Goal: Transaction & Acquisition: Purchase product/service

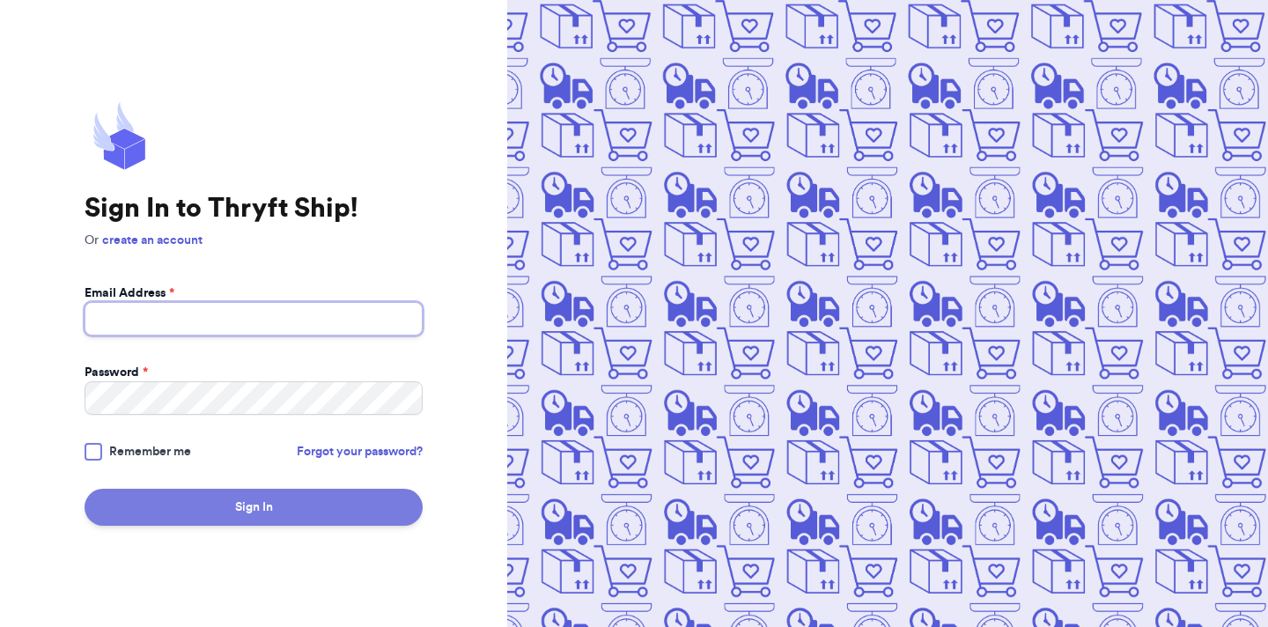
type input "[EMAIL_ADDRESS][DOMAIN_NAME]"
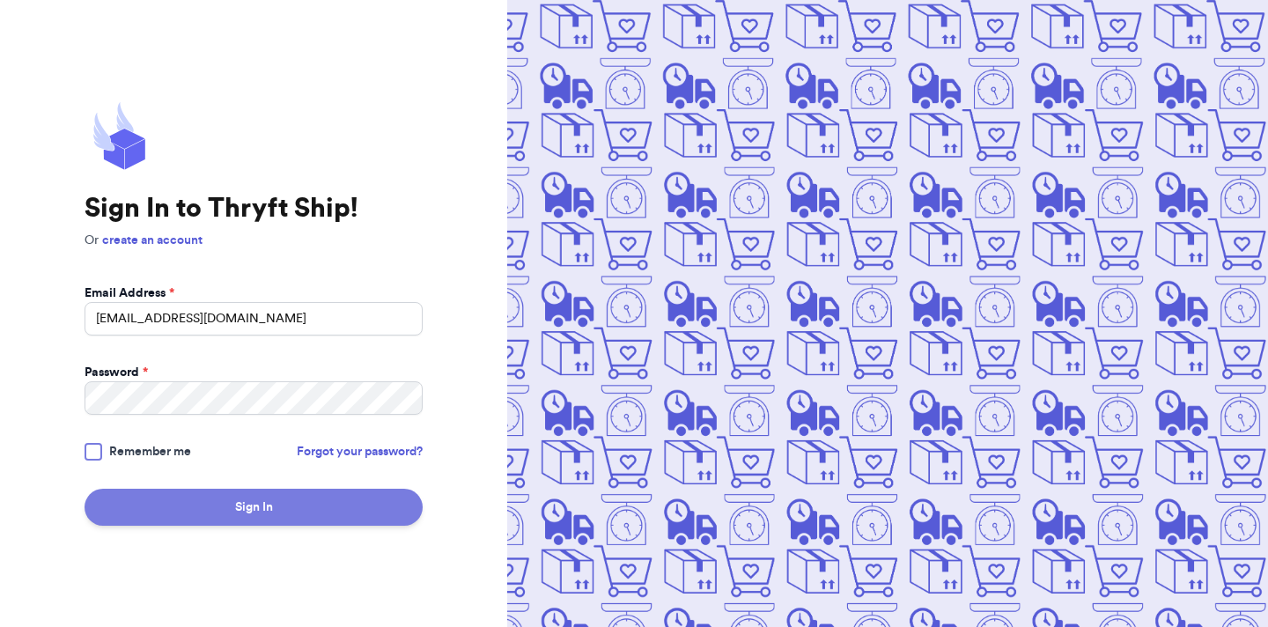
click at [254, 504] on button "Sign In" at bounding box center [254, 507] width 338 height 37
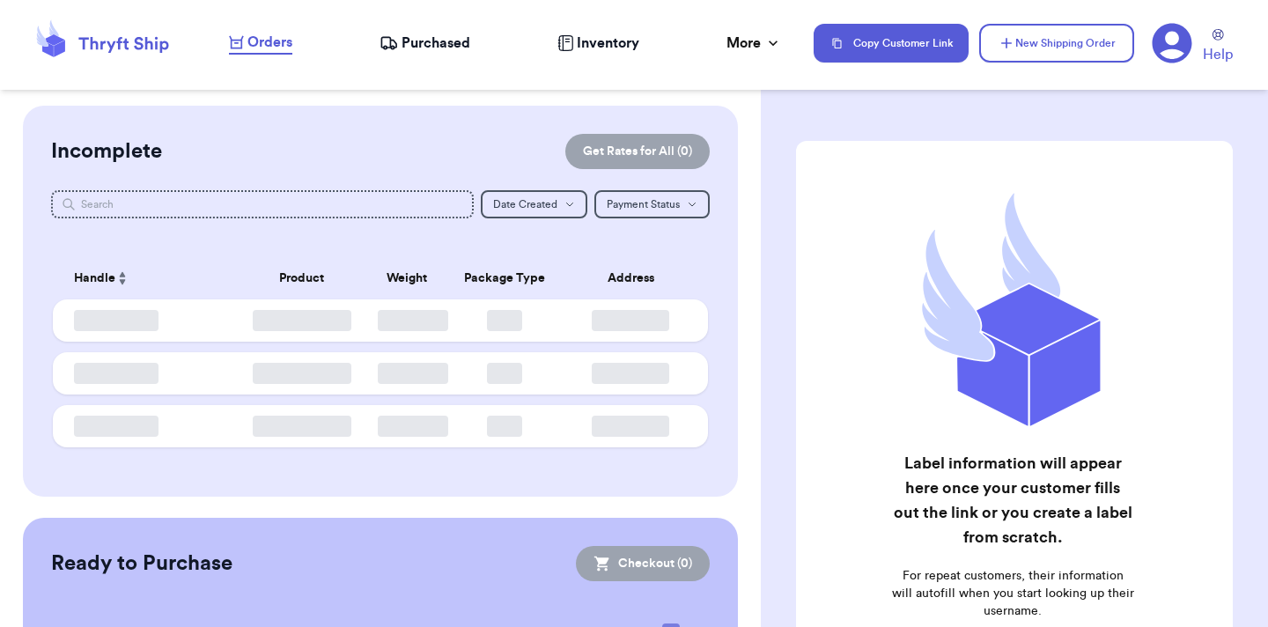
checkbox input "false"
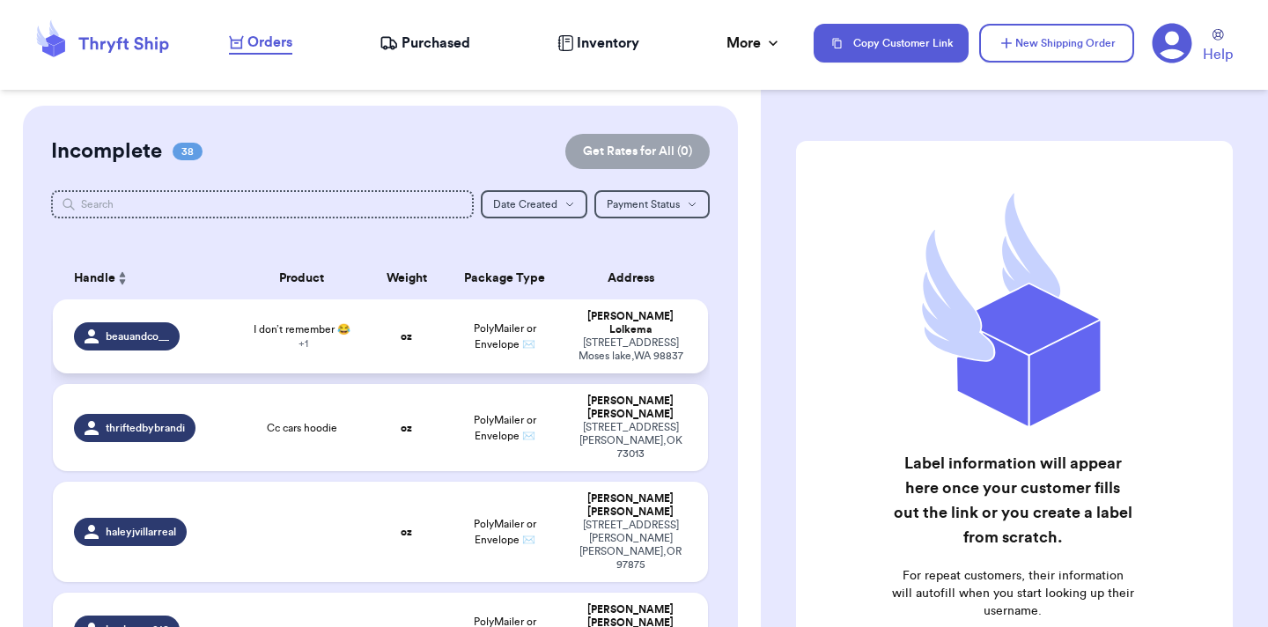
click at [292, 339] on td "I don’t remember 😂 + 1" at bounding box center [301, 336] width 131 height 74
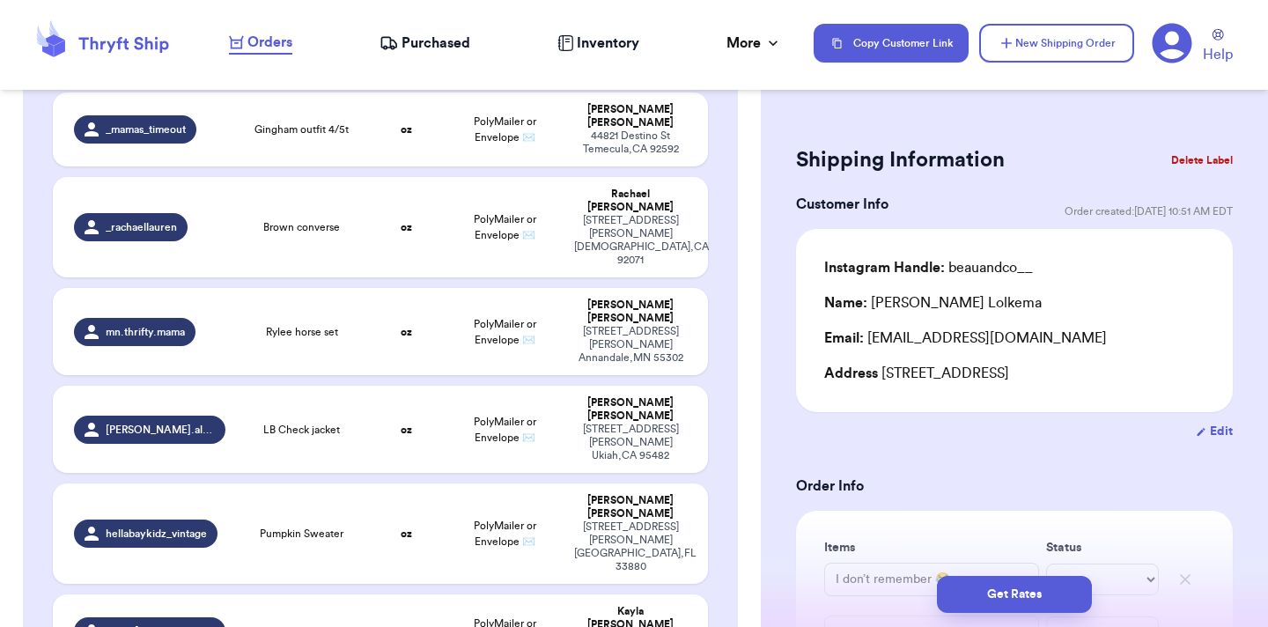
type input "leggings"
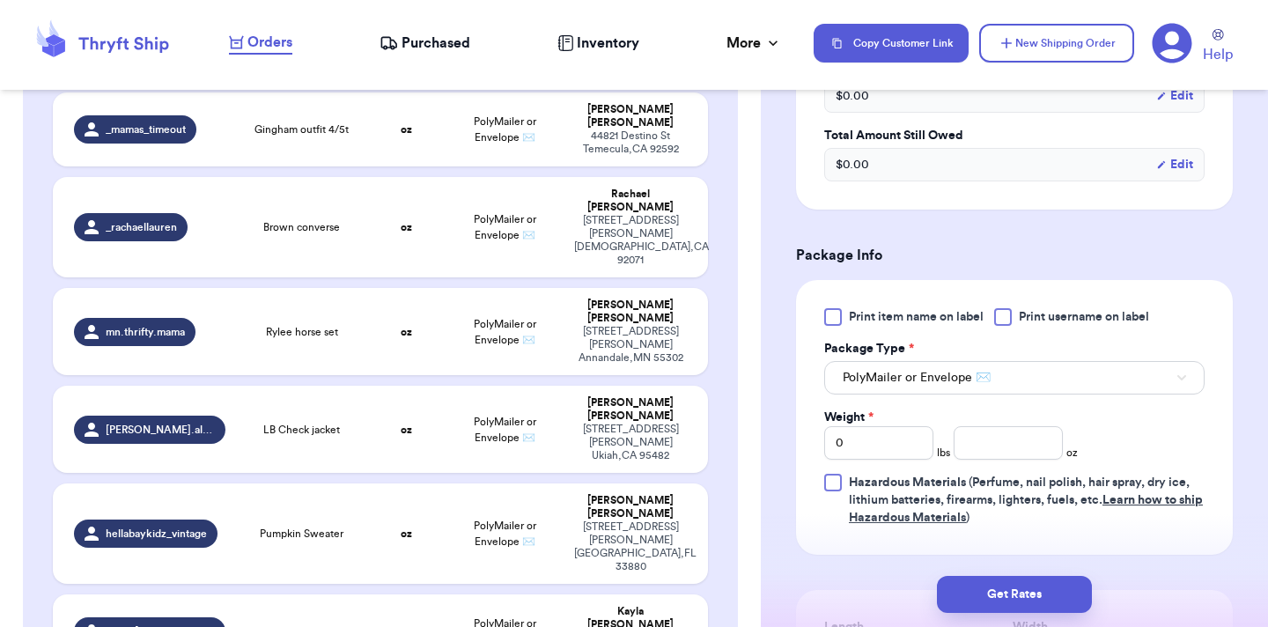
scroll to position [713, 0]
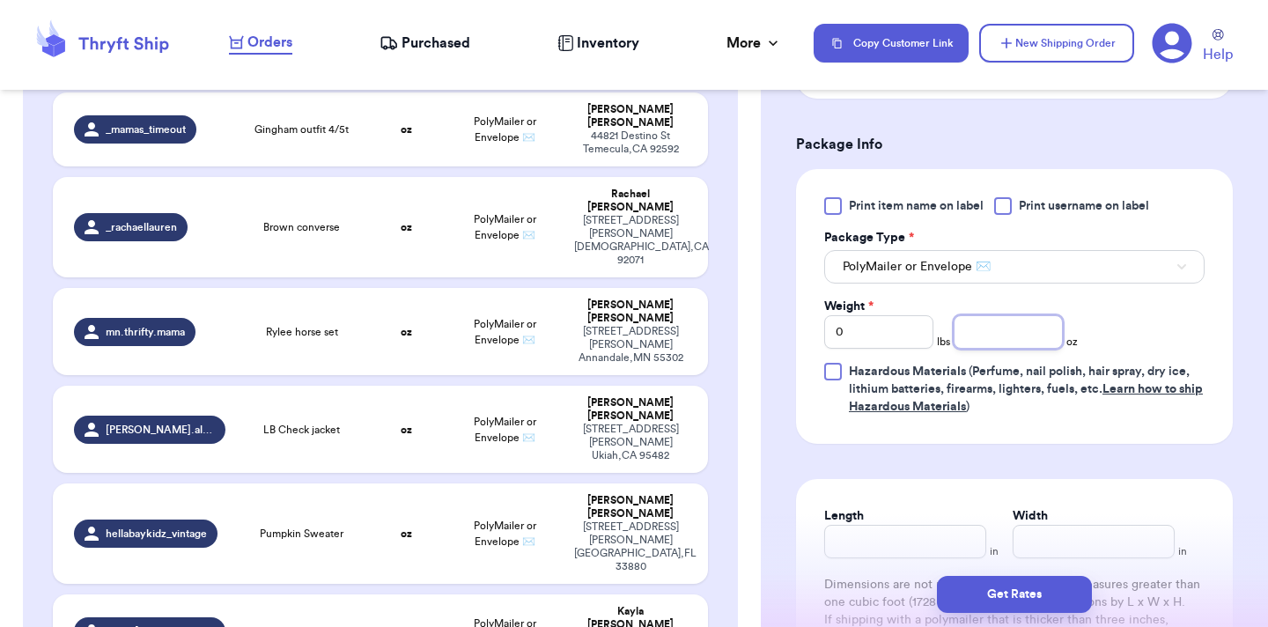
click at [1023, 340] on input "number" at bounding box center [1008, 331] width 109 height 33
type input "3.5"
click at [1028, 602] on button "Get Rates" at bounding box center [1014, 594] width 155 height 37
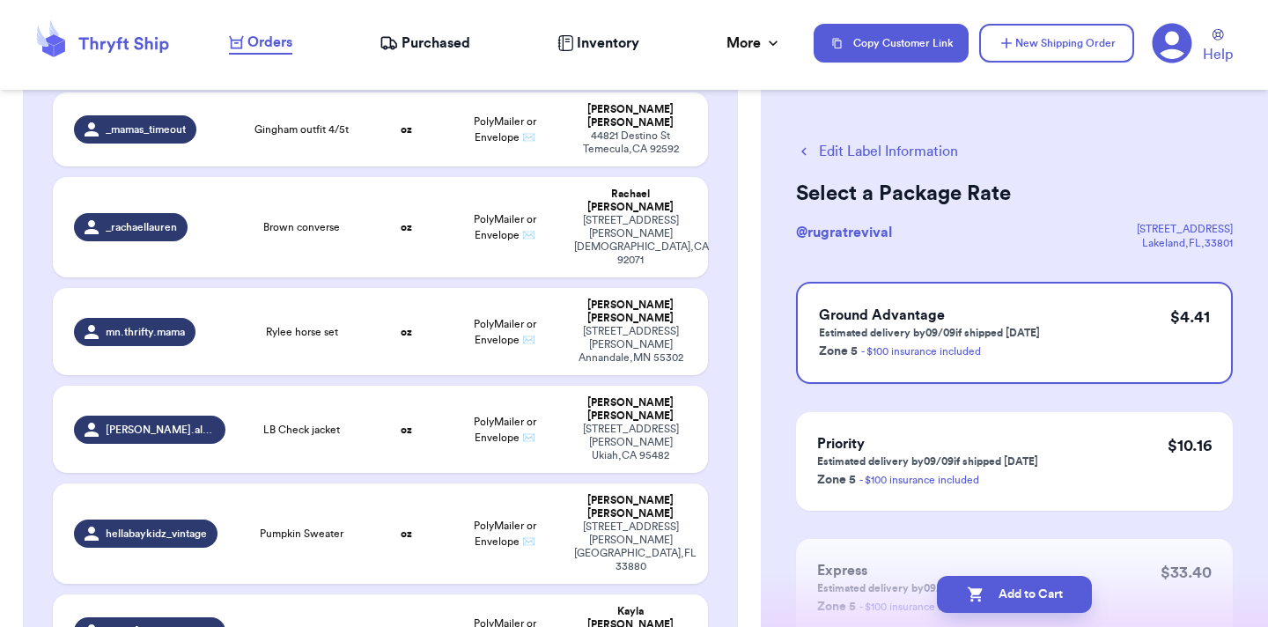
click at [1028, 602] on button "Add to Cart" at bounding box center [1014, 594] width 155 height 37
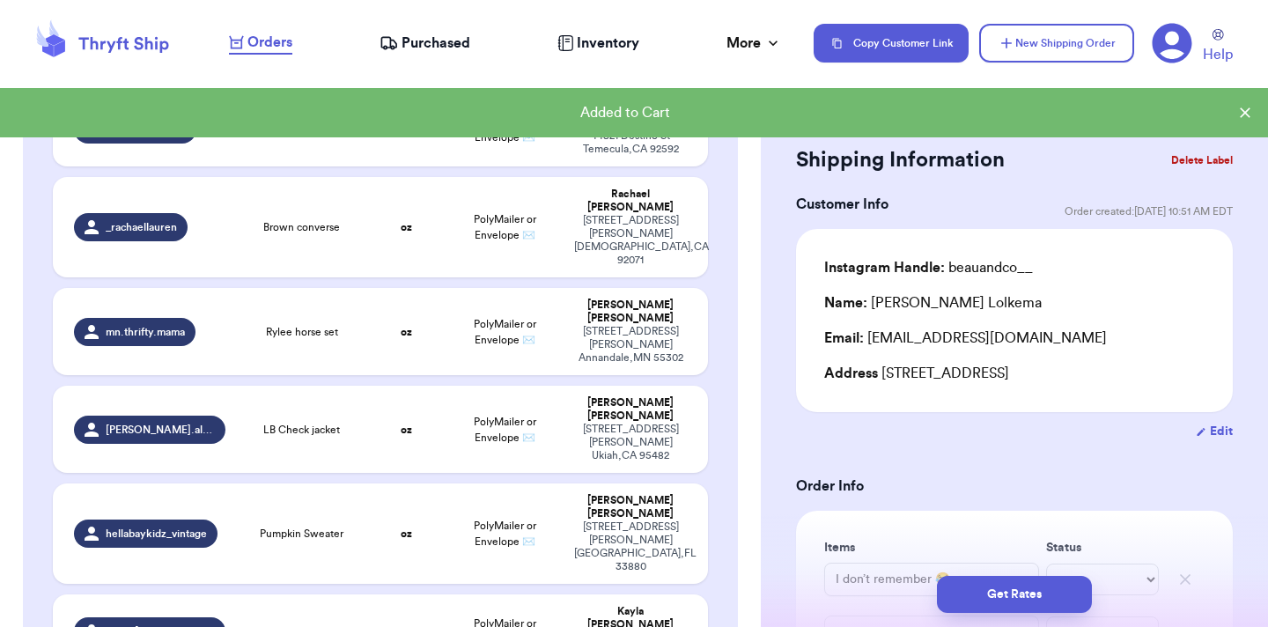
type input "Zara striped shirt"
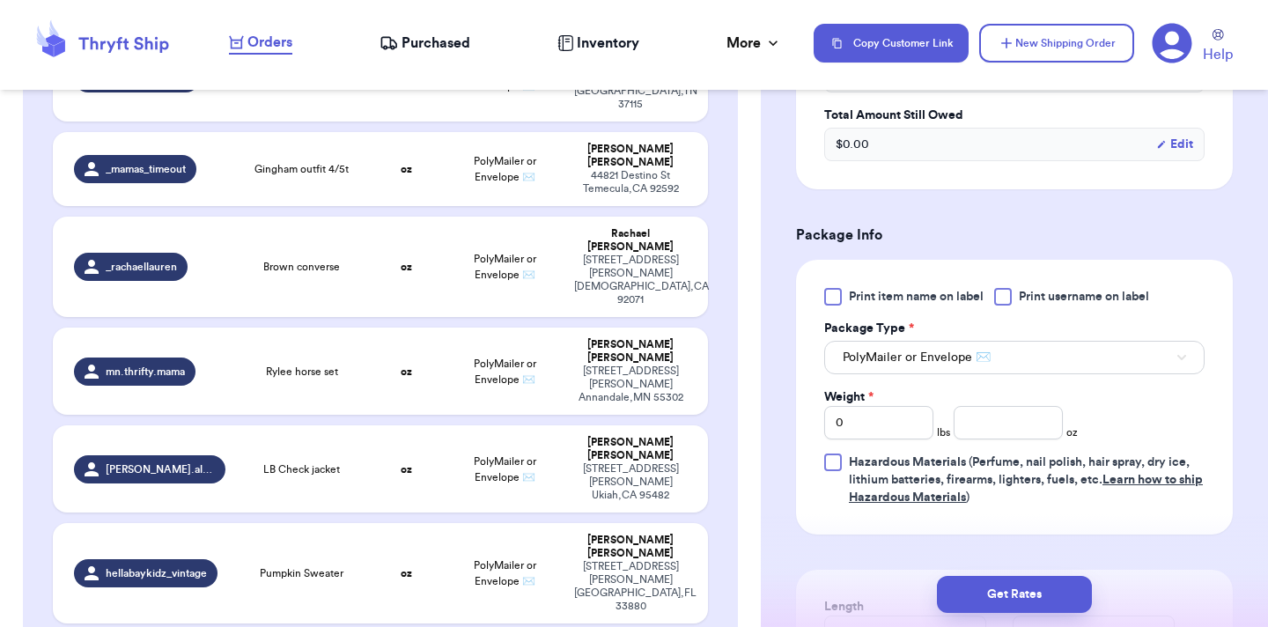
scroll to position [654, 0]
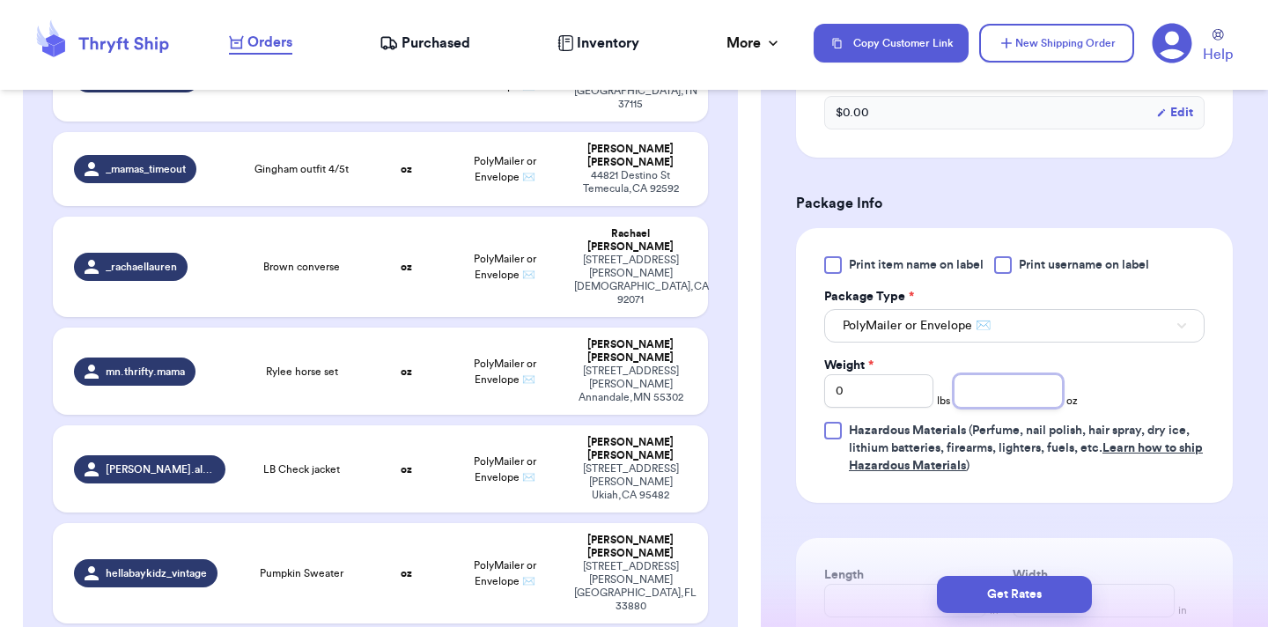
click at [980, 404] on input "number" at bounding box center [1008, 390] width 109 height 33
type input "6.2"
click at [1007, 598] on button "Get Rates" at bounding box center [1014, 594] width 155 height 37
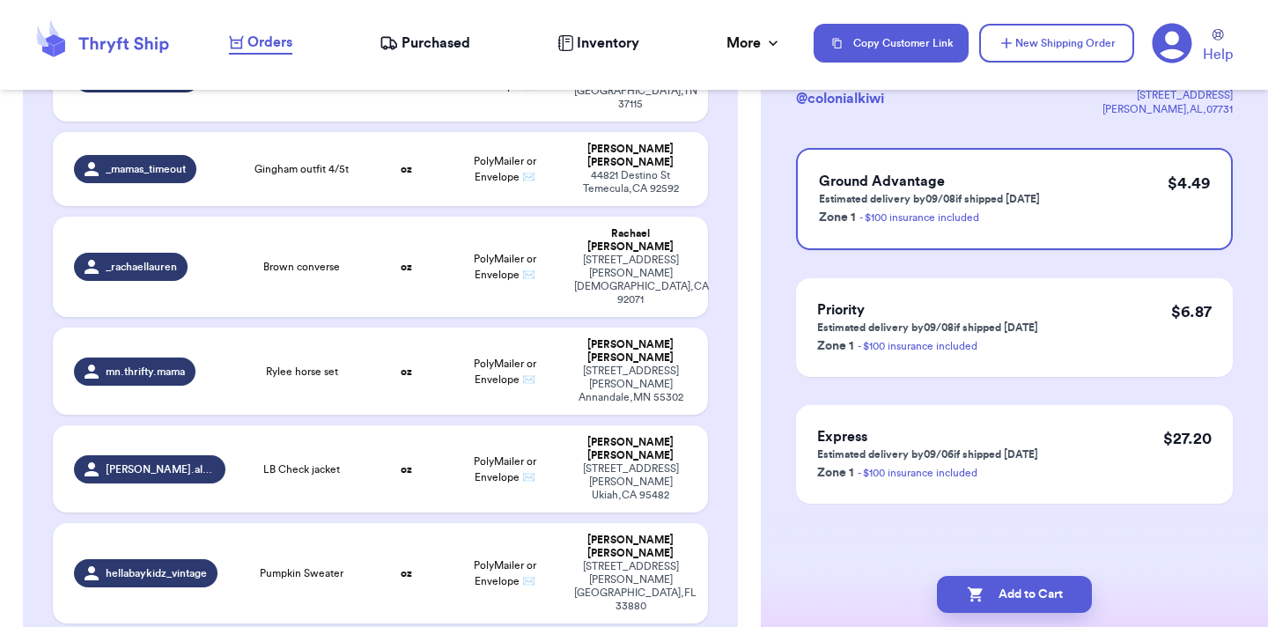
scroll to position [0, 0]
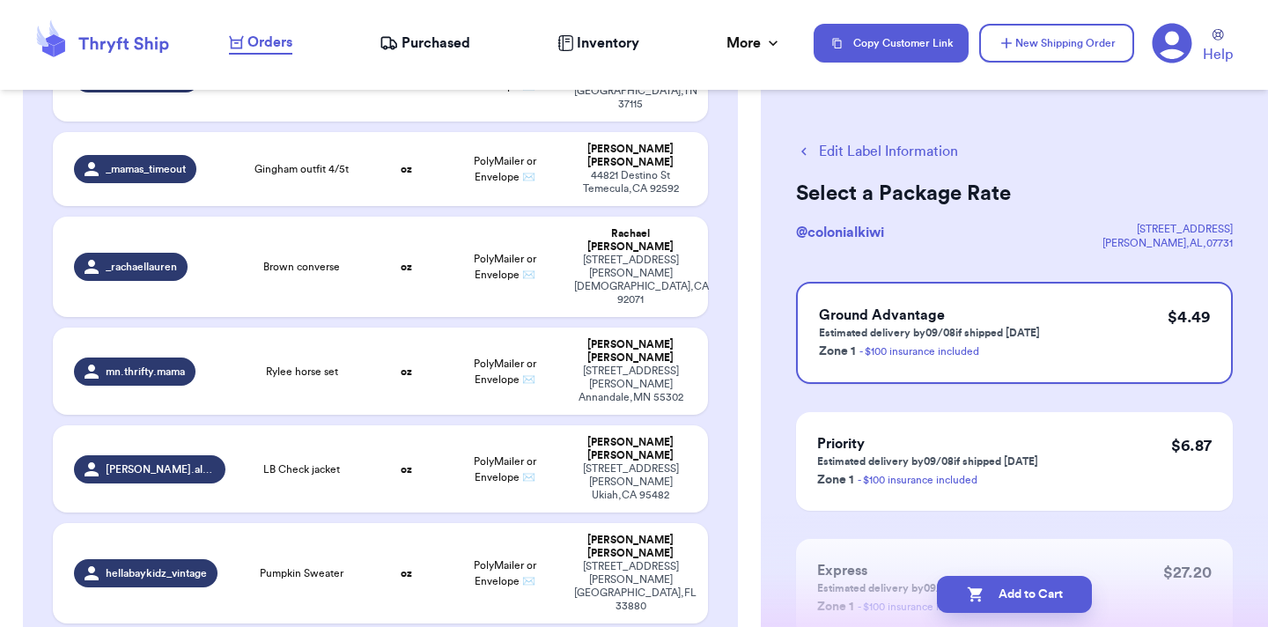
click at [1007, 598] on button "Add to Cart" at bounding box center [1014, 594] width 155 height 37
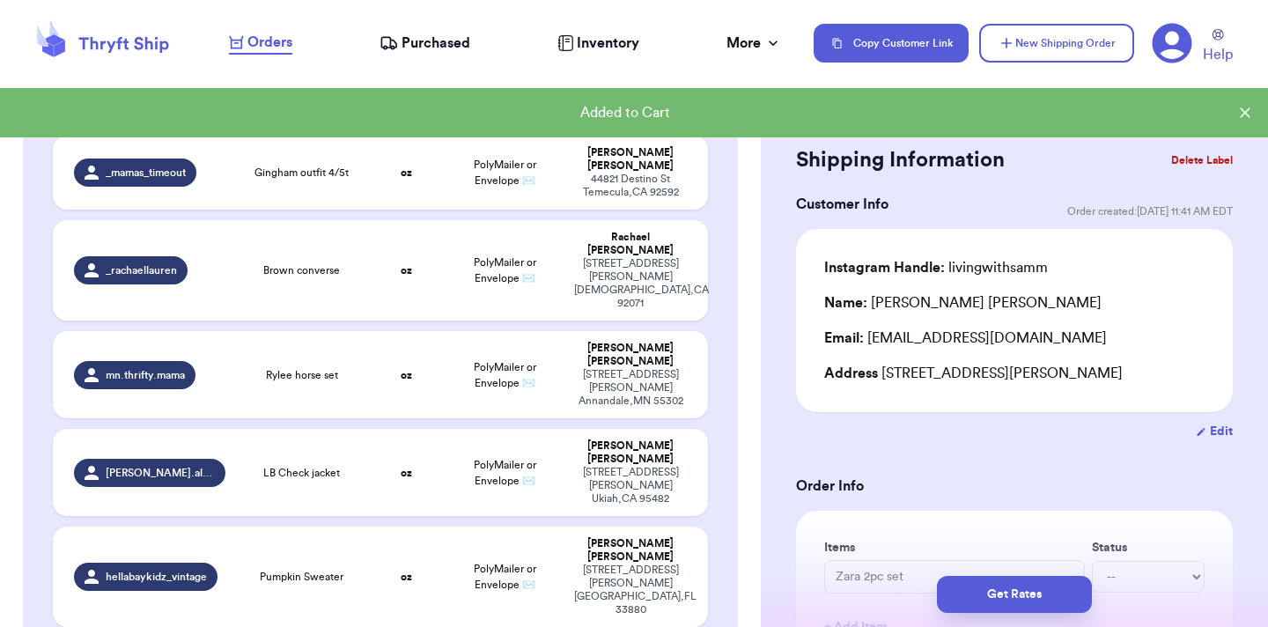
scroll to position [2810, 0]
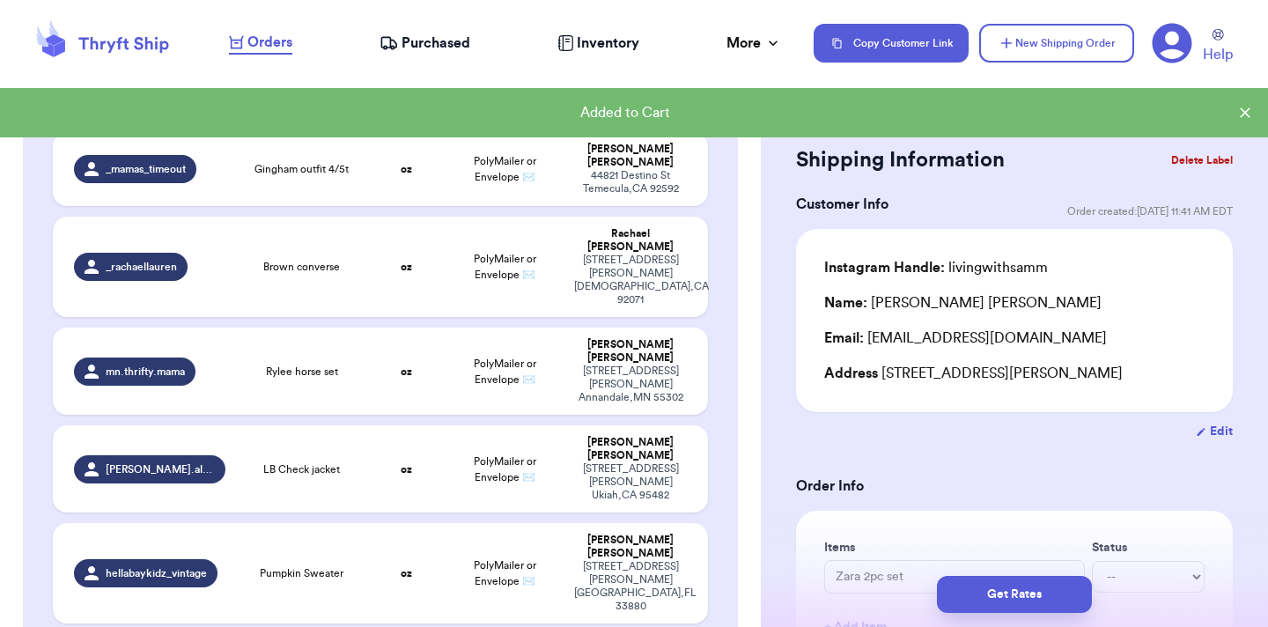
type input "Jocelyn Stafford"
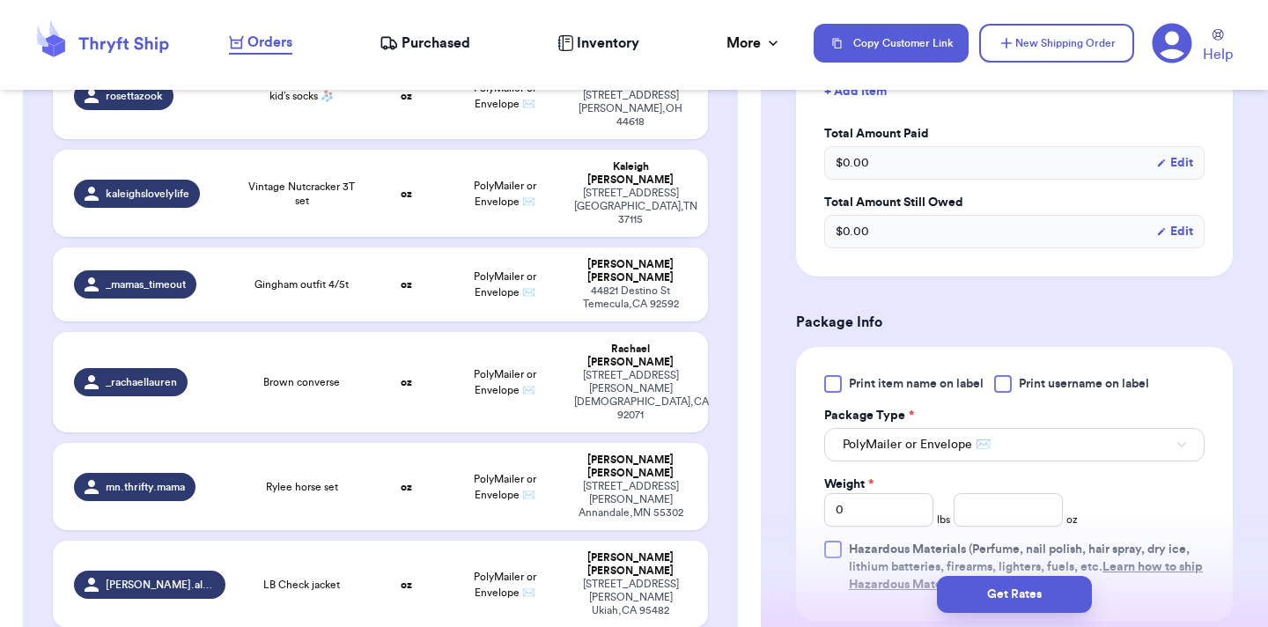
scroll to position [536, 0]
click at [1008, 505] on input "number" at bounding box center [1008, 508] width 109 height 33
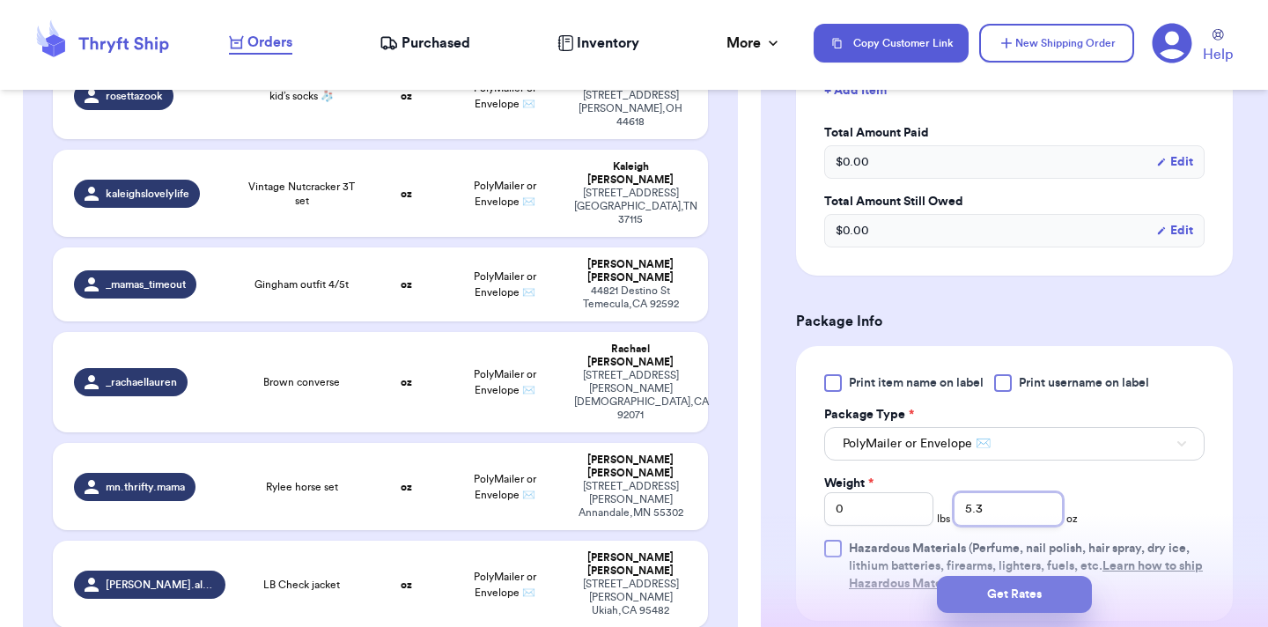
type input "5.3"
click at [1049, 585] on button "Get Rates" at bounding box center [1014, 594] width 155 height 37
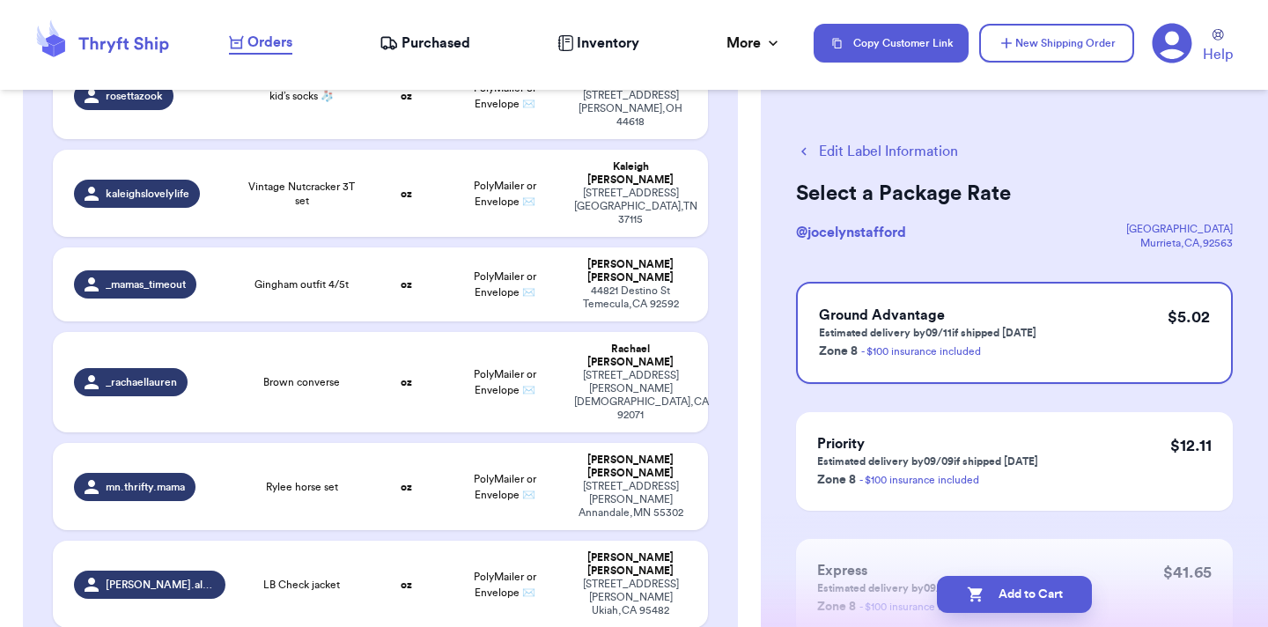
click at [1049, 585] on button "Add to Cart" at bounding box center [1014, 594] width 155 height 37
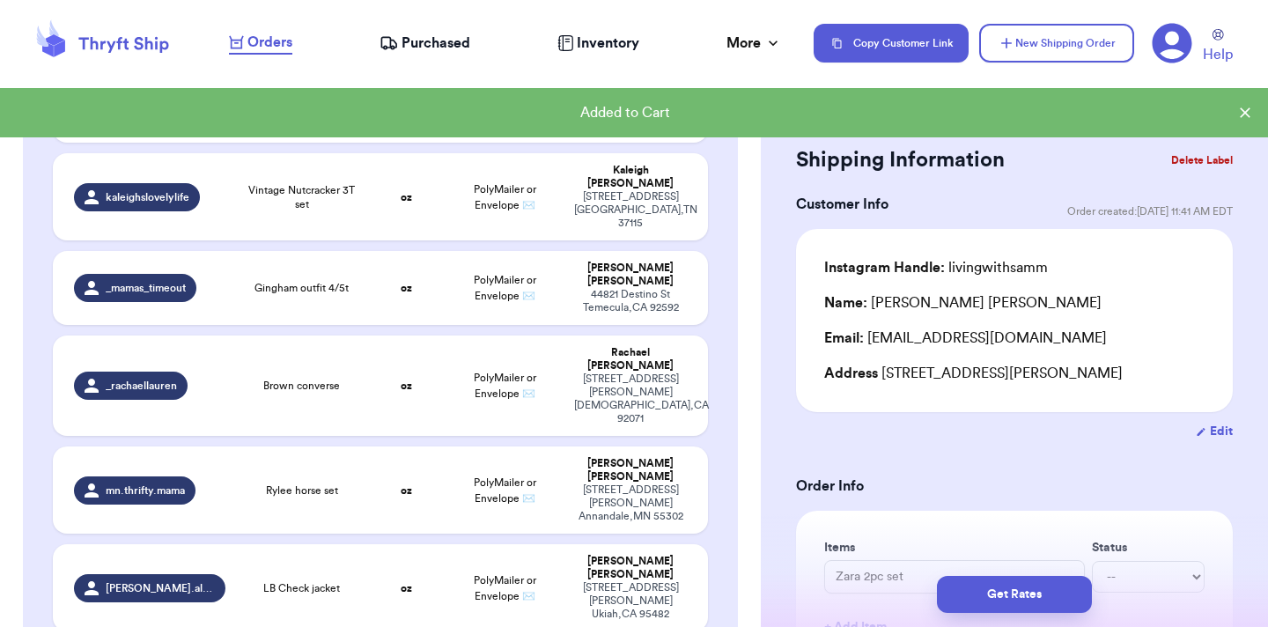
scroll to position [2695, 0]
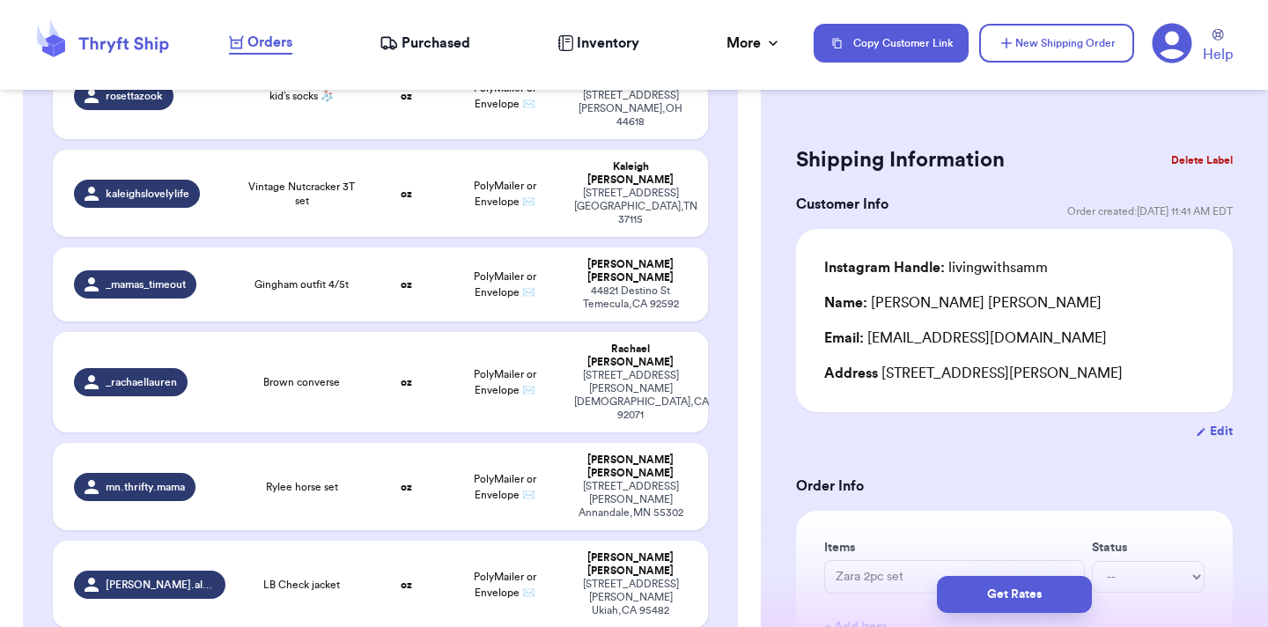
type input "Zara dress"
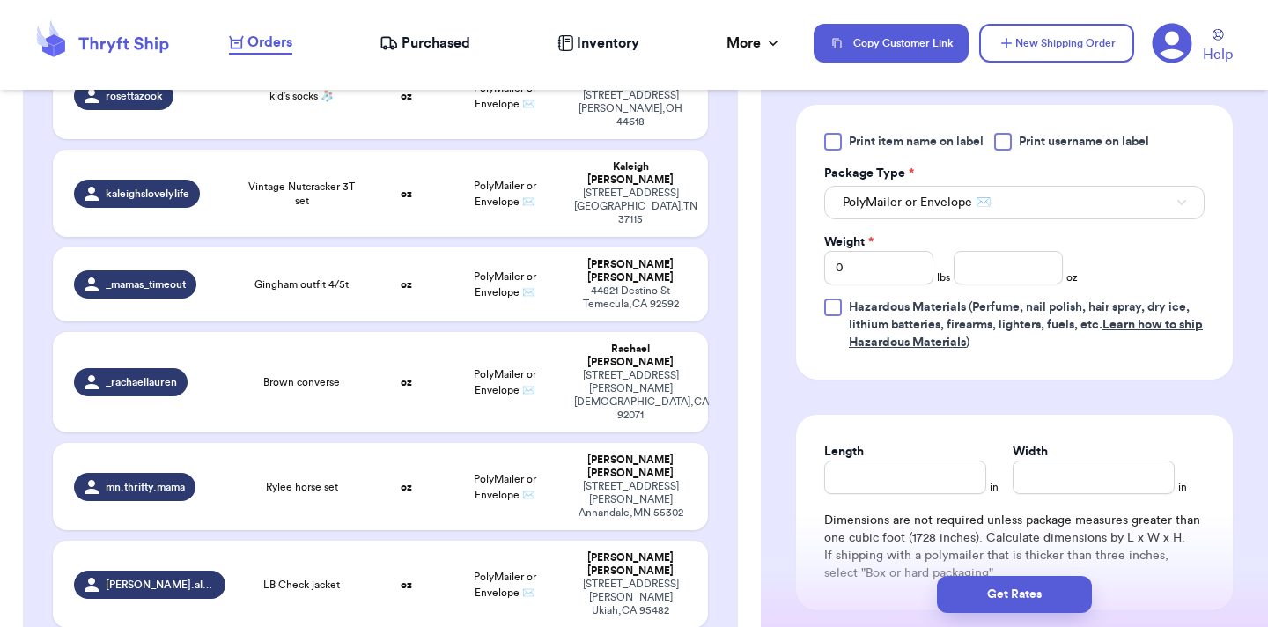
scroll to position [815, 0]
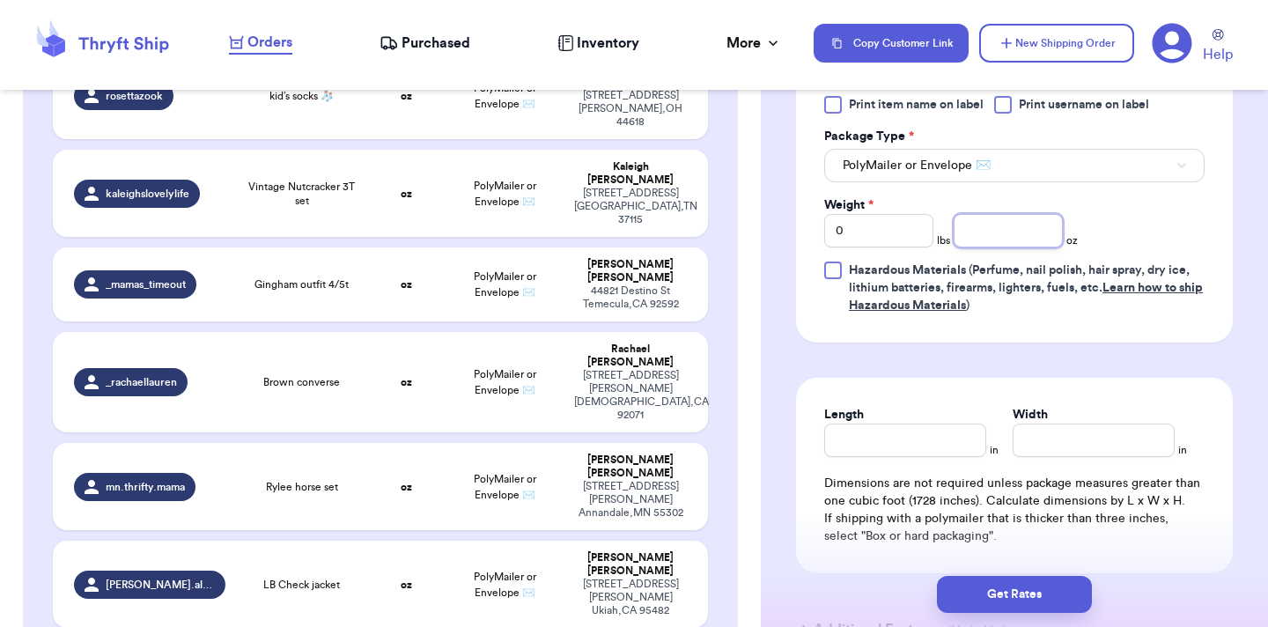
click at [1002, 240] on input "number" at bounding box center [1008, 230] width 109 height 33
type input "5.9"
click at [986, 588] on button "Get Rates" at bounding box center [1014, 594] width 155 height 37
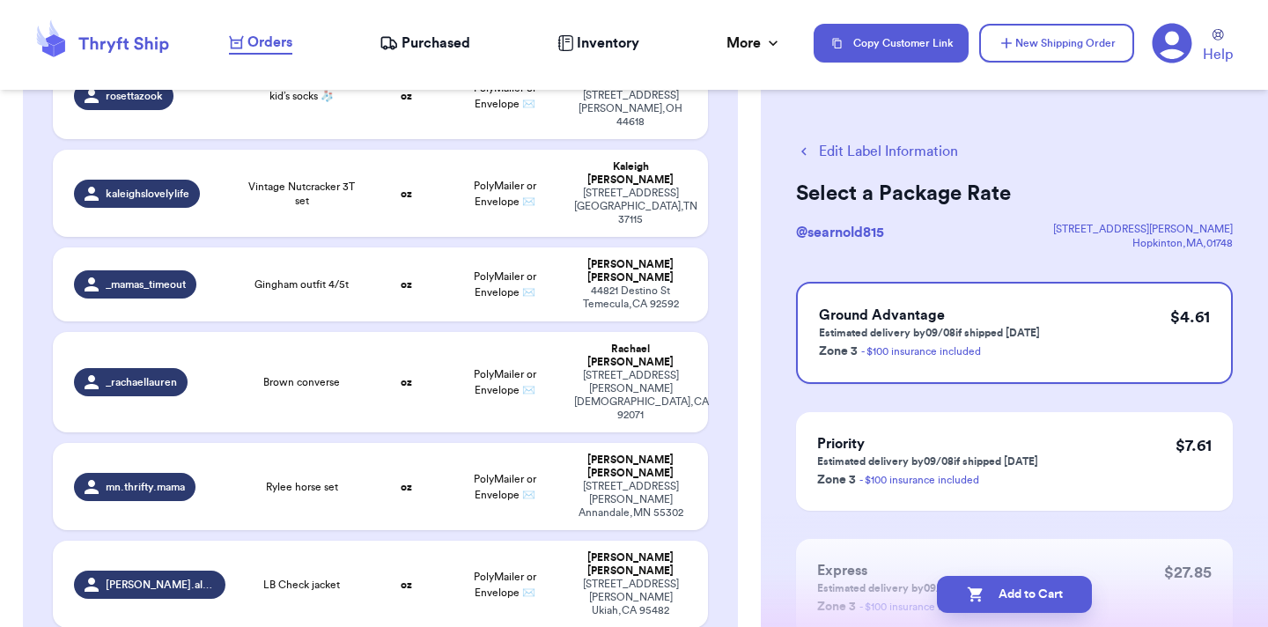
click at [986, 588] on button "Add to Cart" at bounding box center [1014, 594] width 155 height 37
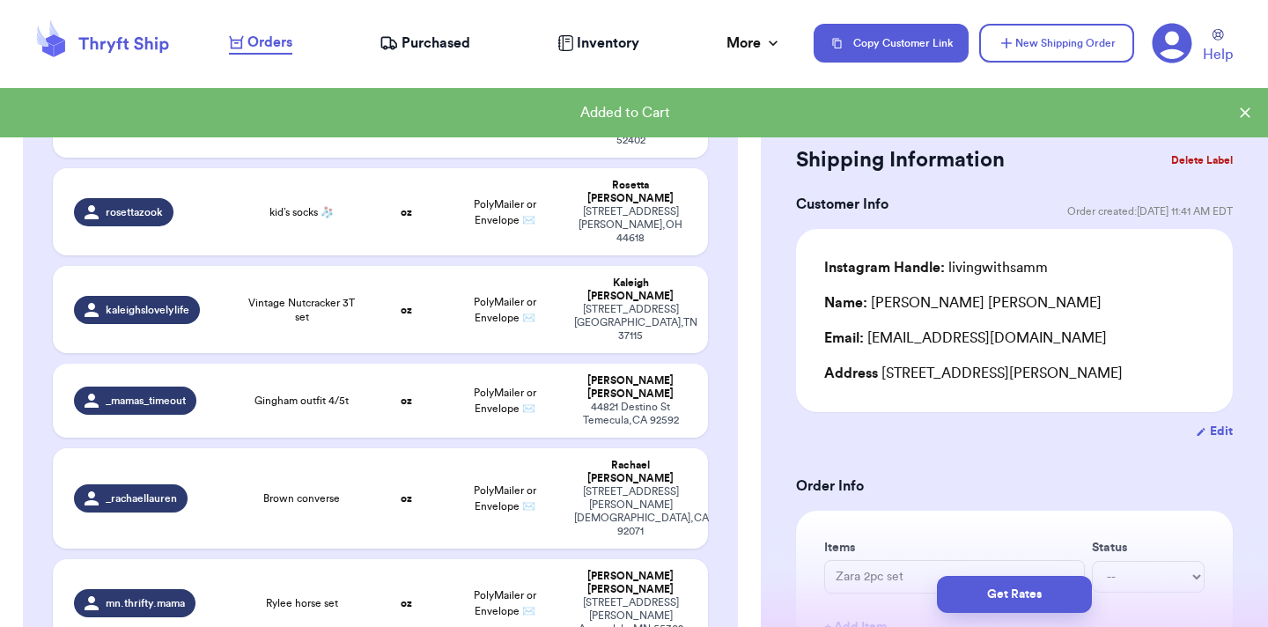
scroll to position [2551, 0]
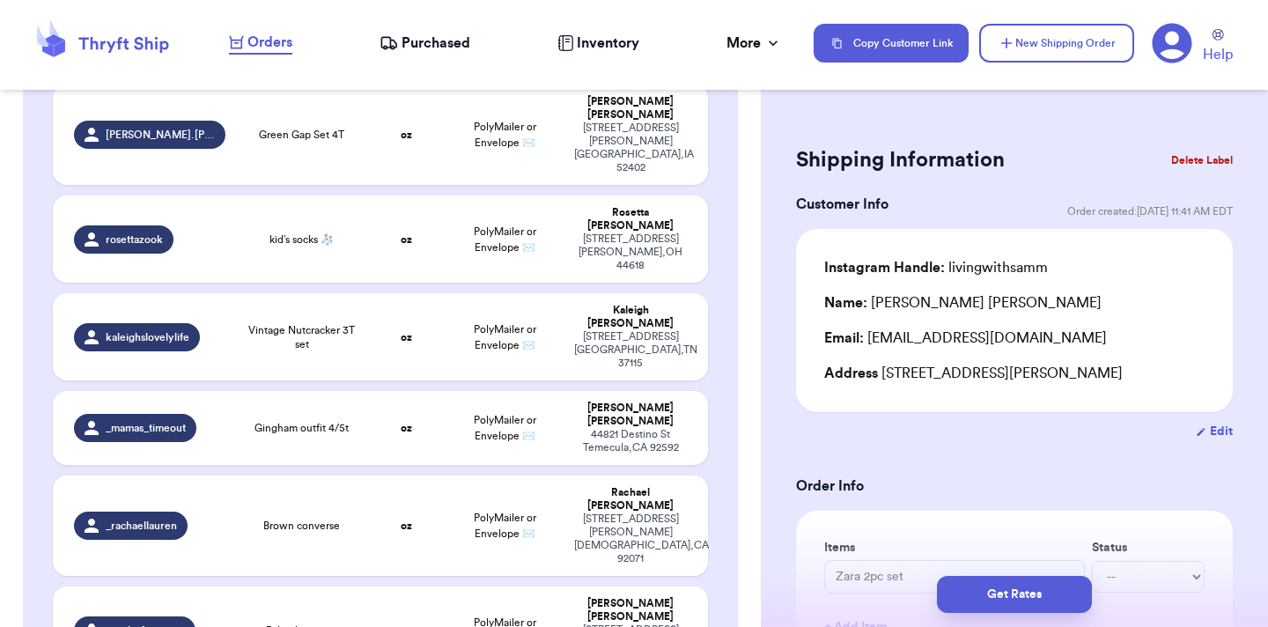
type input "Bamboo Sweater"
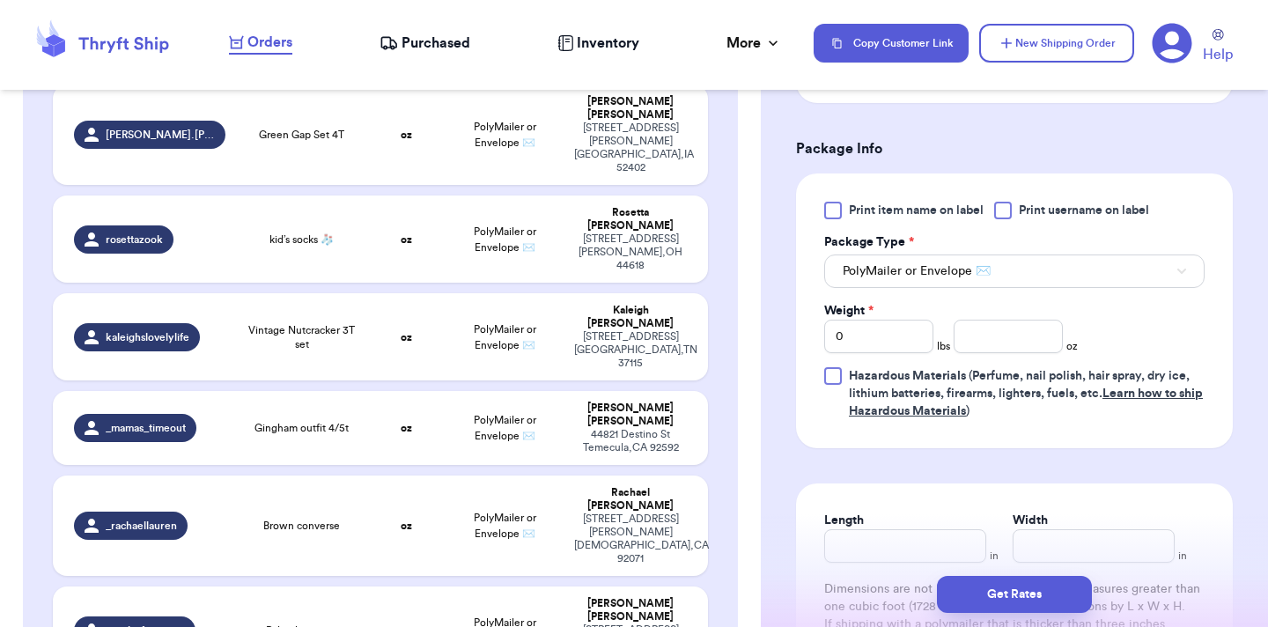
scroll to position [816, 0]
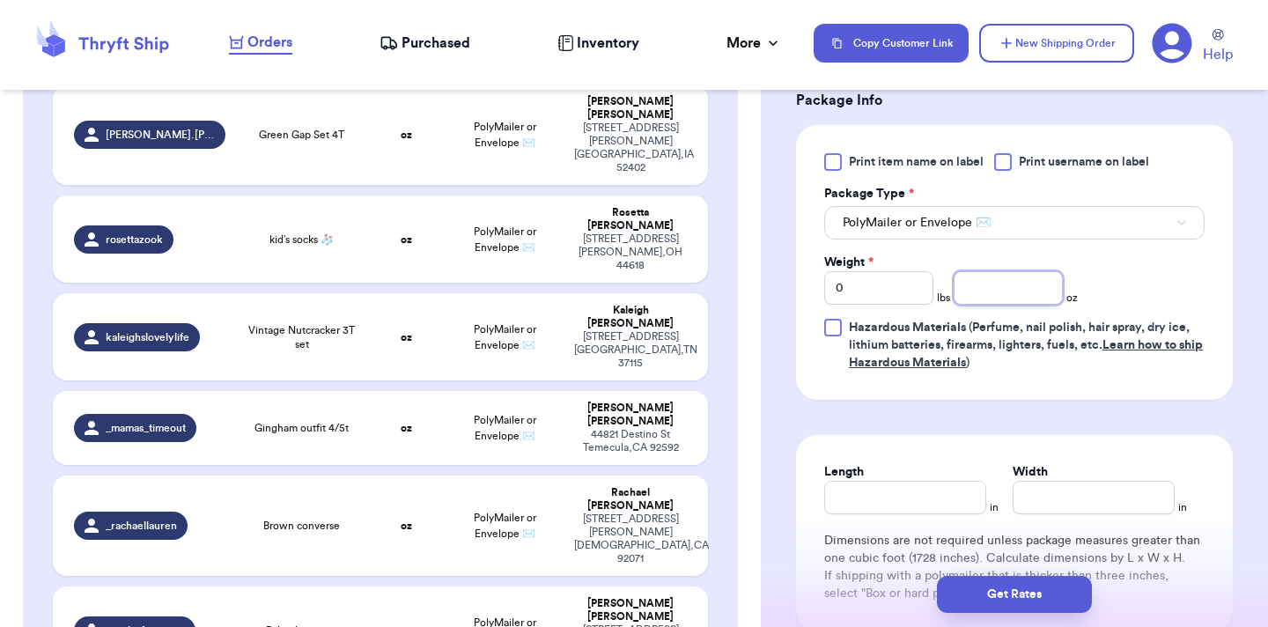
click at [1028, 295] on input "number" at bounding box center [1008, 287] width 109 height 33
type input "11.7"
click at [1039, 592] on button "Get Rates" at bounding box center [1014, 594] width 155 height 37
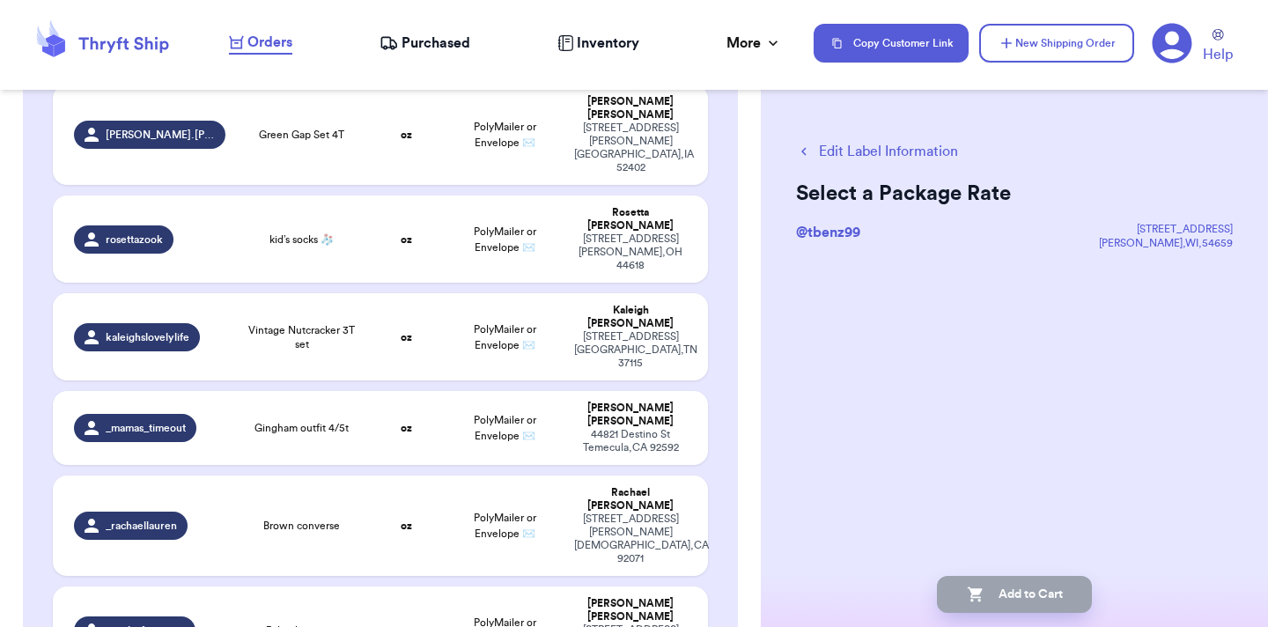
scroll to position [0, 0]
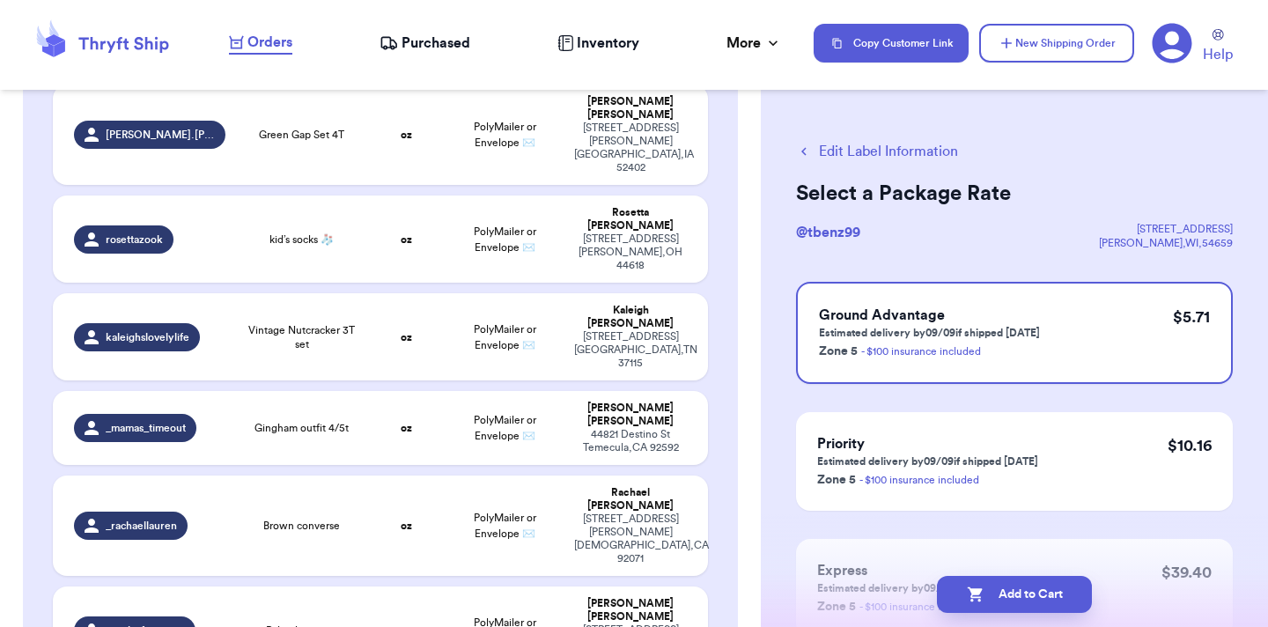
click at [1039, 592] on button "Add to Cart" at bounding box center [1014, 594] width 155 height 37
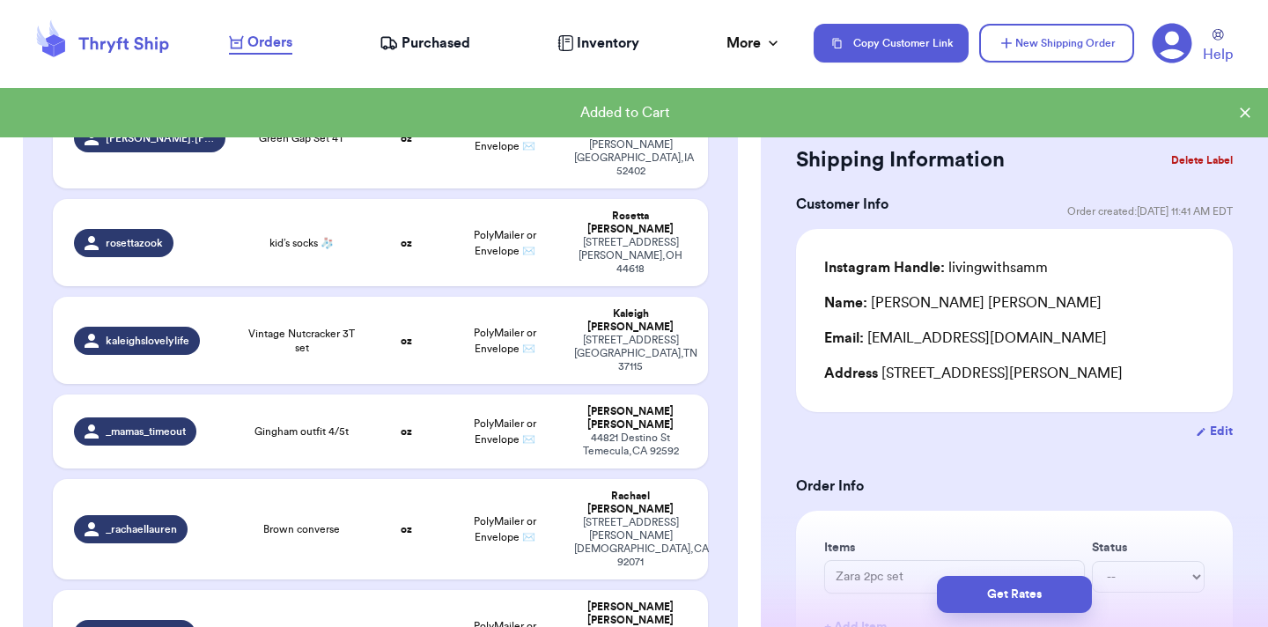
scroll to position [2551, 0]
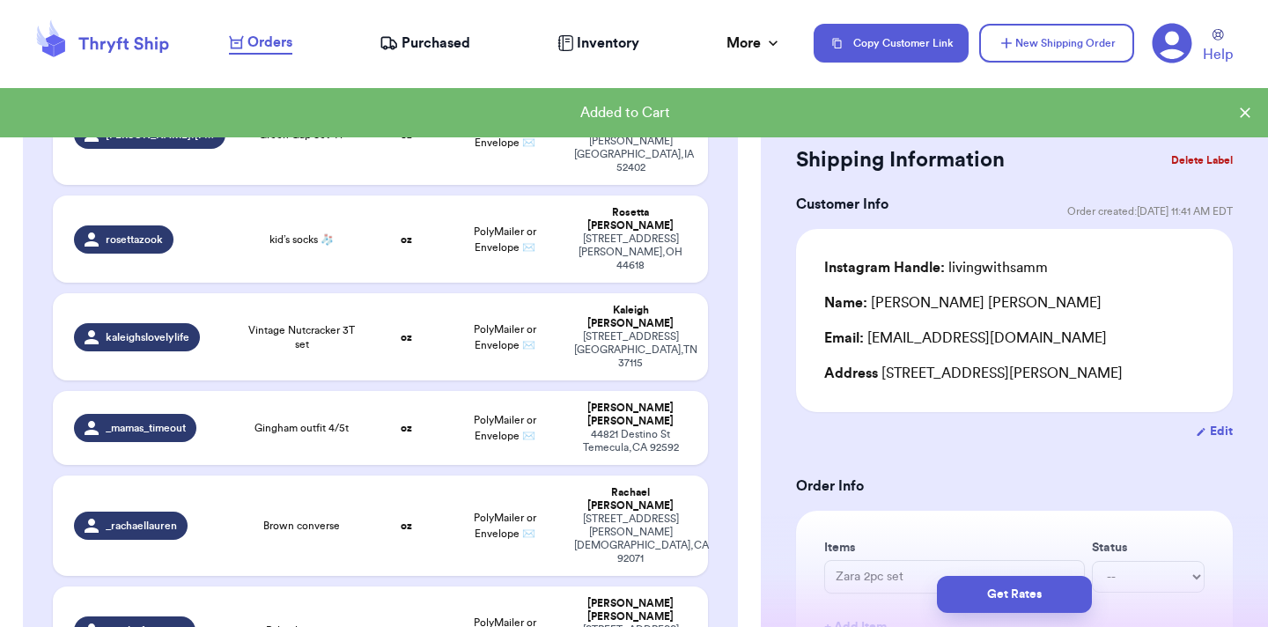
type input "Easy peasy pants"
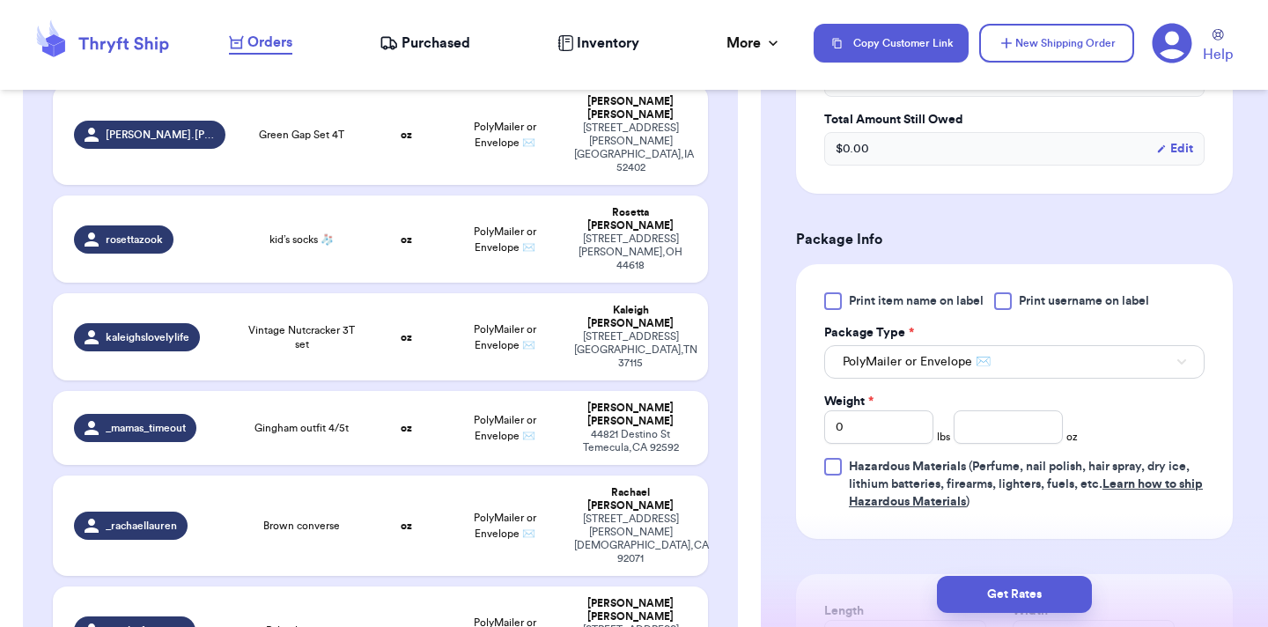
scroll to position [788, 0]
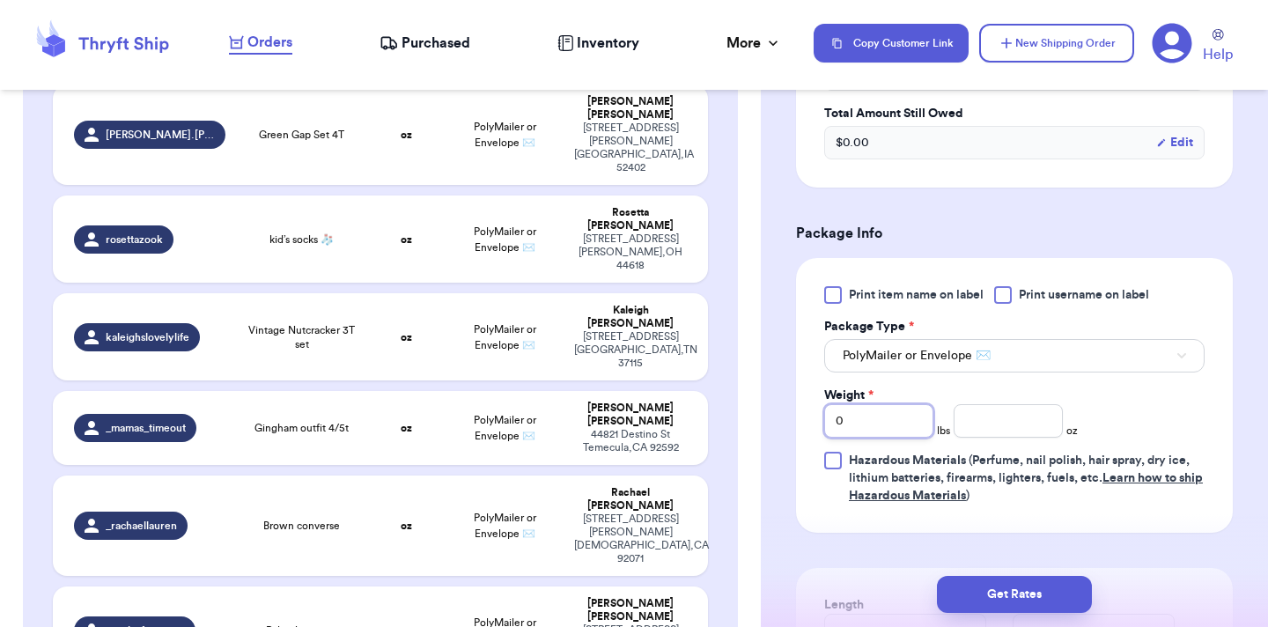
click at [895, 413] on input "0" at bounding box center [878, 420] width 109 height 33
type input "1"
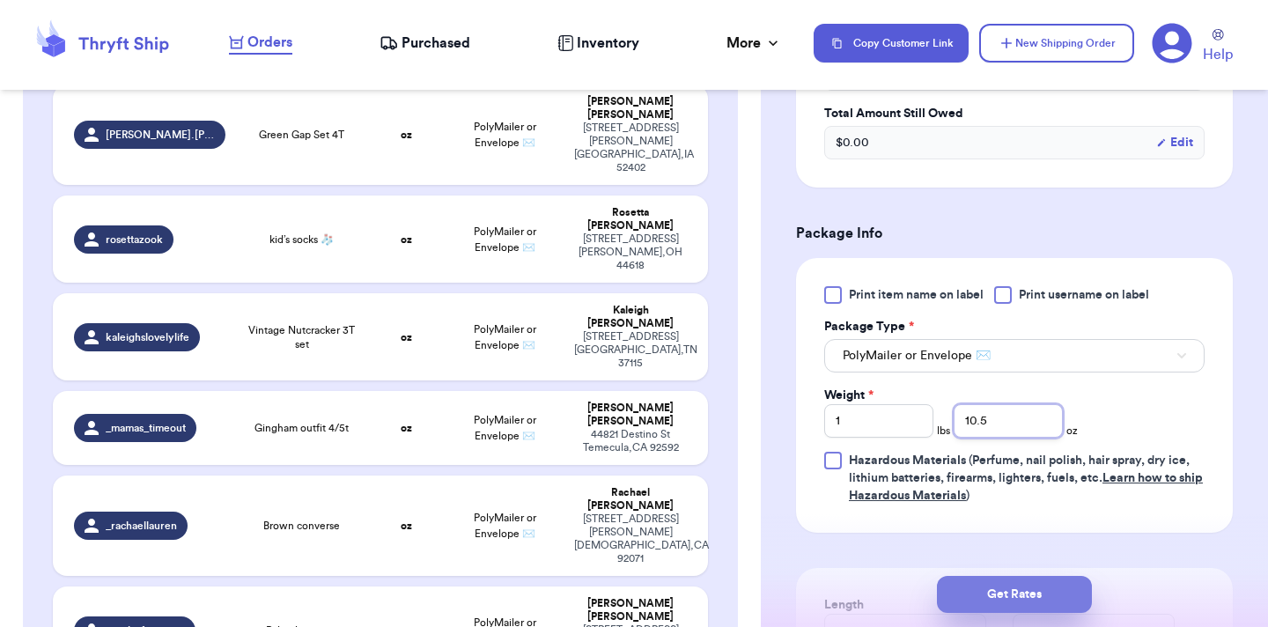
type input "10.5"
click at [975, 587] on button "Get Rates" at bounding box center [1014, 594] width 155 height 37
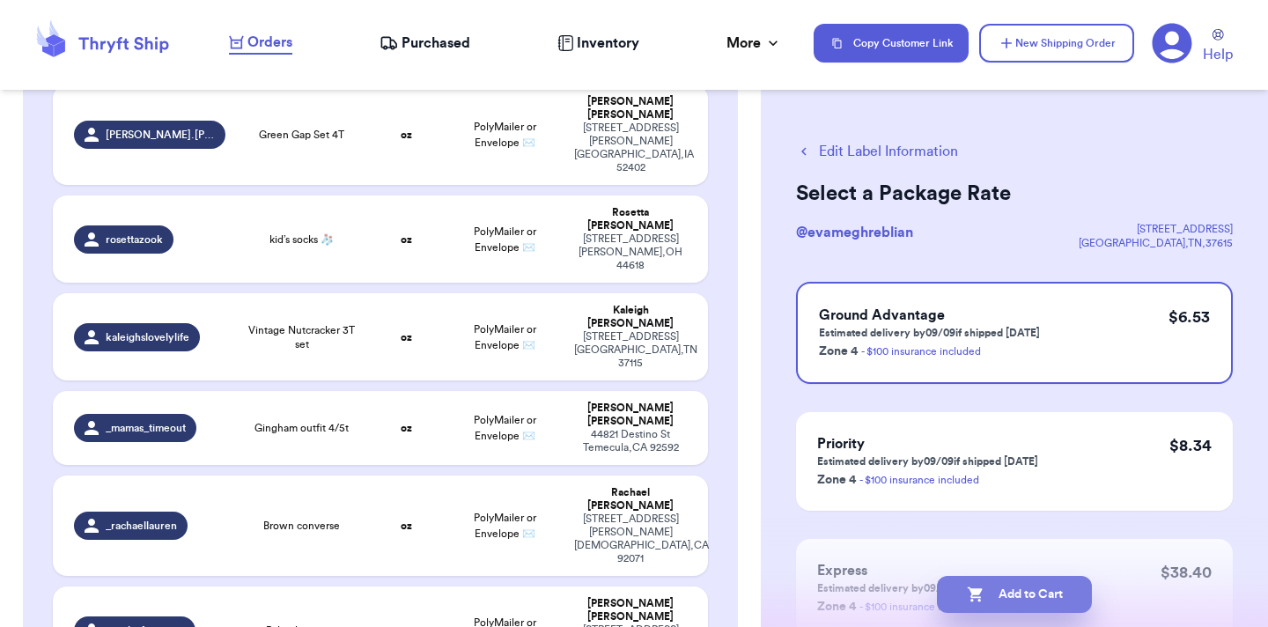
click at [1025, 585] on button "Add to Cart" at bounding box center [1014, 594] width 155 height 37
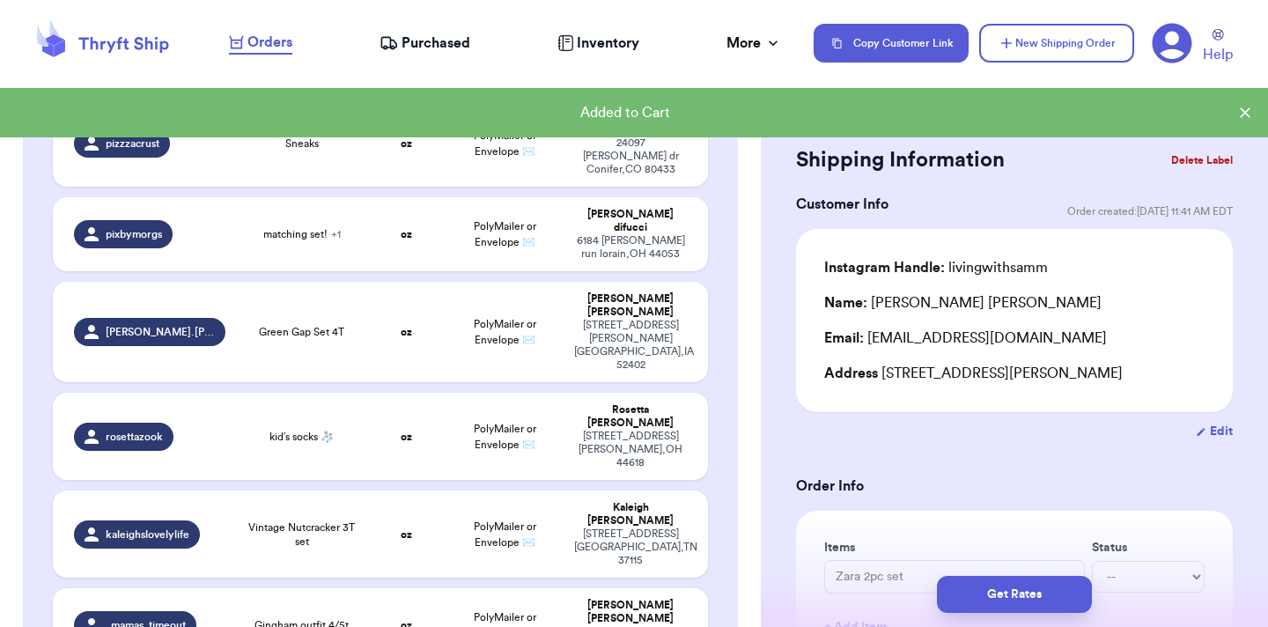
scroll to position [2339, 0]
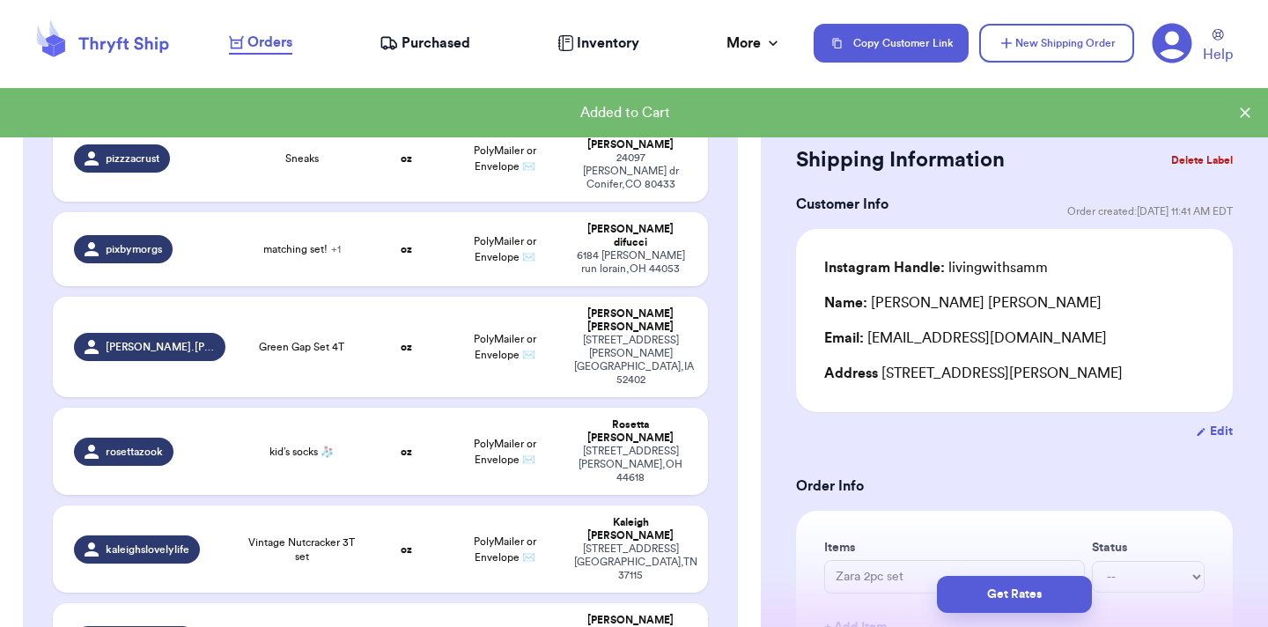
type input "Pumpkin Sweater"
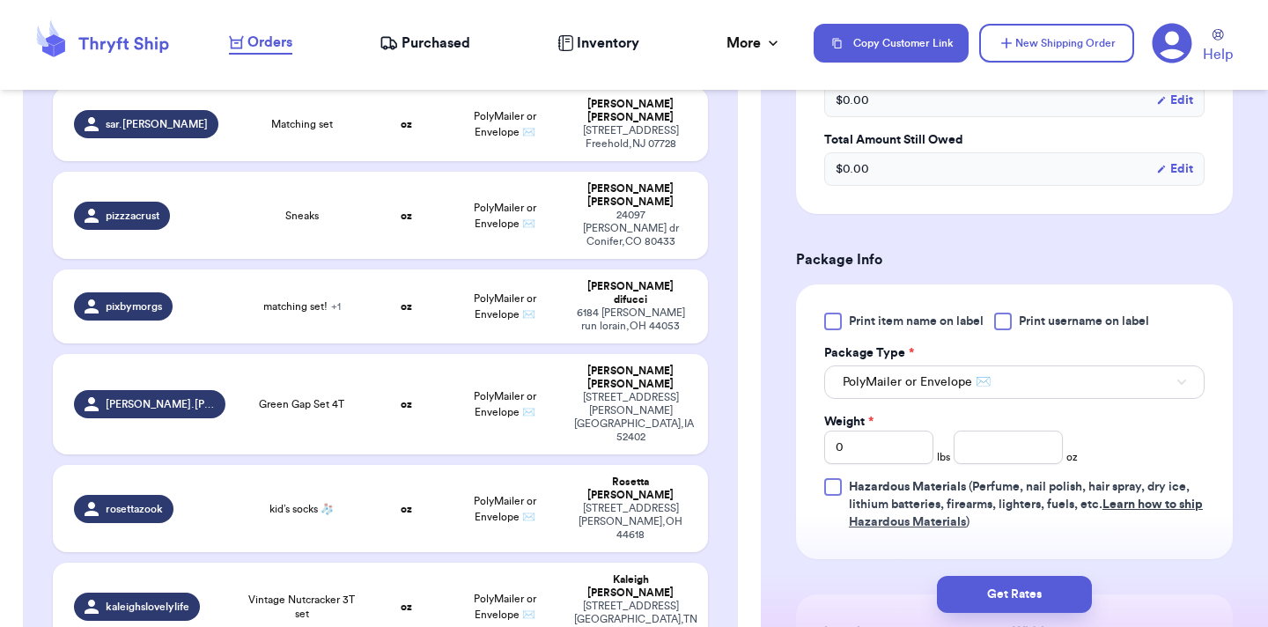
scroll to position [629, 0]
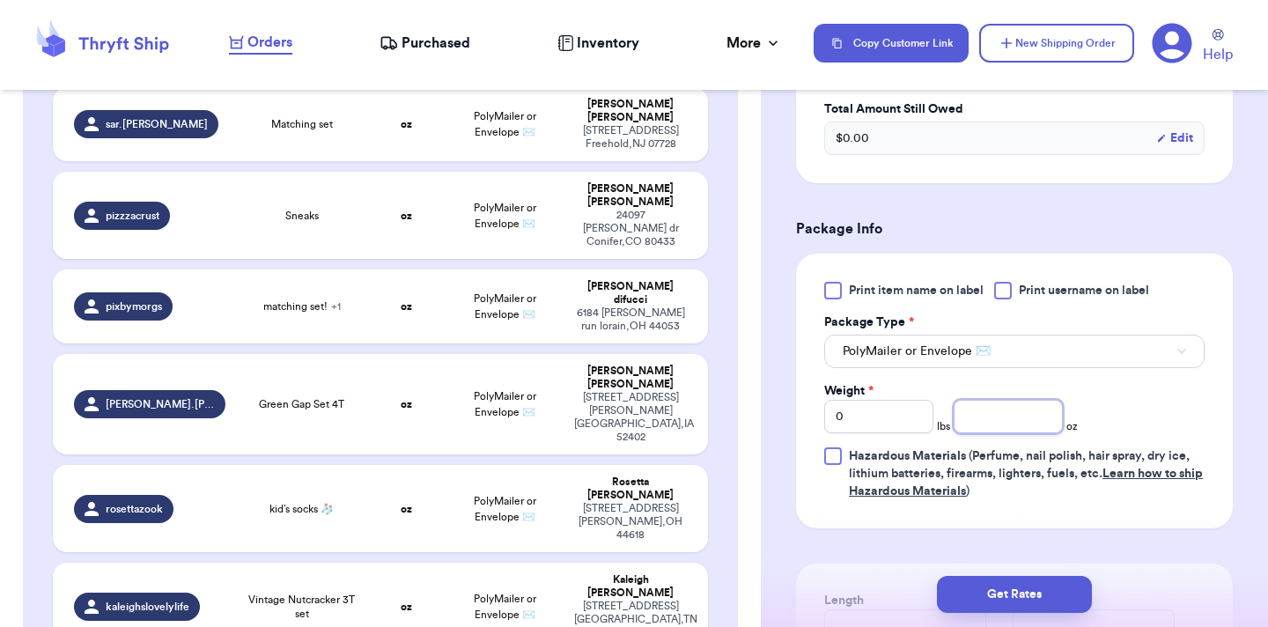
click at [987, 415] on input "number" at bounding box center [1008, 416] width 109 height 33
type input "5"
click at [1042, 591] on button "Get Rates" at bounding box center [1014, 594] width 155 height 37
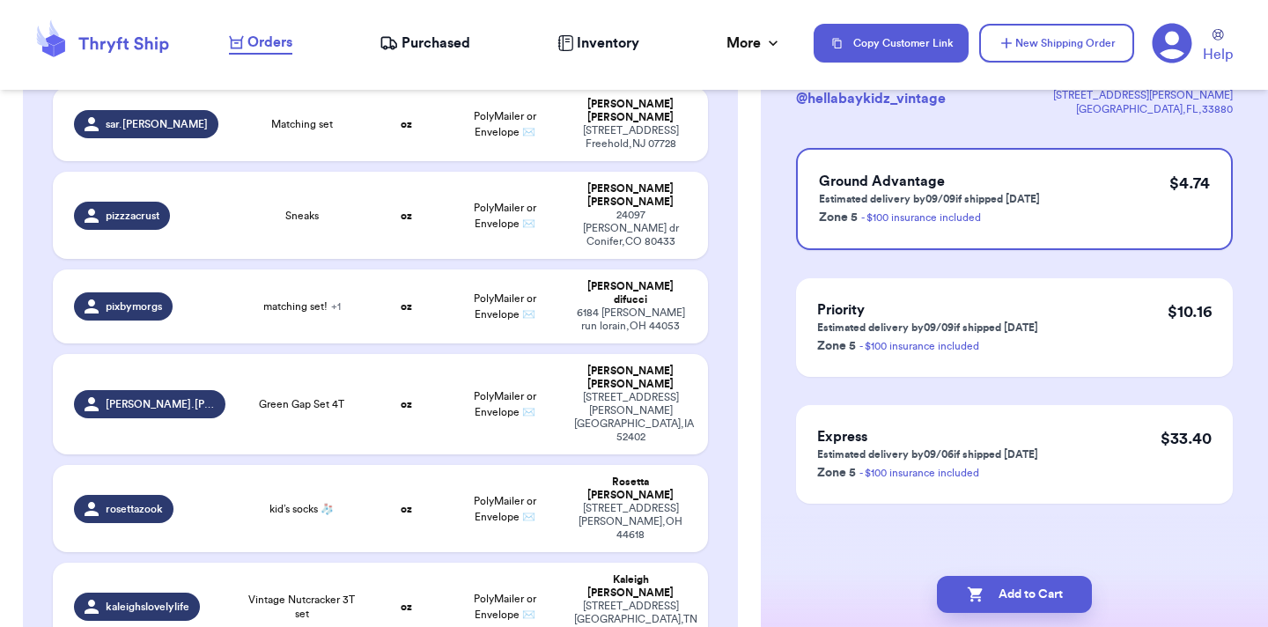
scroll to position [0, 0]
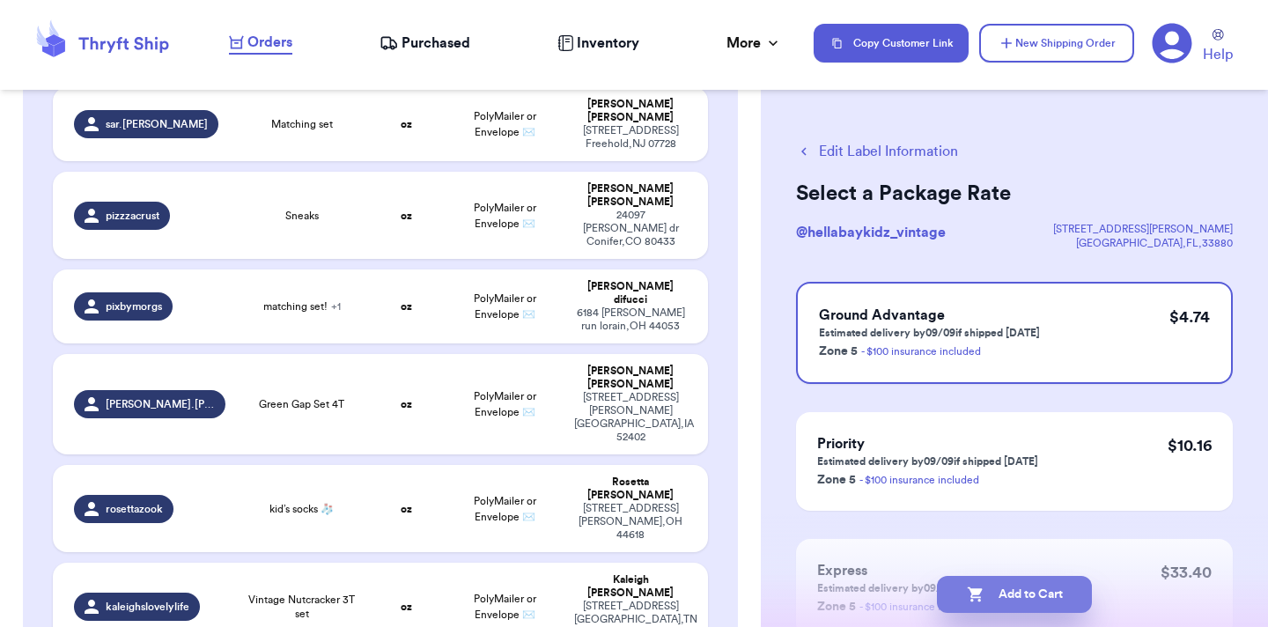
click at [1030, 600] on button "Add to Cart" at bounding box center [1014, 594] width 155 height 37
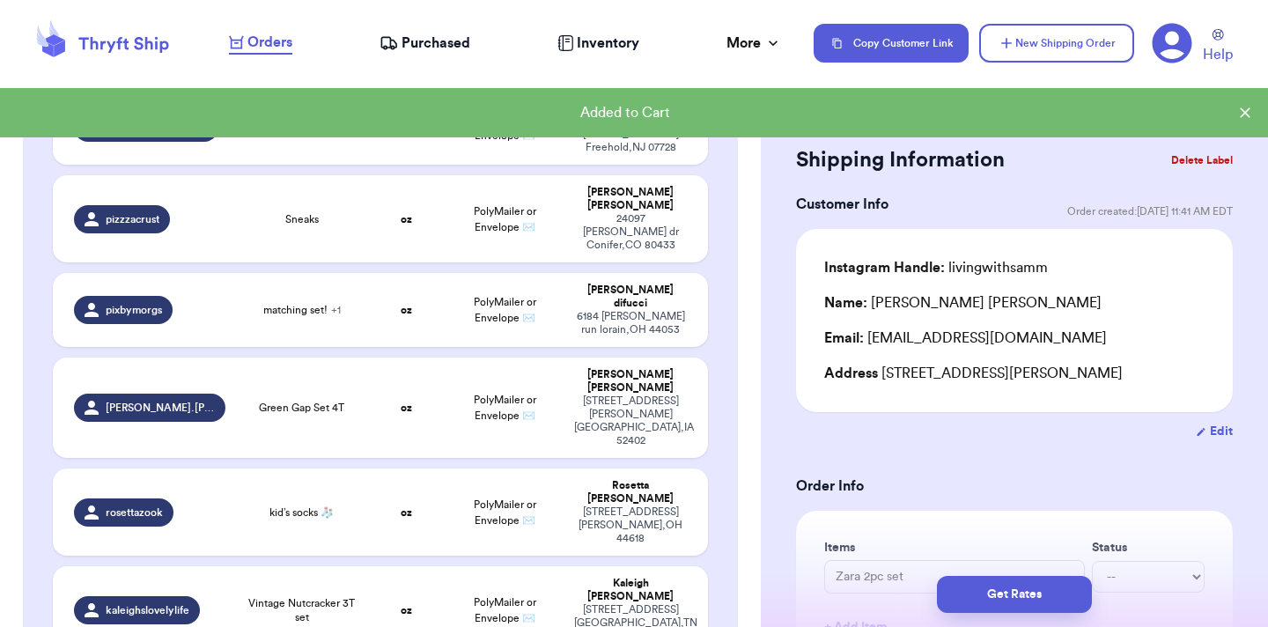
scroll to position [2282, 0]
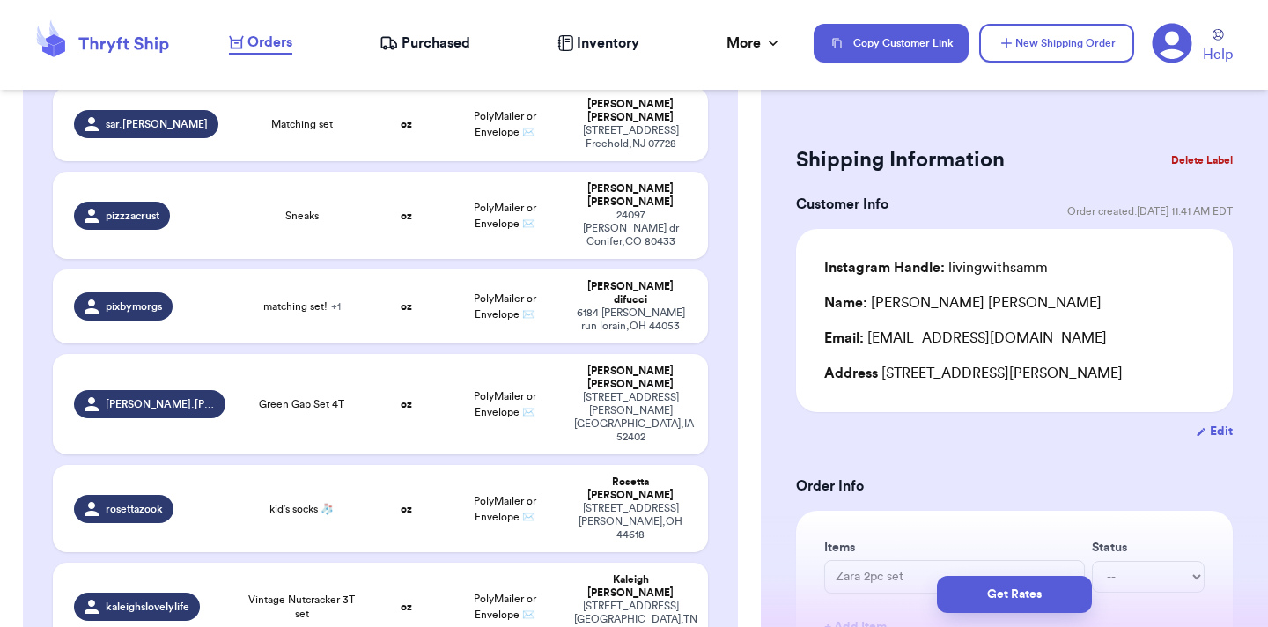
type input "LB Check jacket"
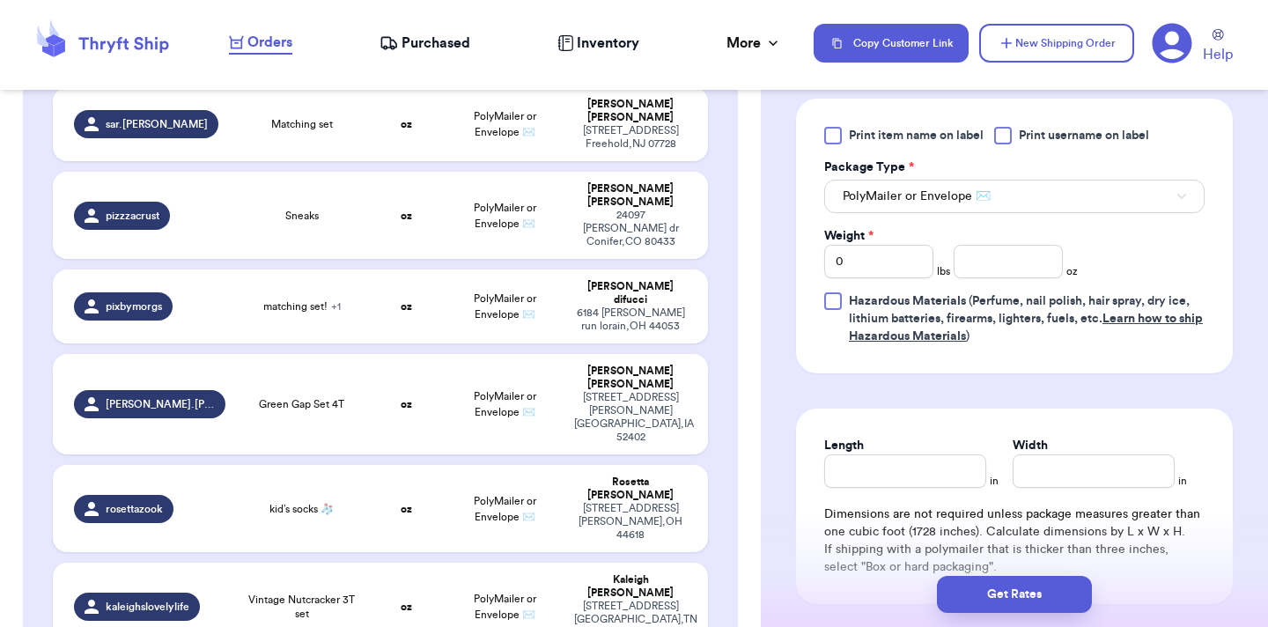
scroll to position [793, 0]
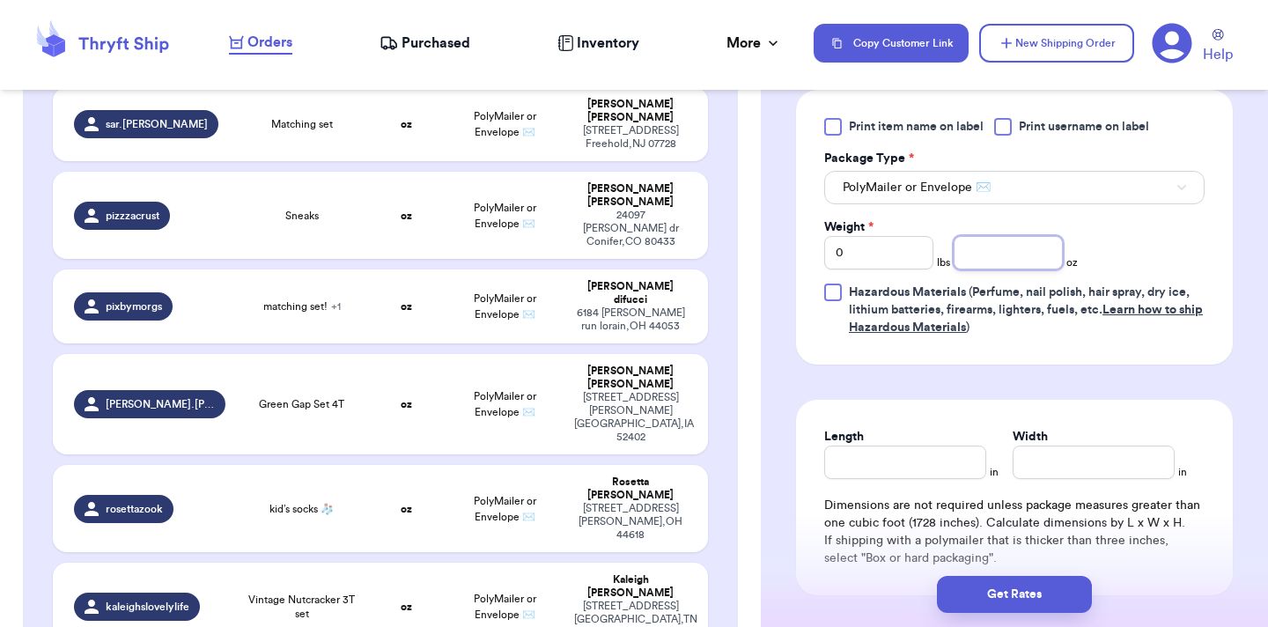
click at [1004, 269] on input "number" at bounding box center [1008, 252] width 109 height 33
type input "8"
click at [1013, 596] on button "Get Rates" at bounding box center [1014, 594] width 155 height 37
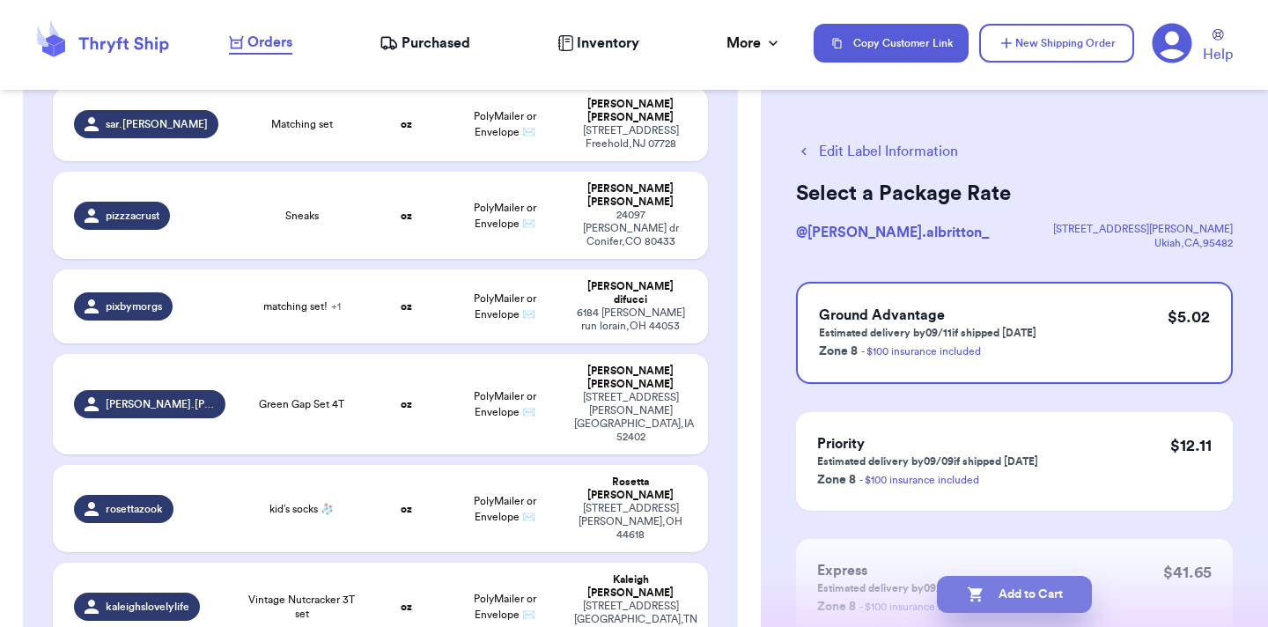
click at [997, 589] on button "Add to Cart" at bounding box center [1014, 594] width 155 height 37
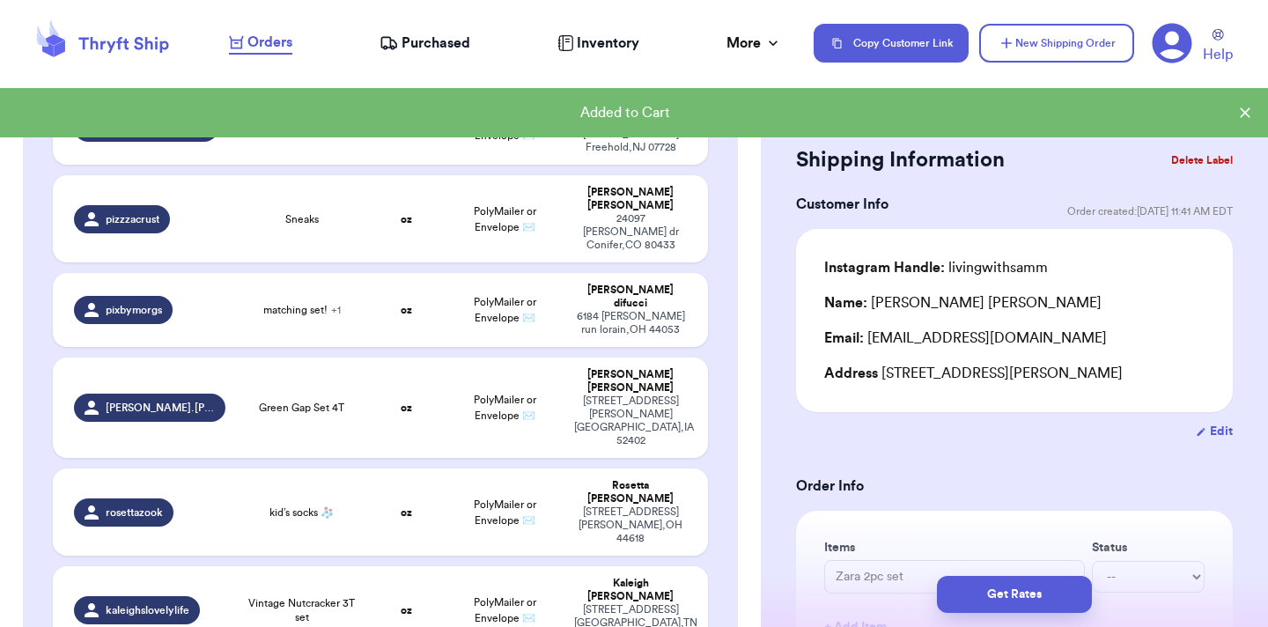
scroll to position [2282, 0]
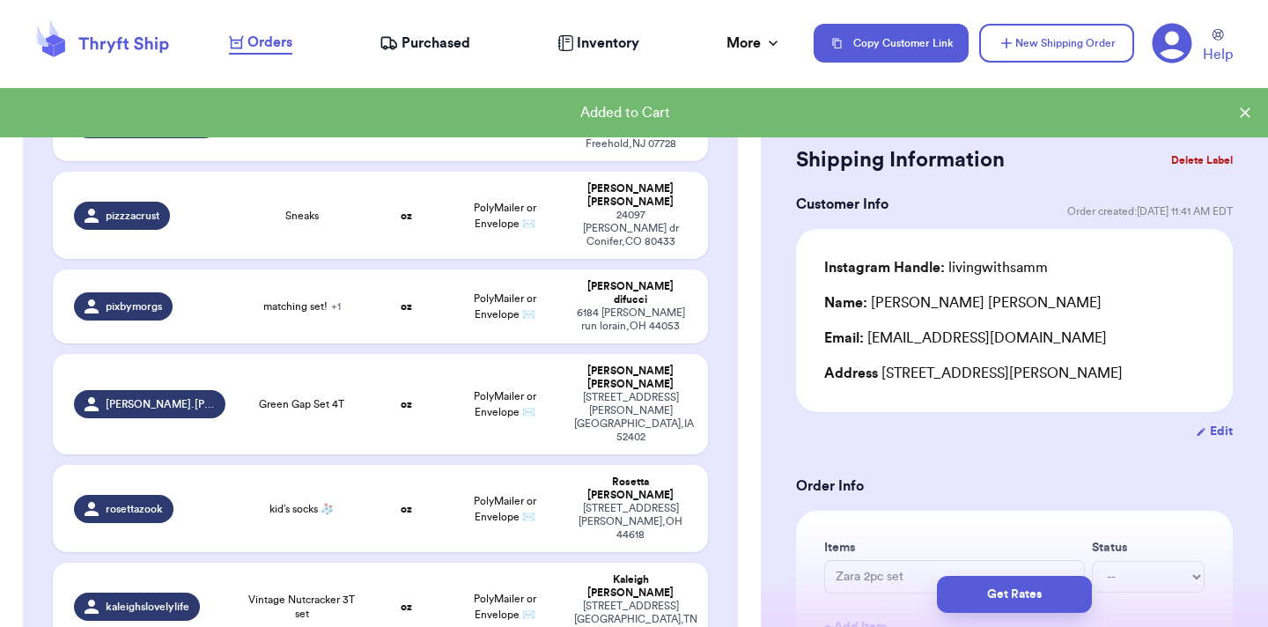
type input "Rylee horse set"
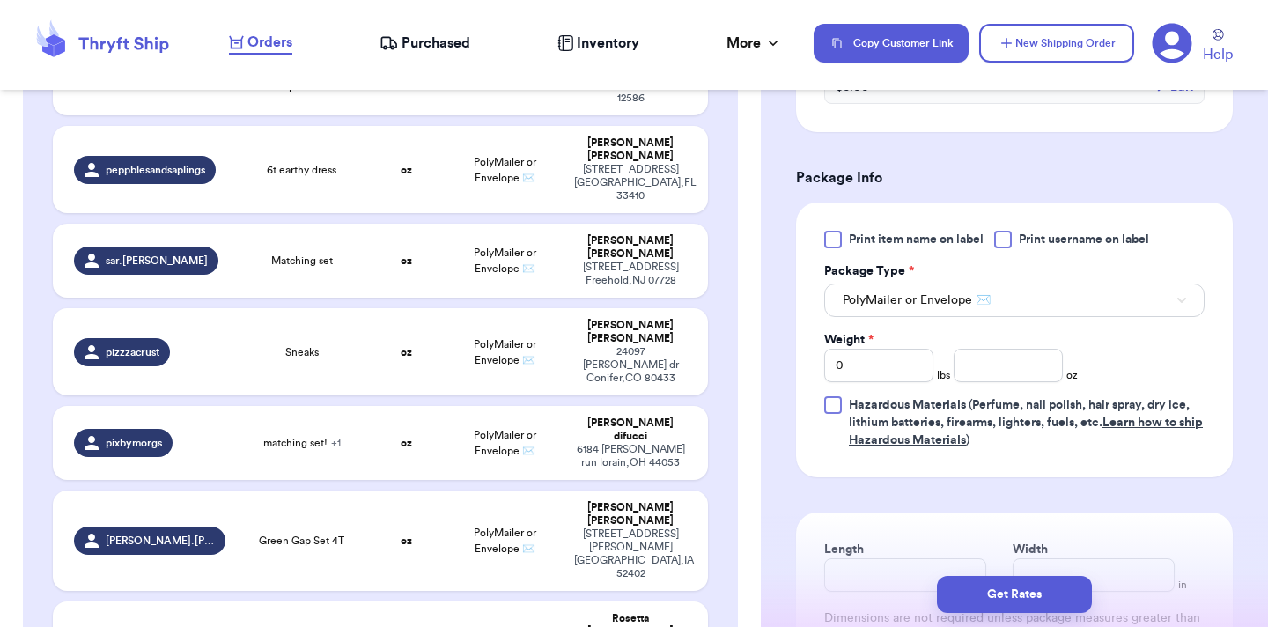
scroll to position [705, 0]
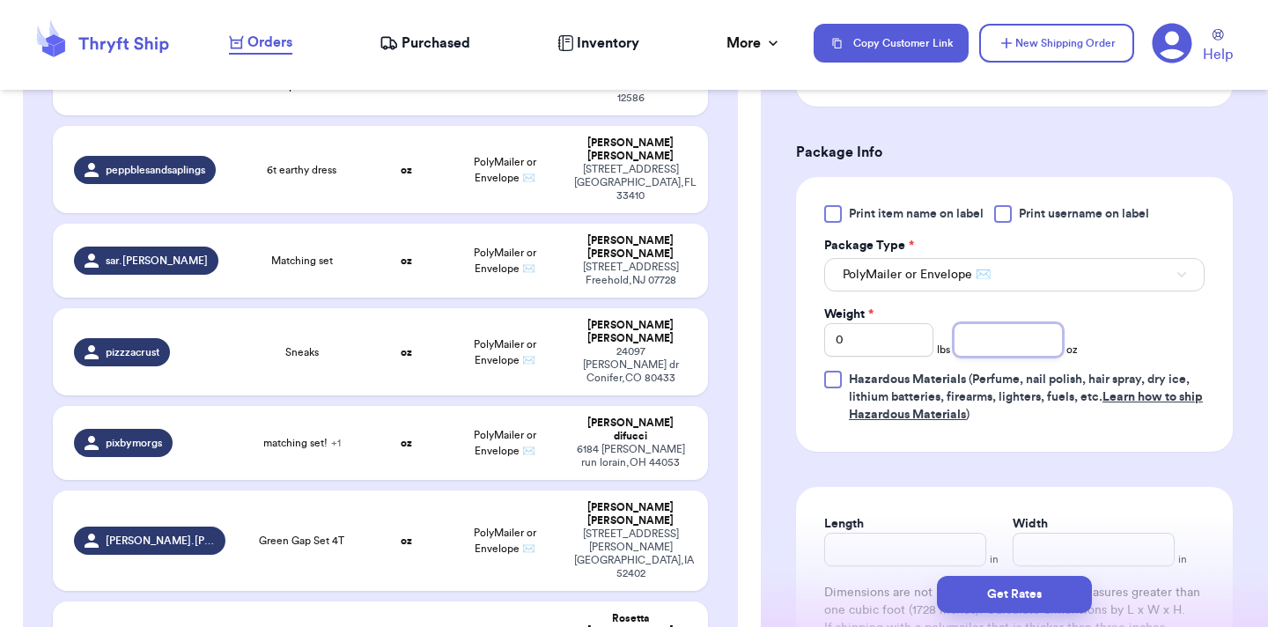
click at [989, 354] on input "number" at bounding box center [1008, 339] width 109 height 33
type input "12"
click at [985, 598] on button "Get Rates" at bounding box center [1014, 594] width 155 height 37
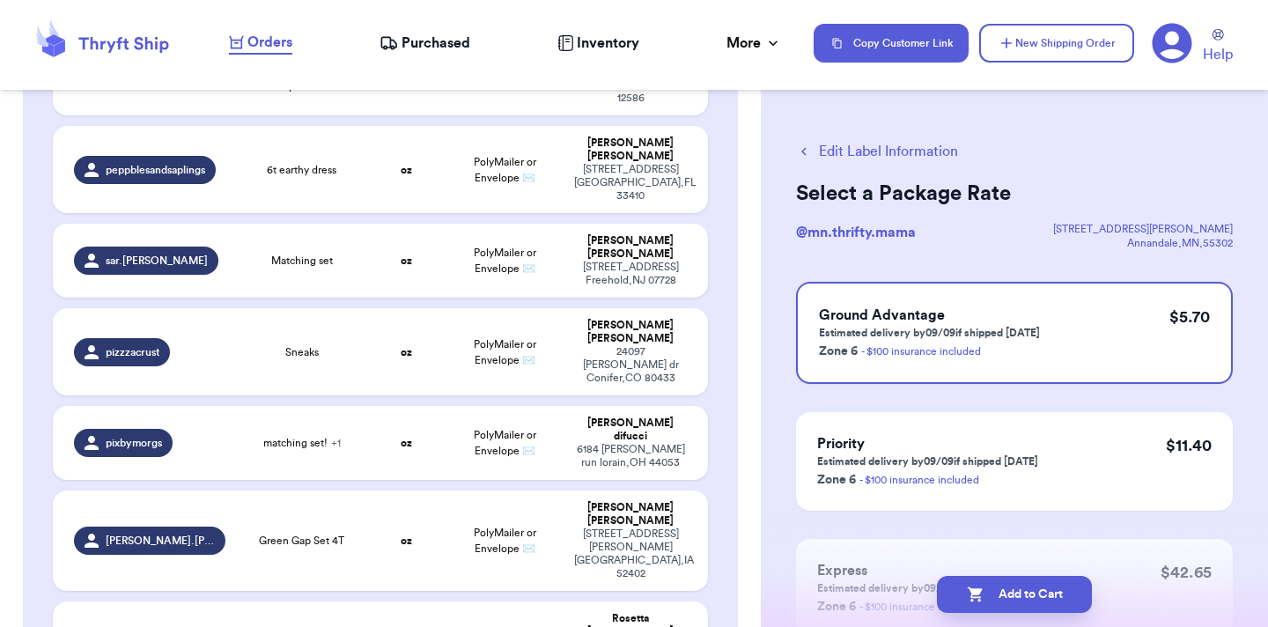
click at [985, 598] on button "Add to Cart" at bounding box center [1014, 594] width 155 height 37
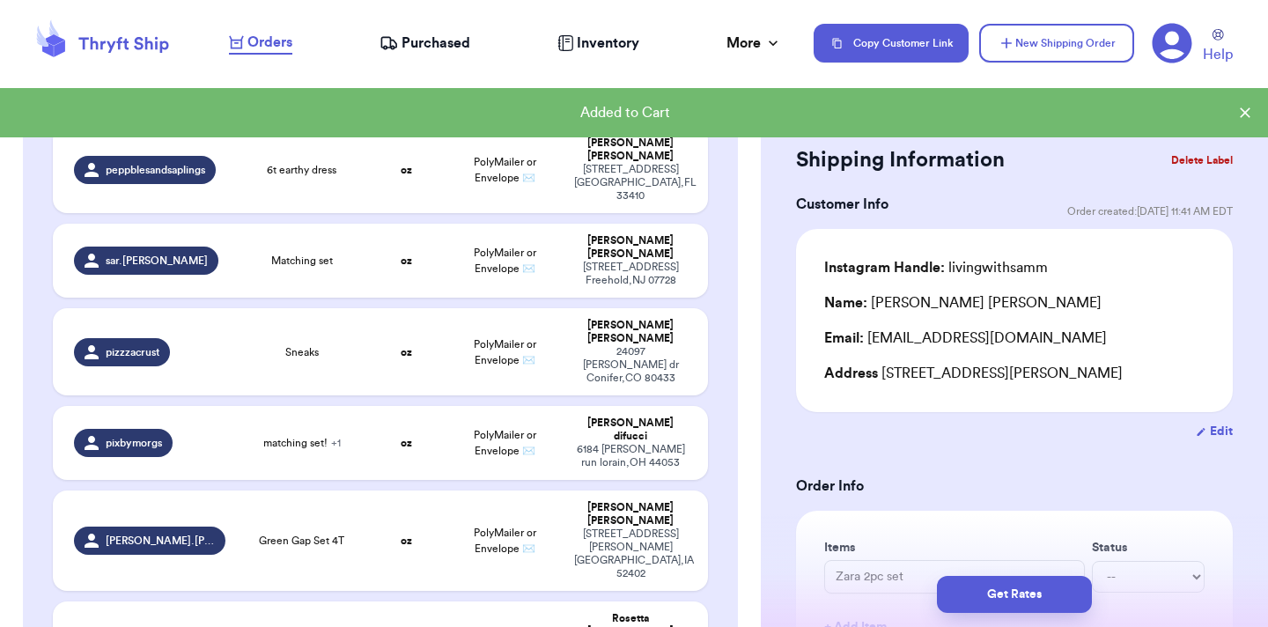
type input "Brown converse"
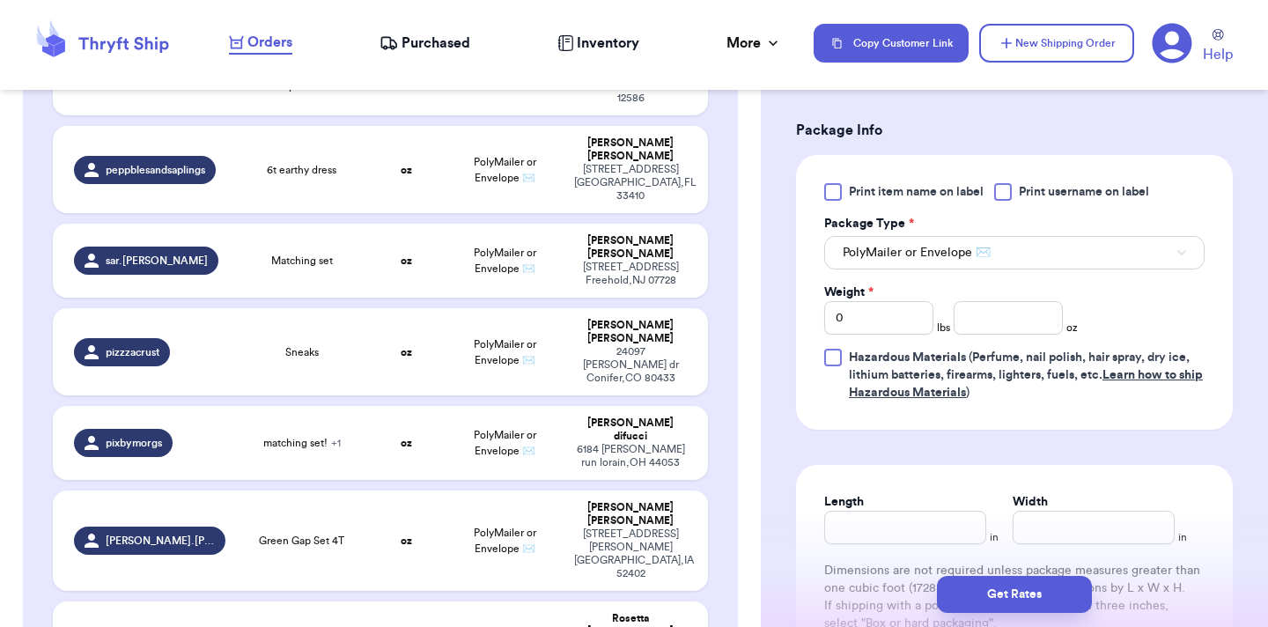
scroll to position [734, 0]
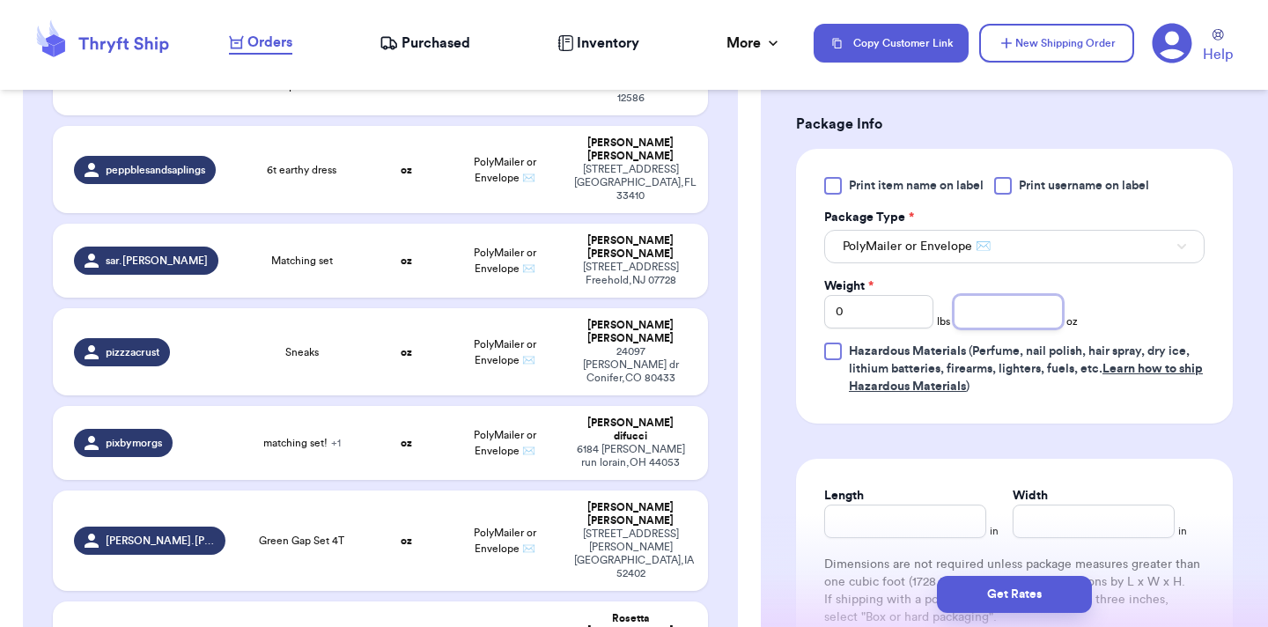
click at [989, 315] on input "number" at bounding box center [1008, 311] width 109 height 33
type input "6.4"
click at [1008, 586] on button "Get Rates" at bounding box center [1014, 594] width 155 height 37
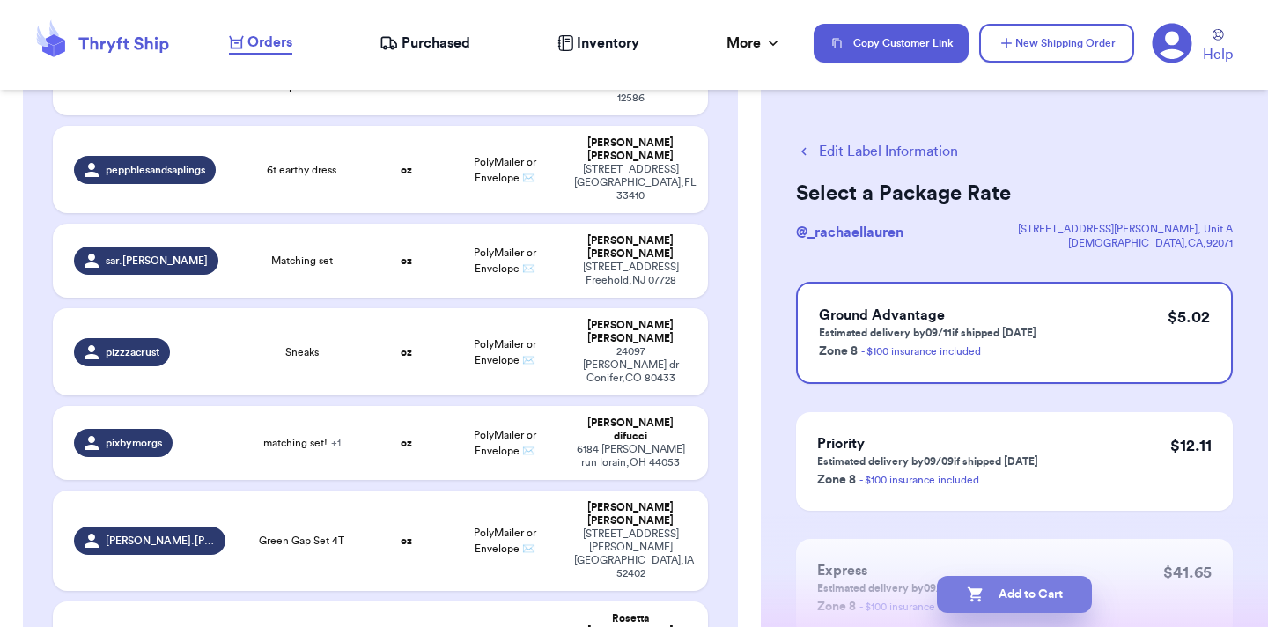
click at [1008, 588] on button "Add to Cart" at bounding box center [1014, 594] width 155 height 37
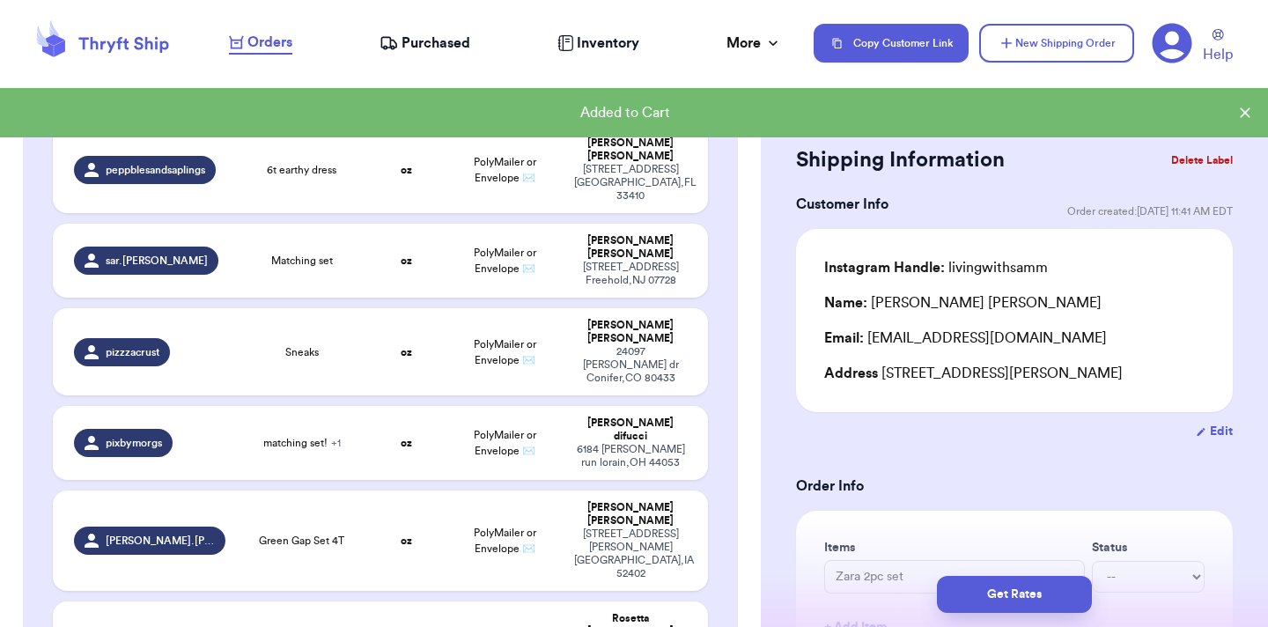
type input "Gingham outfit 4/5t"
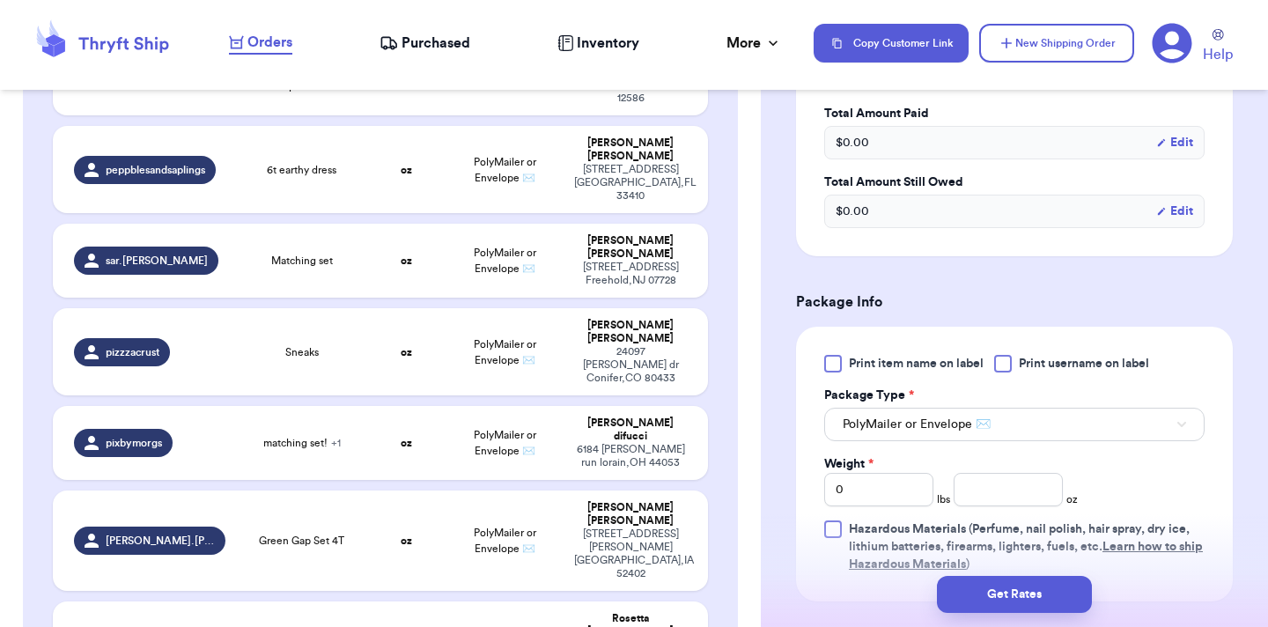
scroll to position [578, 0]
click at [1023, 472] on input "number" at bounding box center [1008, 488] width 109 height 33
type input "10.7"
click at [1060, 597] on button "Get Rates" at bounding box center [1014, 594] width 155 height 37
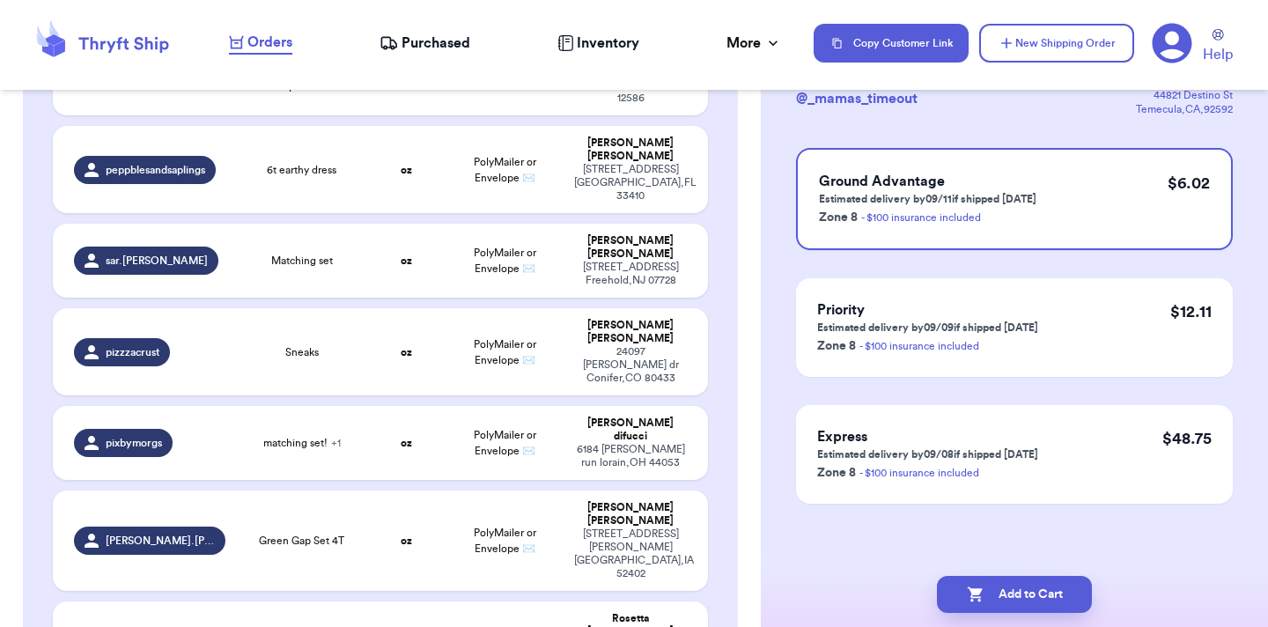
scroll to position [0, 0]
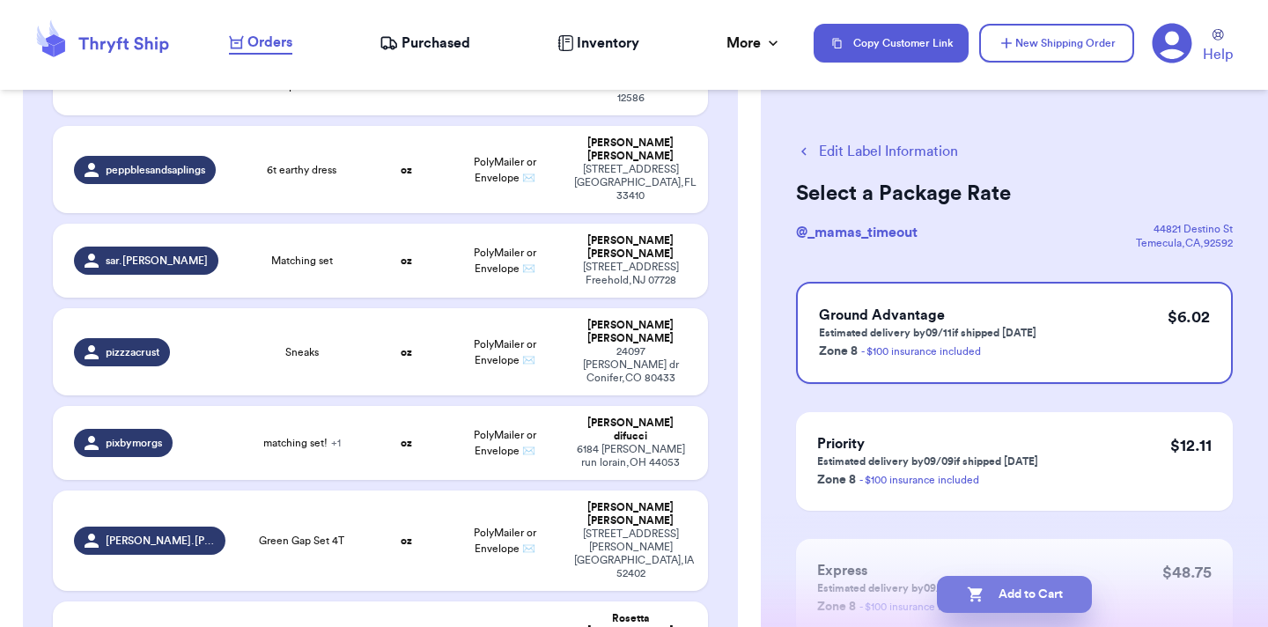
click at [1014, 587] on button "Add to Cart" at bounding box center [1014, 594] width 155 height 37
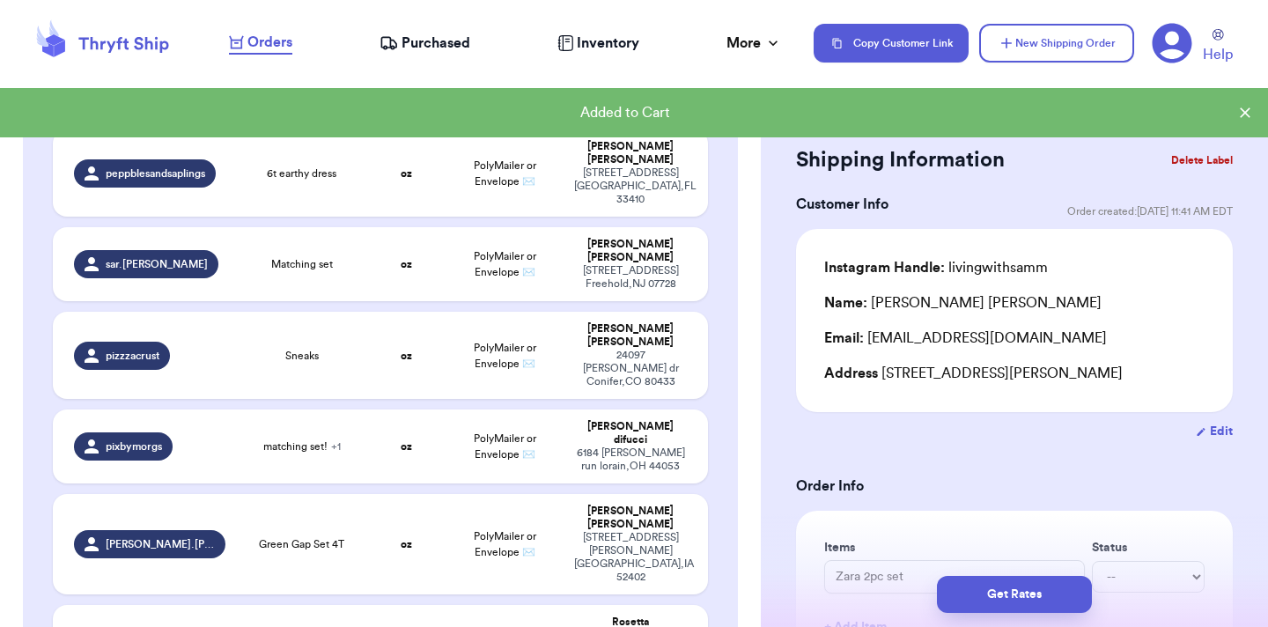
scroll to position [2145, 0]
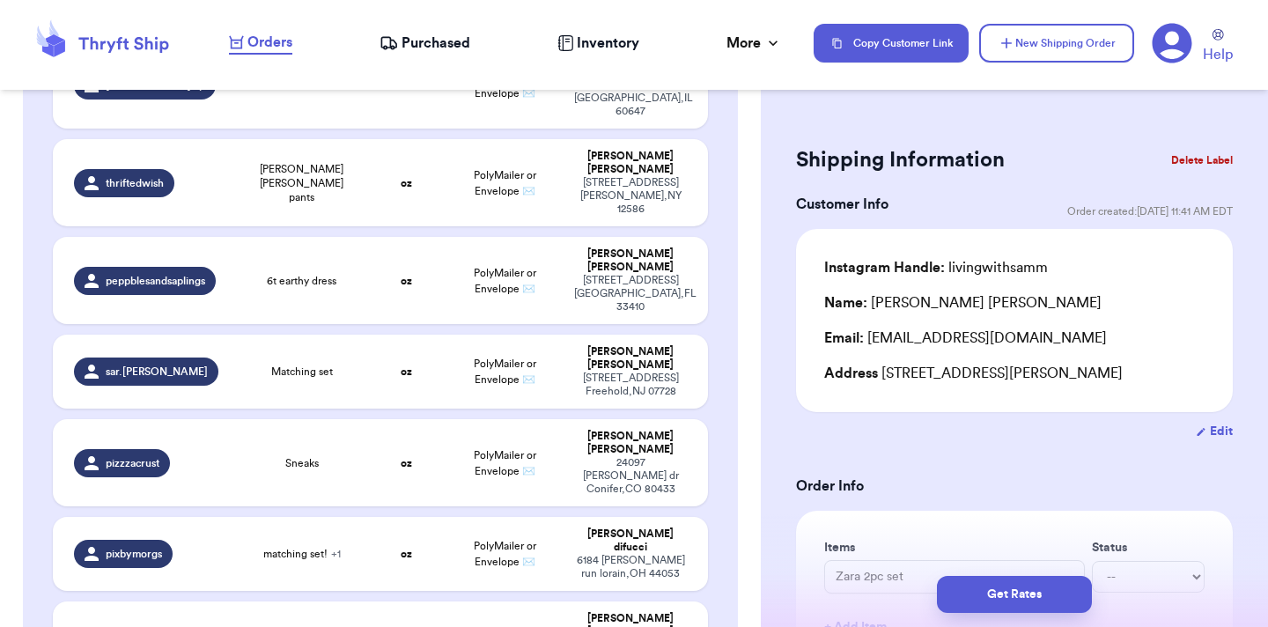
type input "Vintage Nutcracker 3T set"
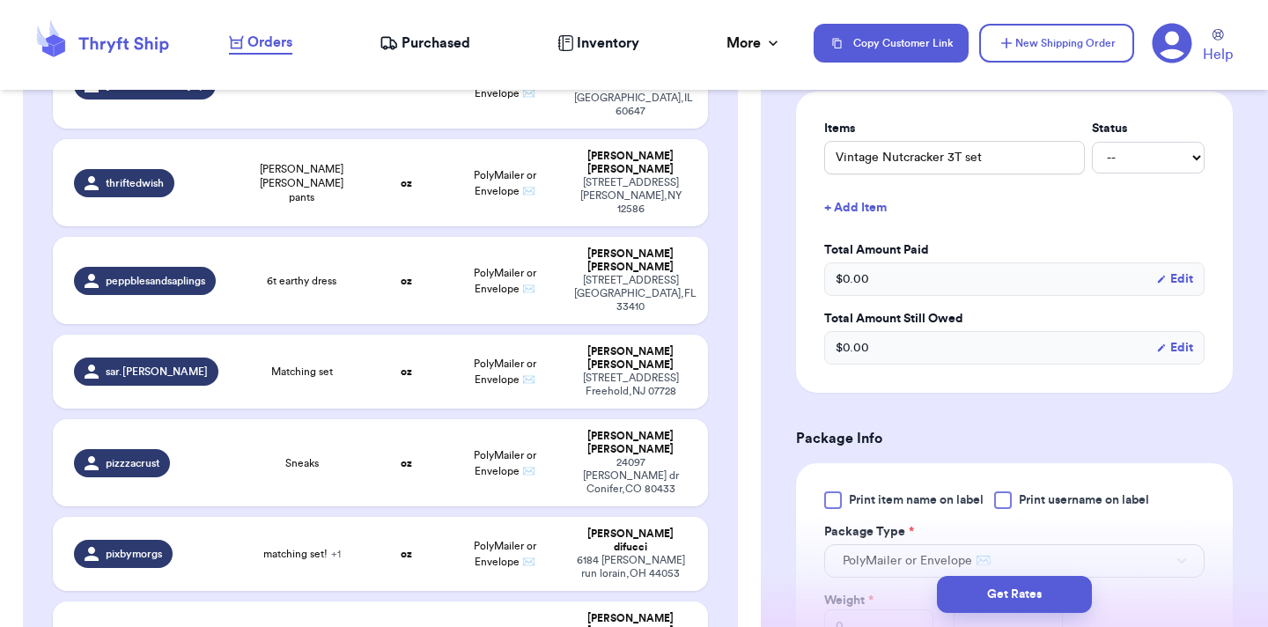
scroll to position [649, 0]
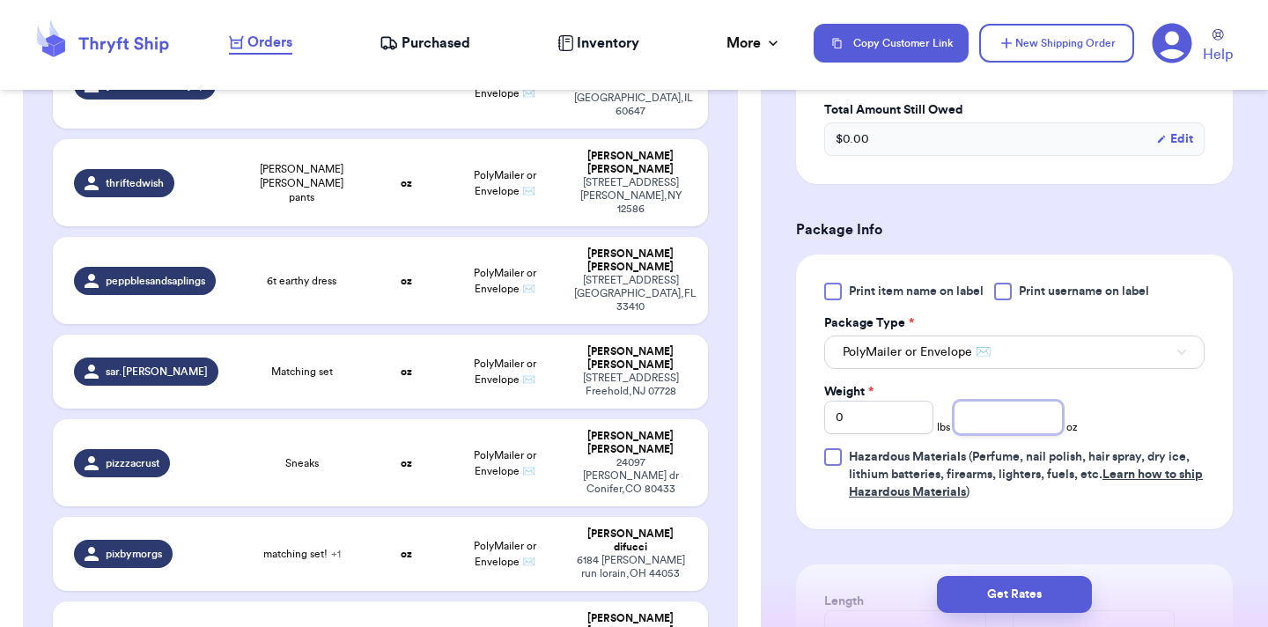
click at [974, 401] on input "number" at bounding box center [1008, 417] width 109 height 33
type input "5.5"
click at [1070, 588] on button "Get Rates" at bounding box center [1014, 594] width 155 height 37
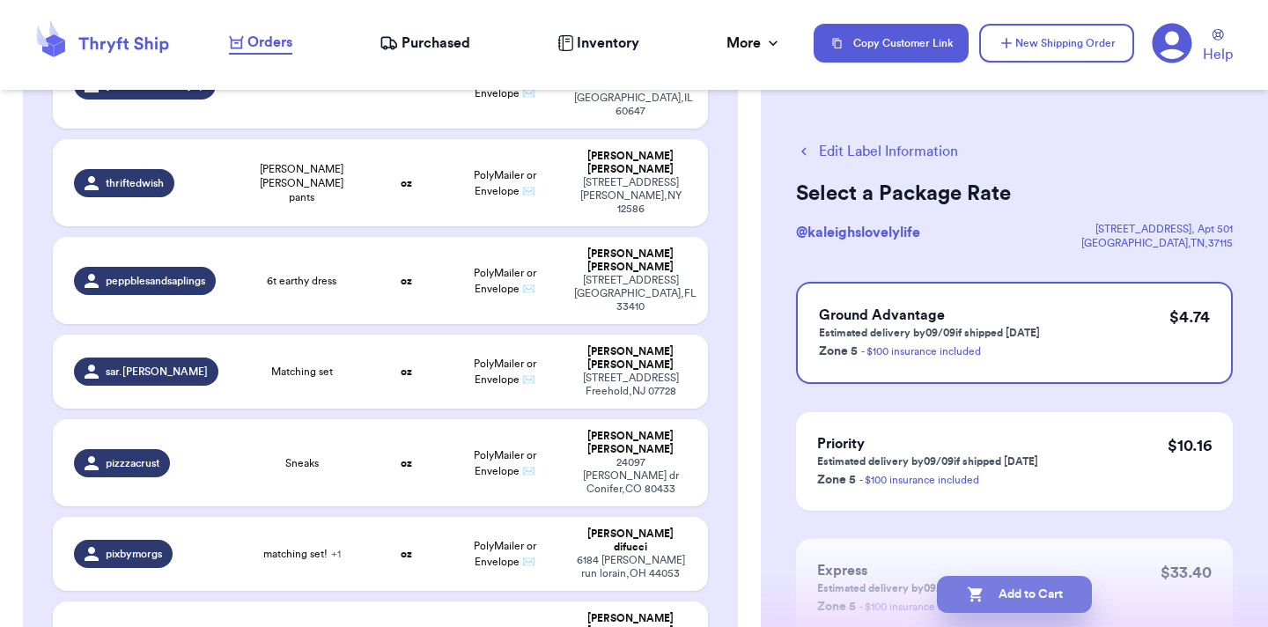
click at [1034, 597] on button "Add to Cart" at bounding box center [1014, 594] width 155 height 37
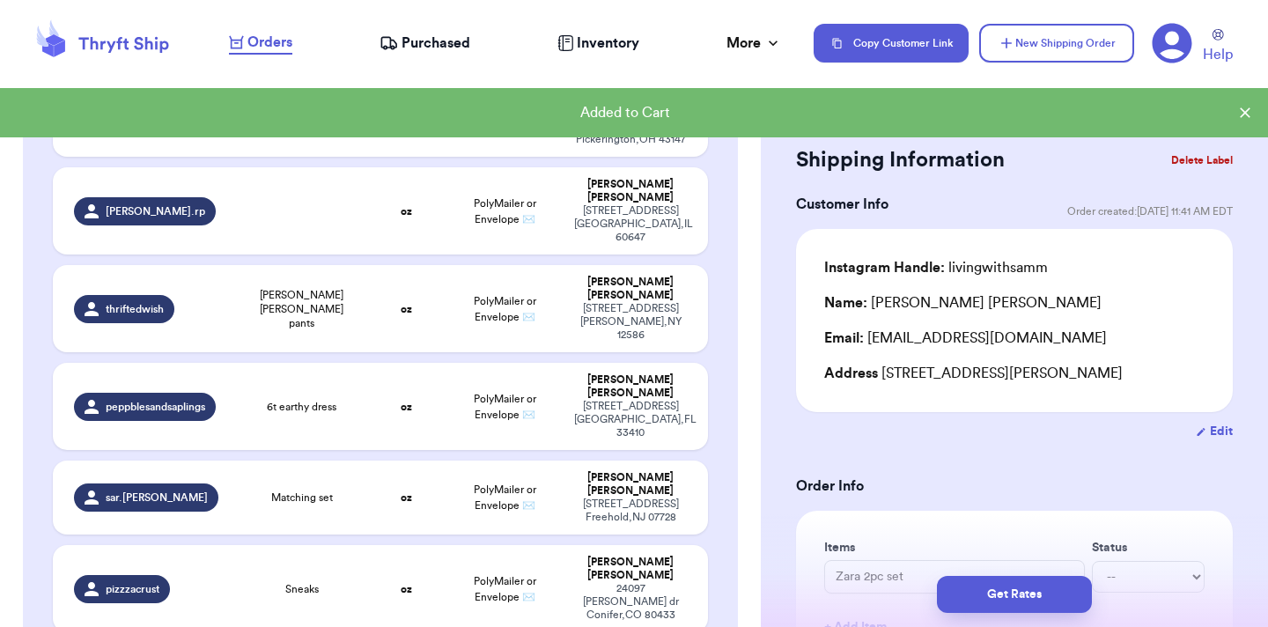
type input "kid’s socks 🧦"
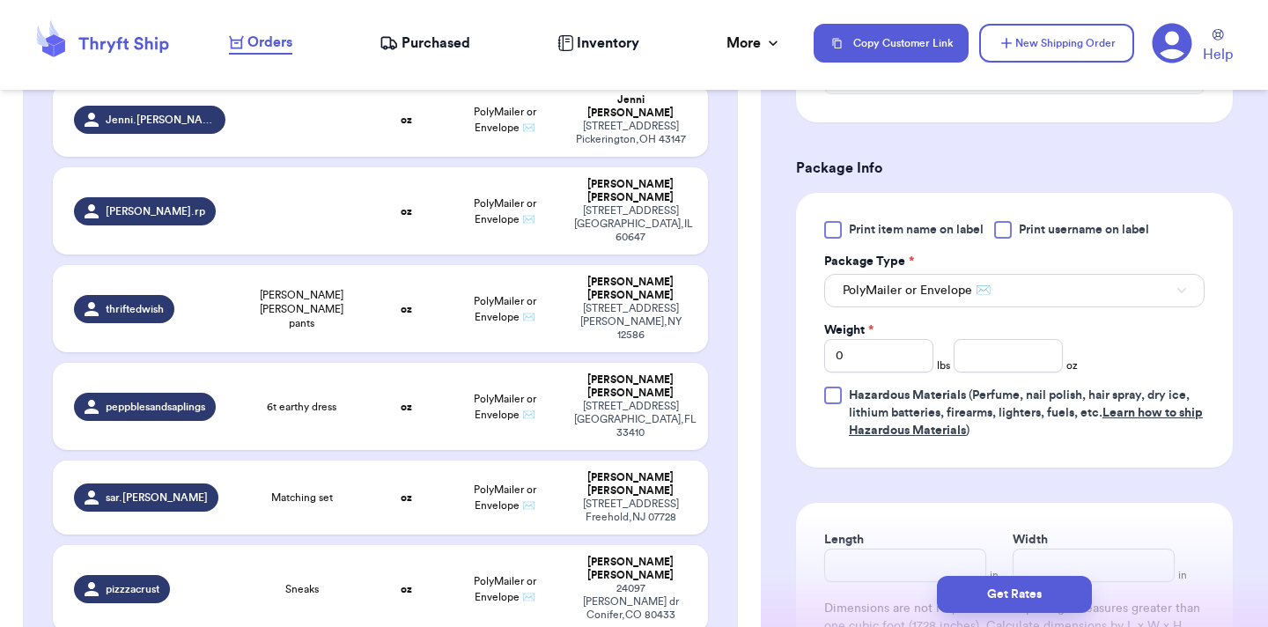
scroll to position [712, 0]
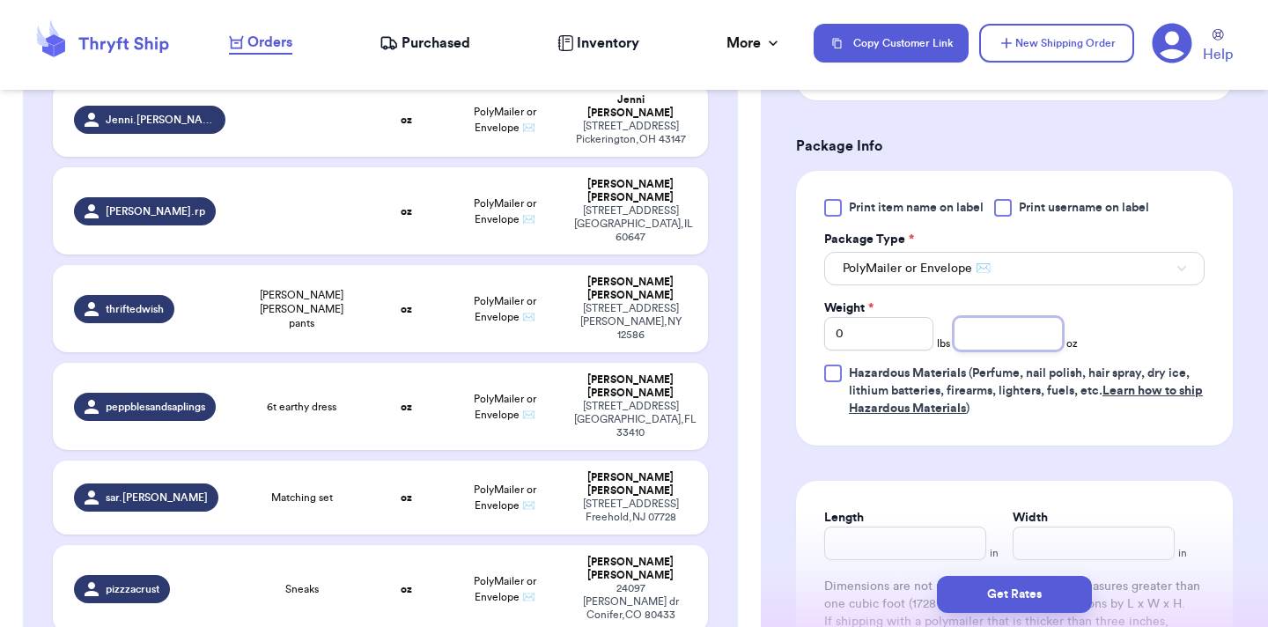
click at [1006, 339] on input "number" at bounding box center [1008, 333] width 109 height 33
type input "2"
click at [1036, 587] on button "Get Rates" at bounding box center [1014, 594] width 155 height 37
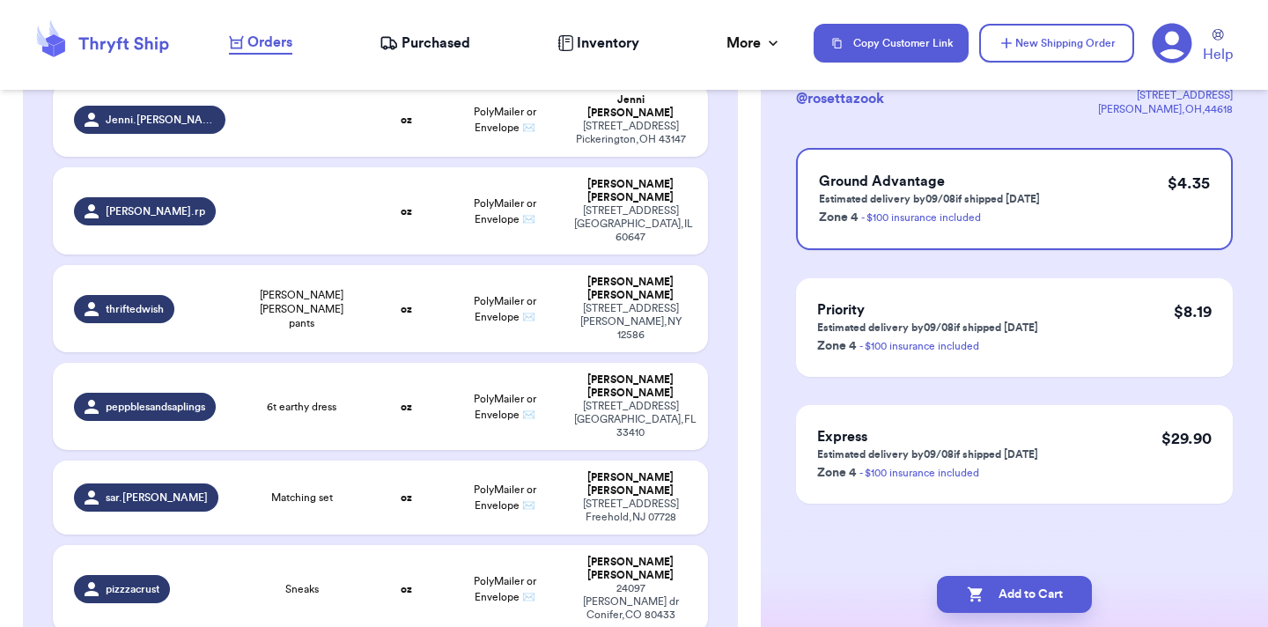
scroll to position [0, 0]
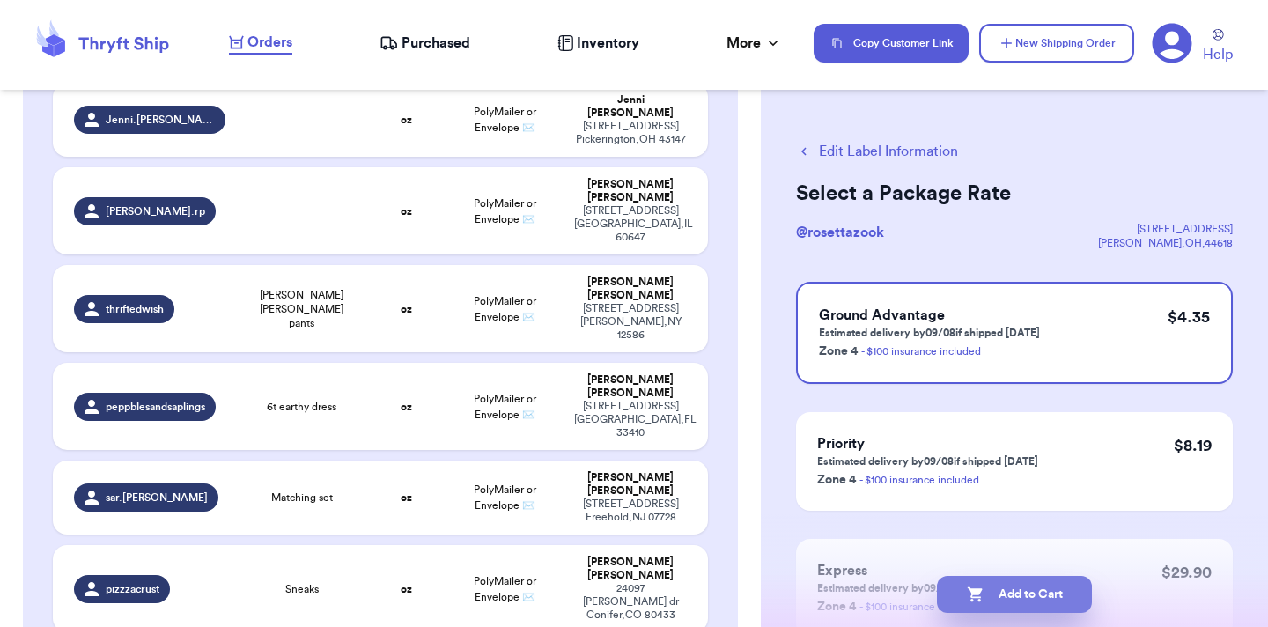
click at [1003, 592] on button "Add to Cart" at bounding box center [1014, 594] width 155 height 37
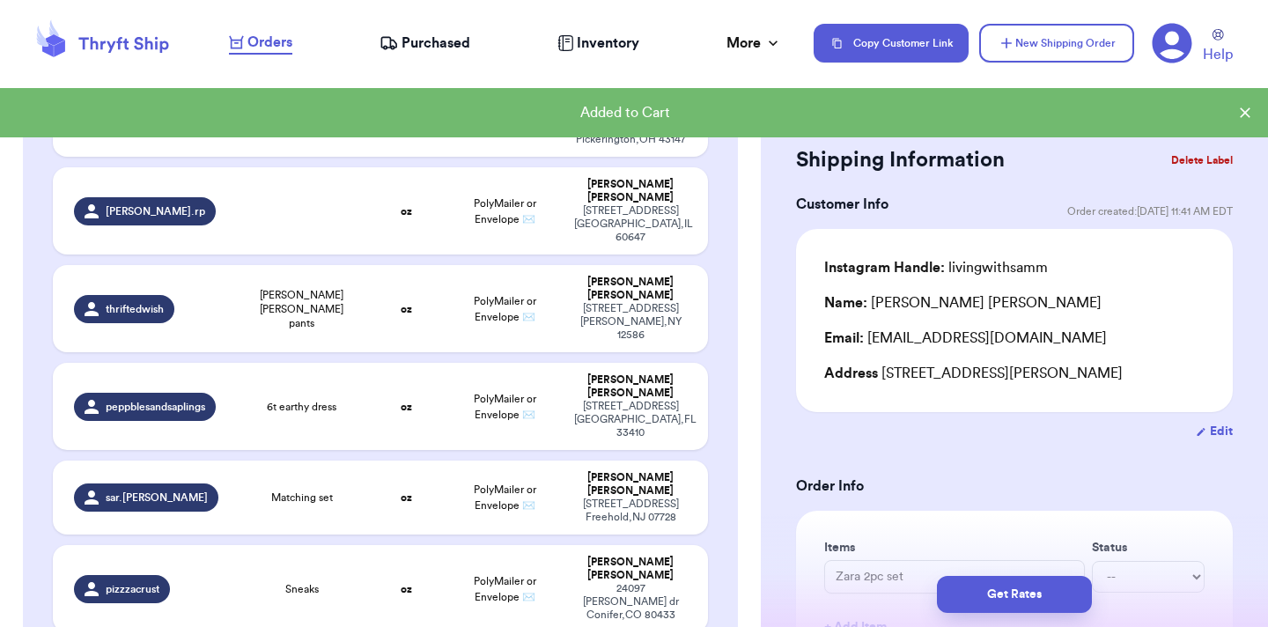
type input "Green Gap Set 4T"
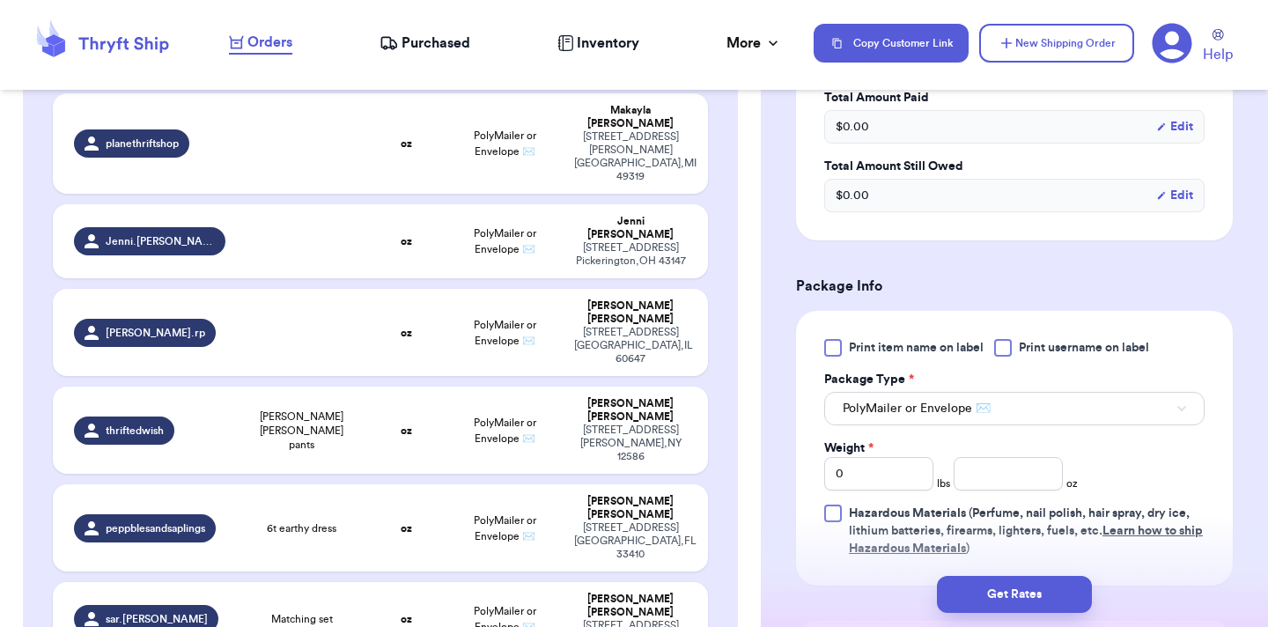
scroll to position [550, 0]
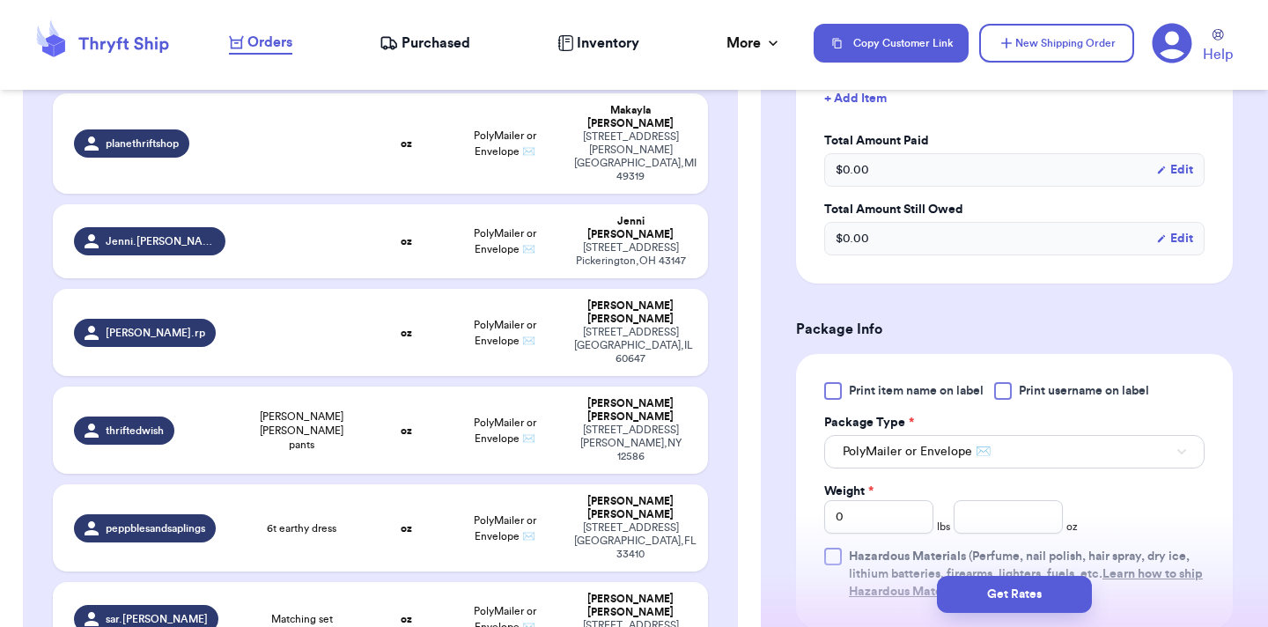
click at [1010, 483] on div "Weight * 0 lbs oz" at bounding box center [951, 508] width 254 height 51
click at [1009, 500] on input "number" at bounding box center [1008, 516] width 109 height 33
type input "12.4"
click at [1054, 583] on button "Get Rates" at bounding box center [1014, 594] width 155 height 37
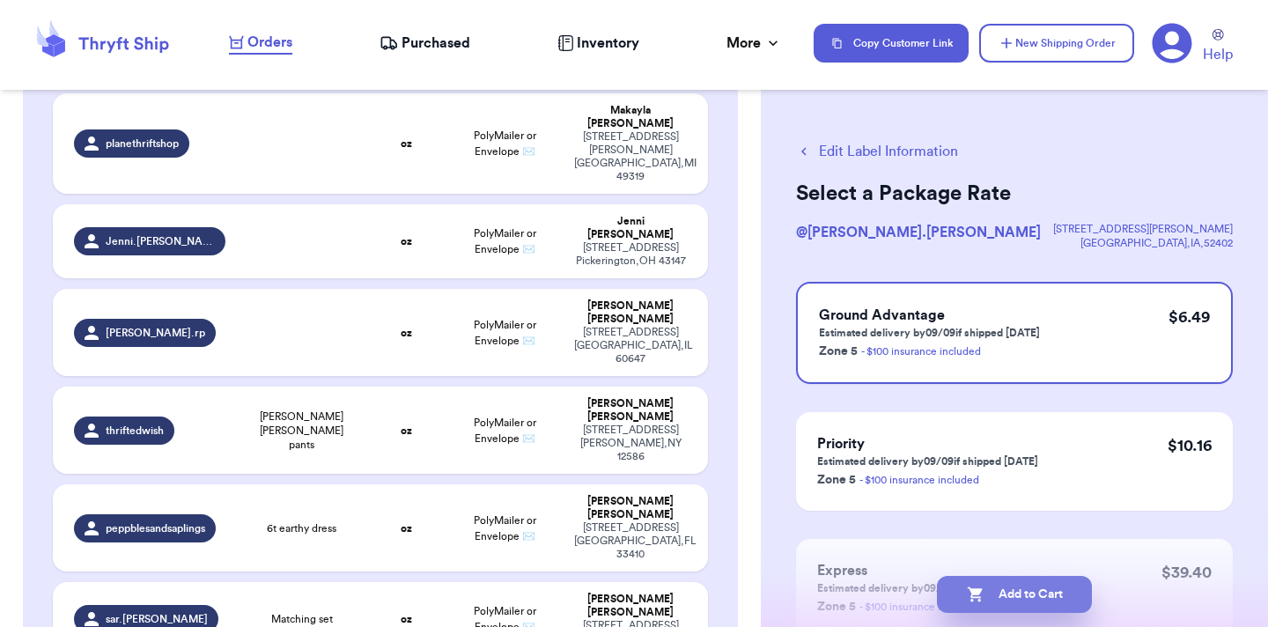
click at [1037, 593] on button "Add to Cart" at bounding box center [1014, 594] width 155 height 37
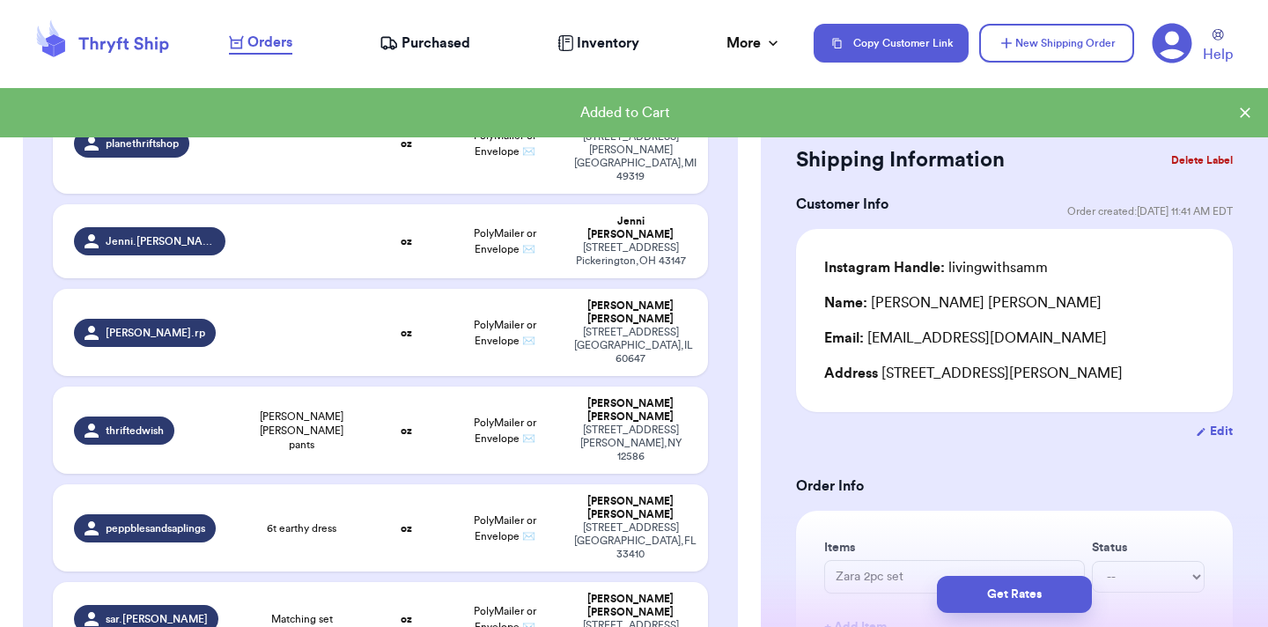
type input "matching set!"
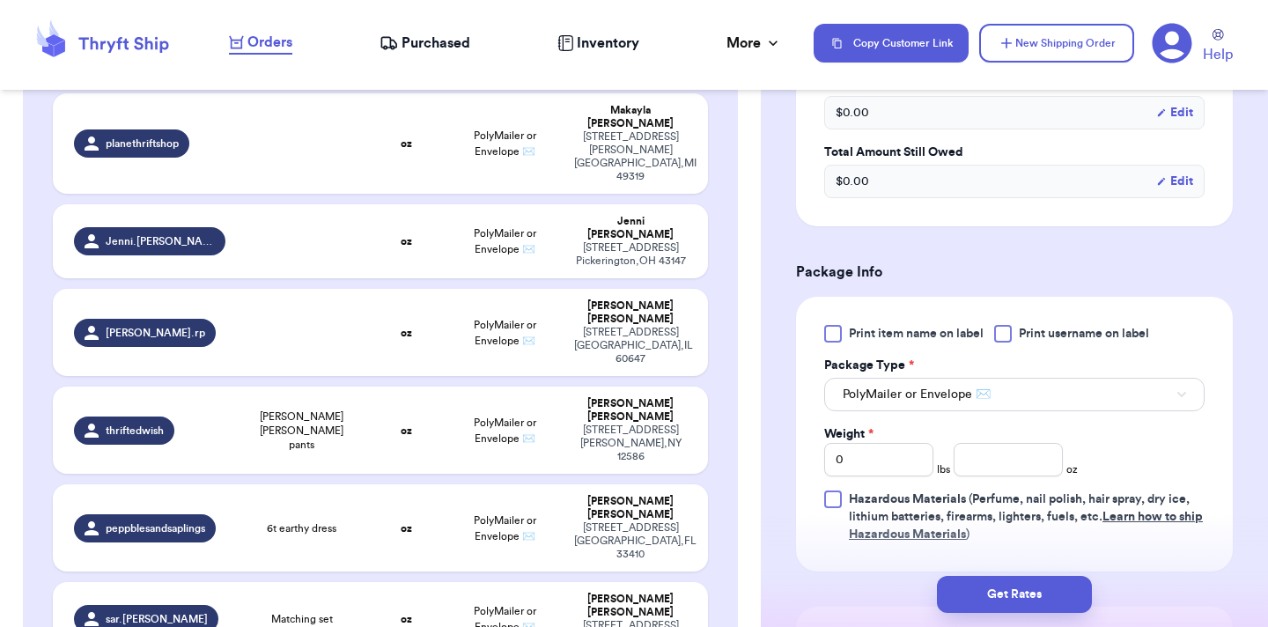
scroll to position [674, 0]
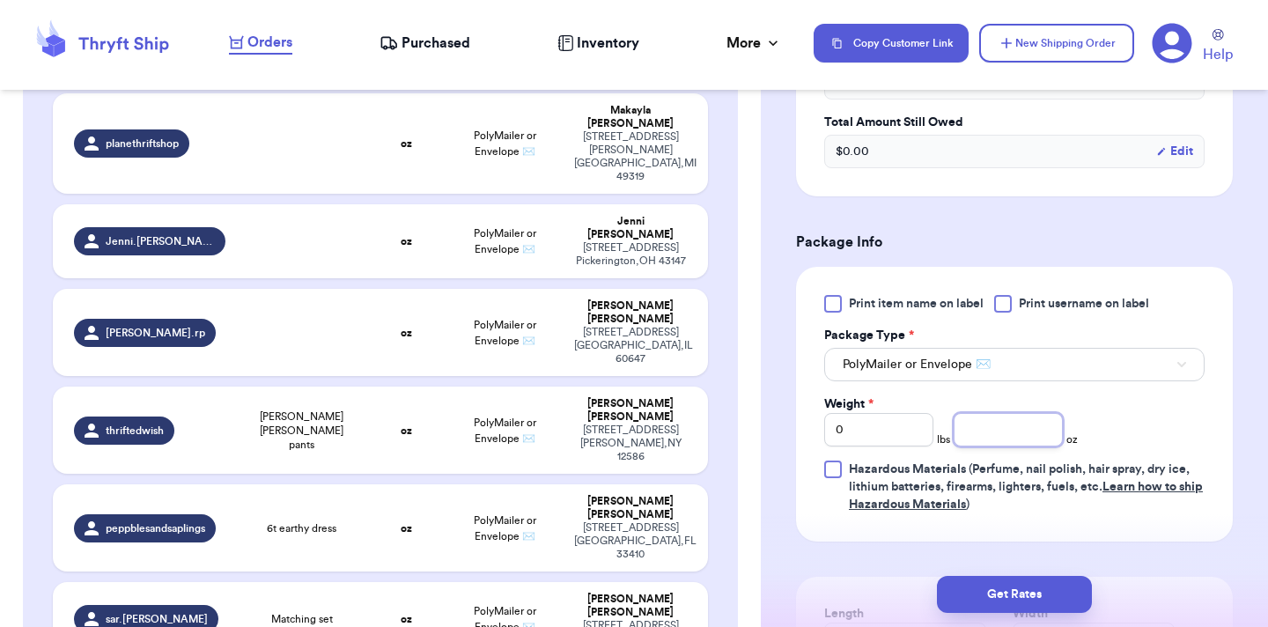
click at [990, 418] on input "number" at bounding box center [1008, 429] width 109 height 33
type input "4.7"
click at [1013, 597] on button "Get Rates" at bounding box center [1014, 594] width 155 height 37
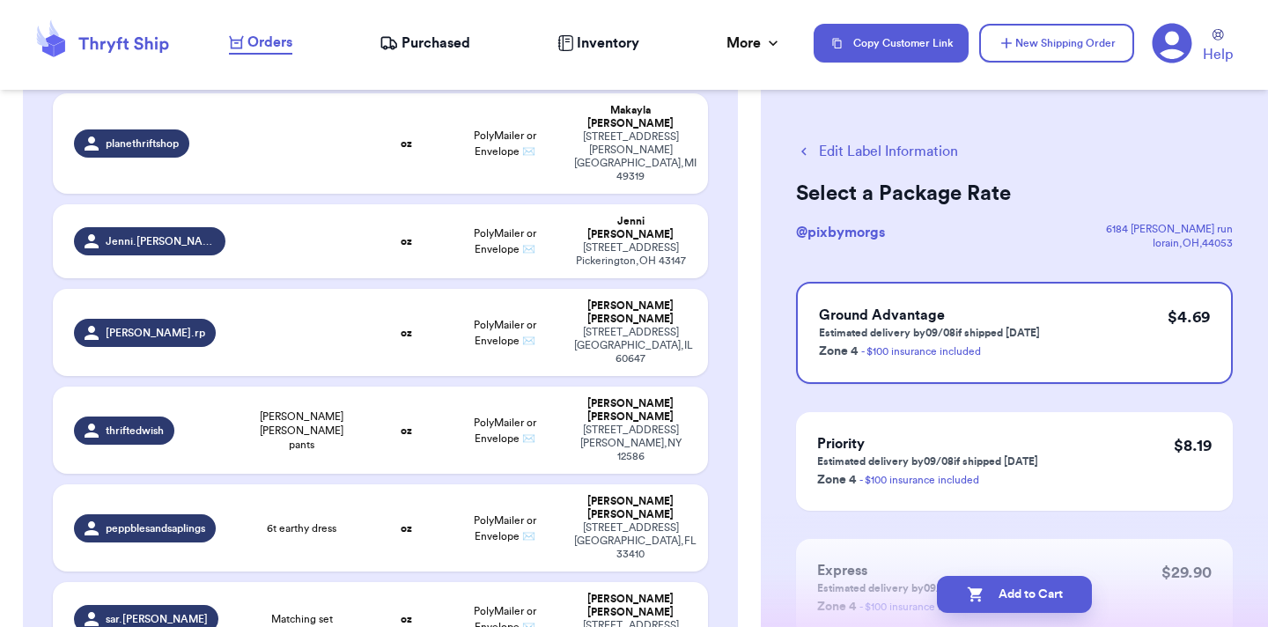
click at [1013, 597] on button "Add to Cart" at bounding box center [1014, 594] width 155 height 37
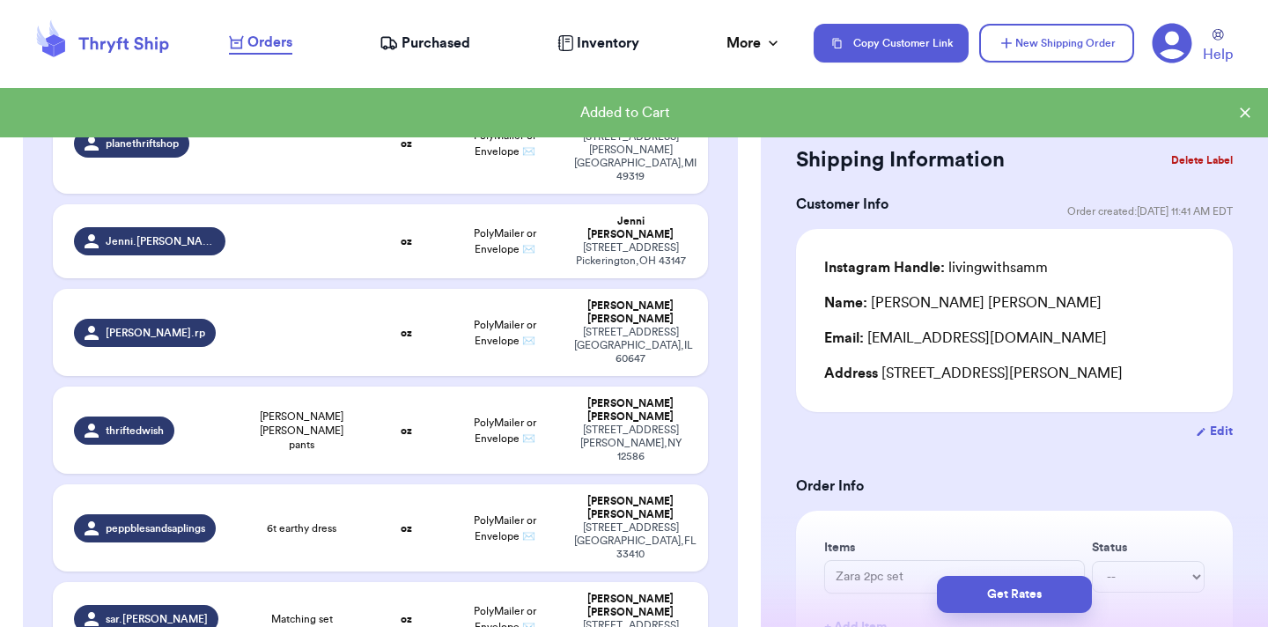
type input "Sneaks"
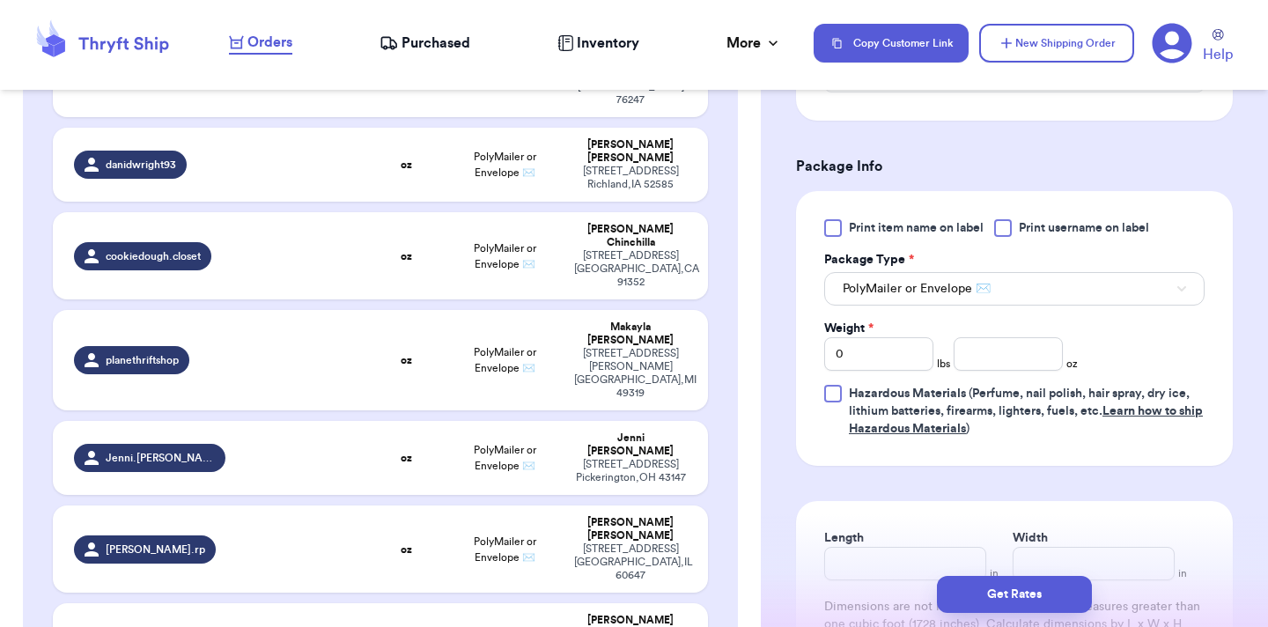
scroll to position [740, 0]
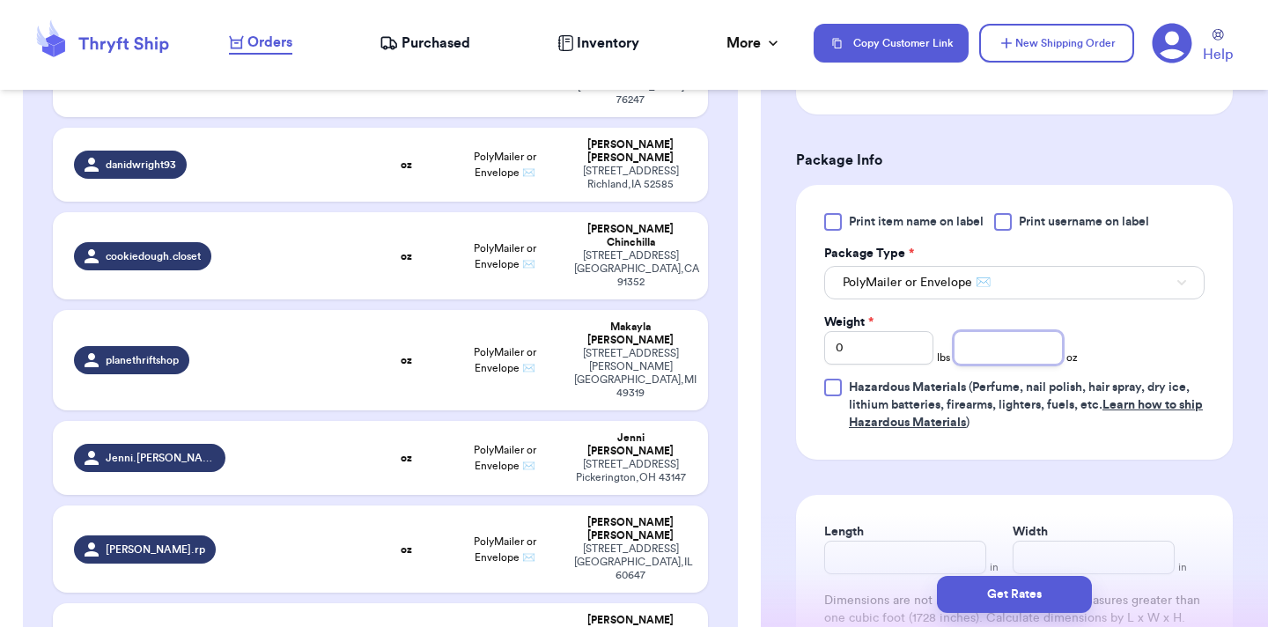
click at [985, 331] on input "number" at bounding box center [1008, 347] width 109 height 33
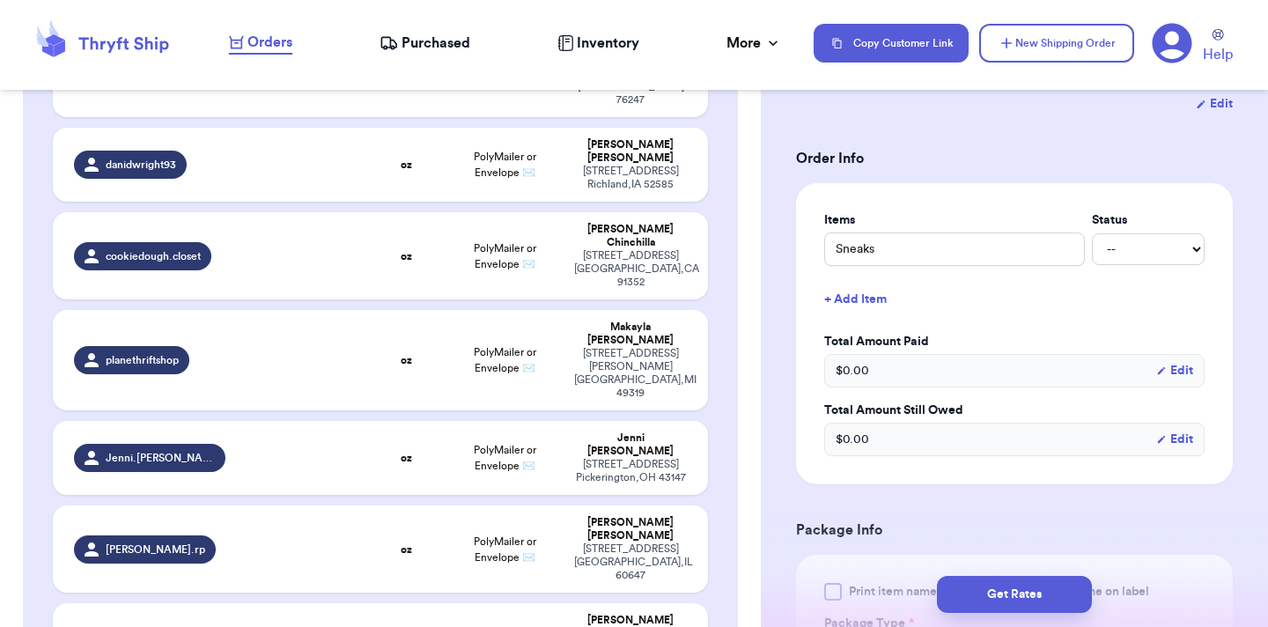
scroll to position [374, 0]
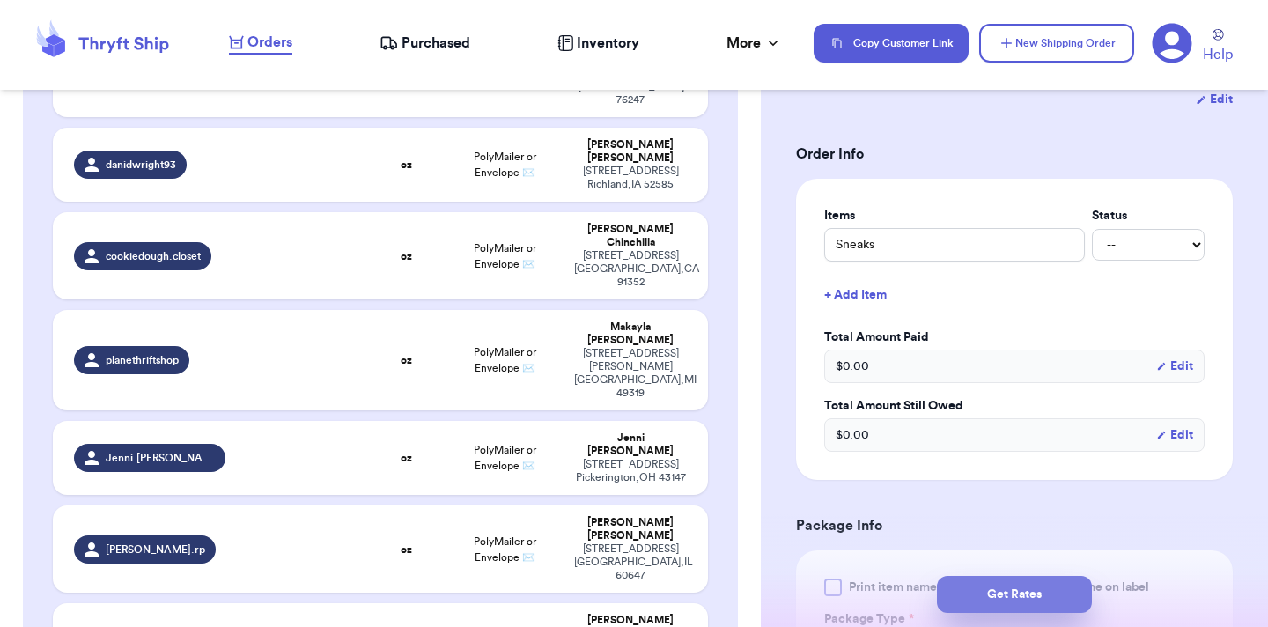
type input "6.1"
click at [1040, 599] on button "Get Rates" at bounding box center [1014, 594] width 155 height 37
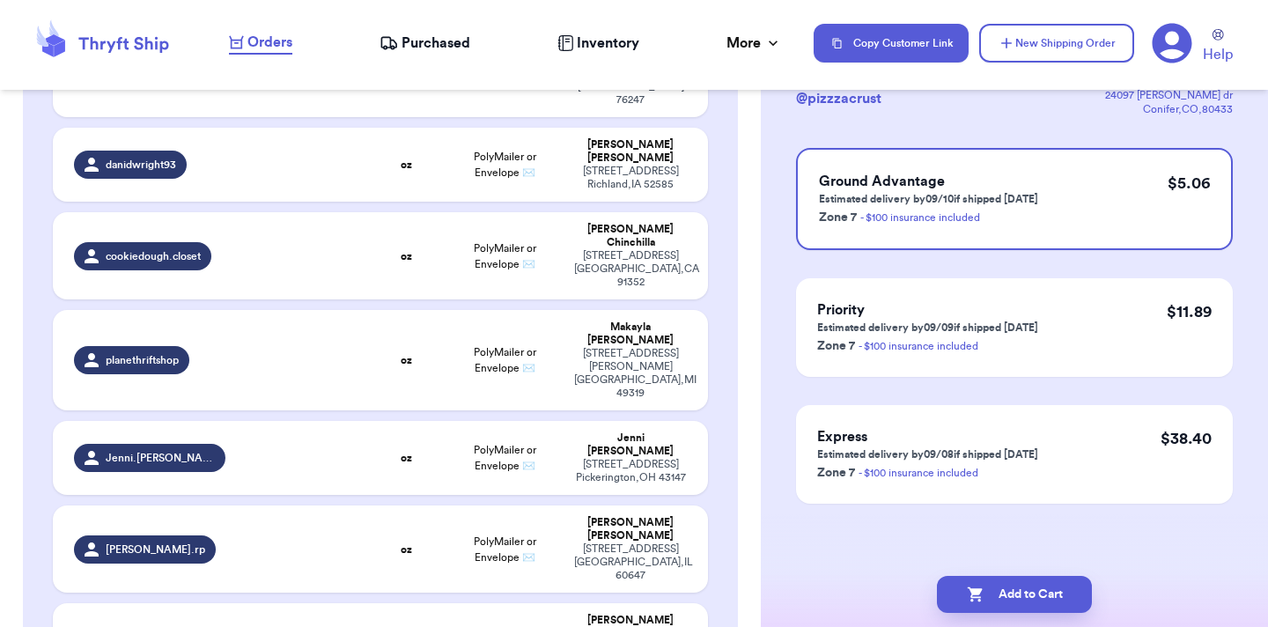
scroll to position [0, 0]
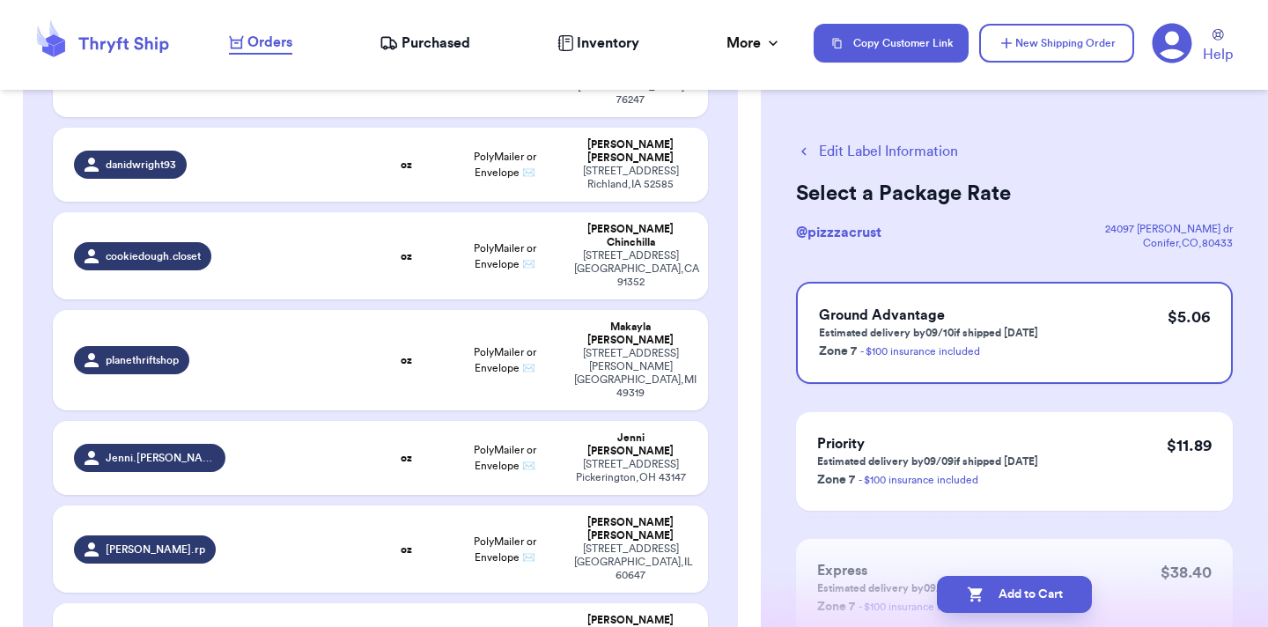
click at [1040, 599] on button "Add to Cart" at bounding box center [1014, 594] width 155 height 37
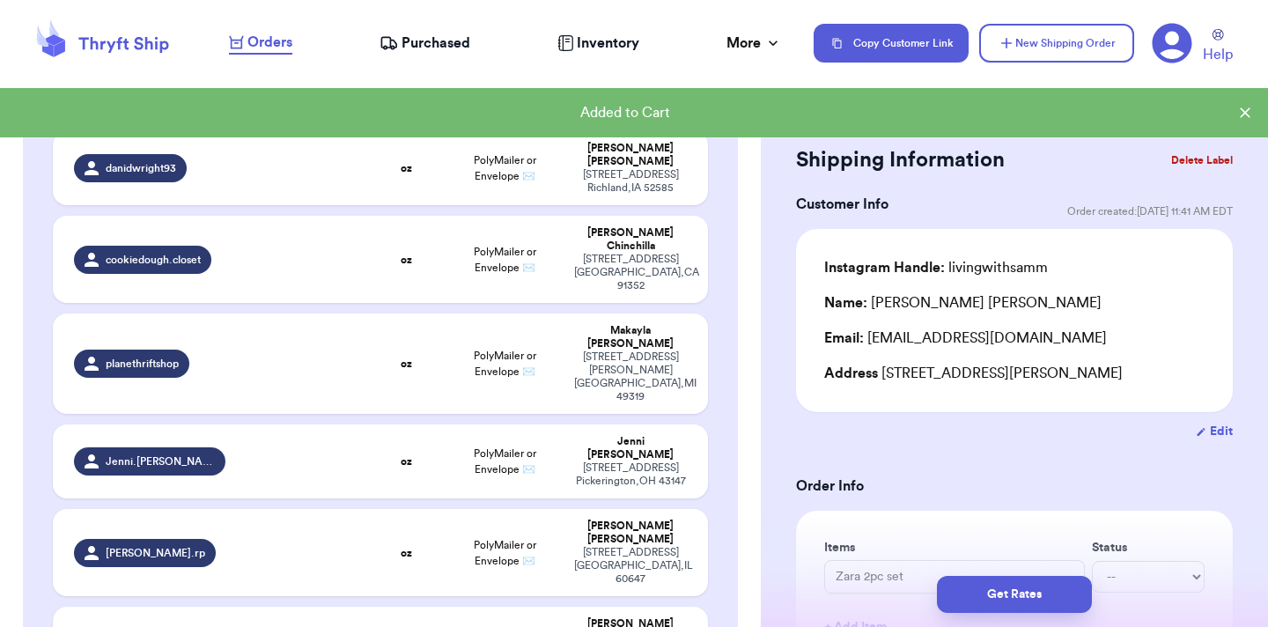
scroll to position [1570, 0]
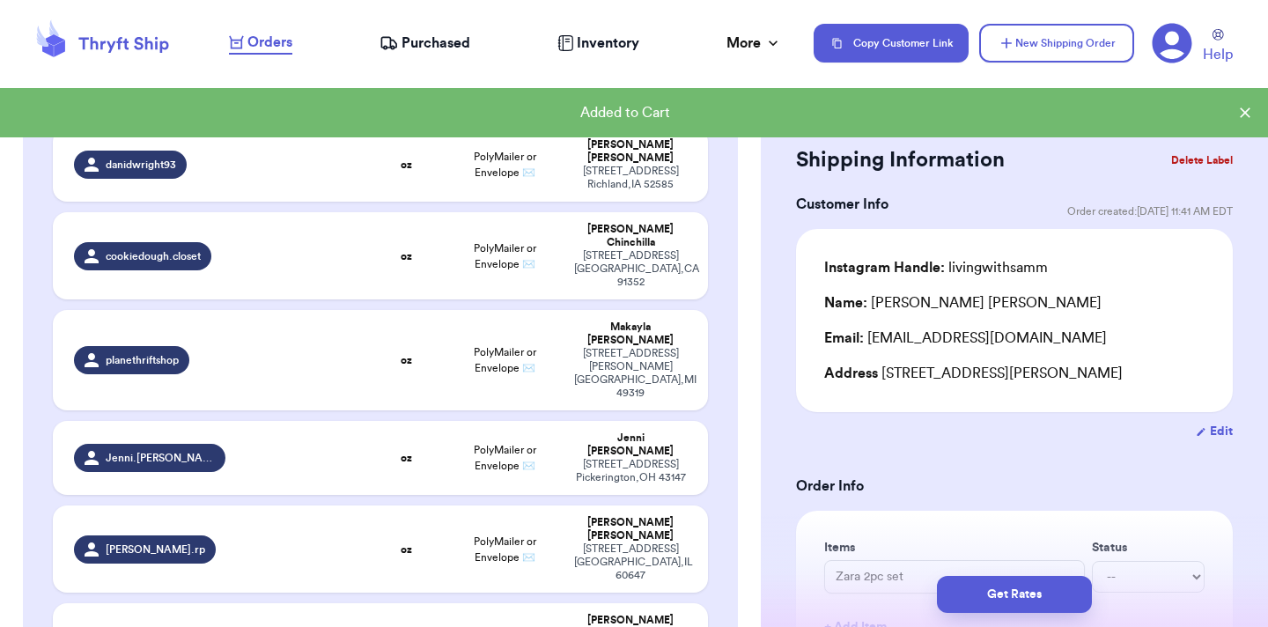
type input "Matching set"
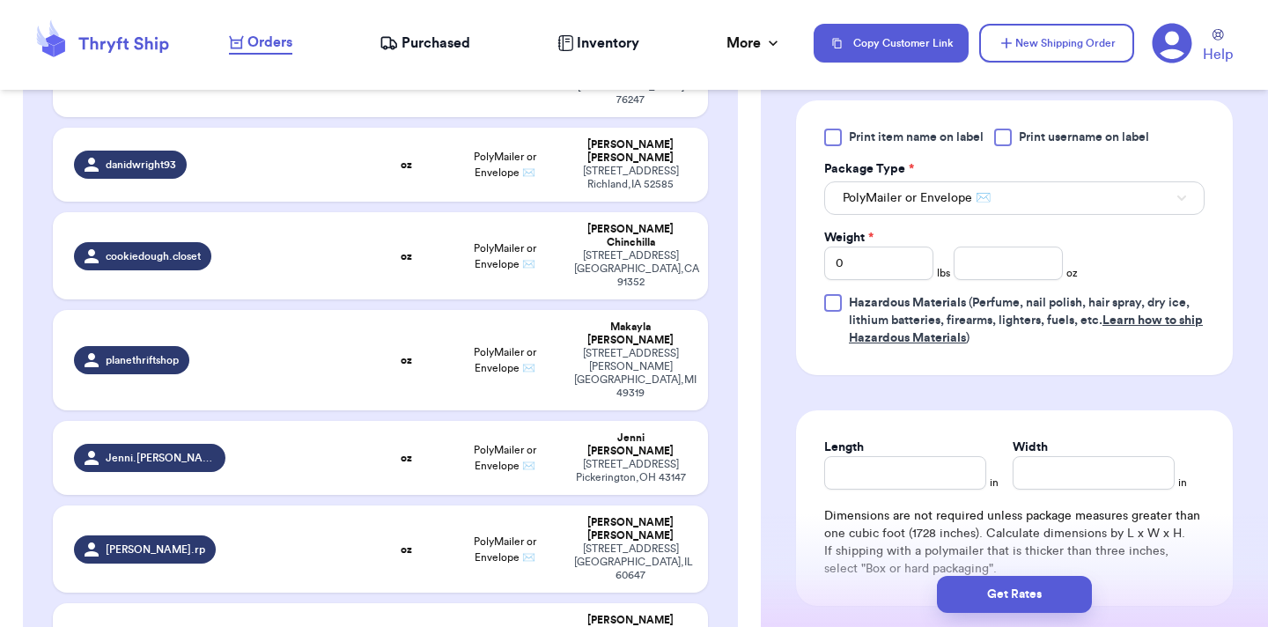
scroll to position [806, 0]
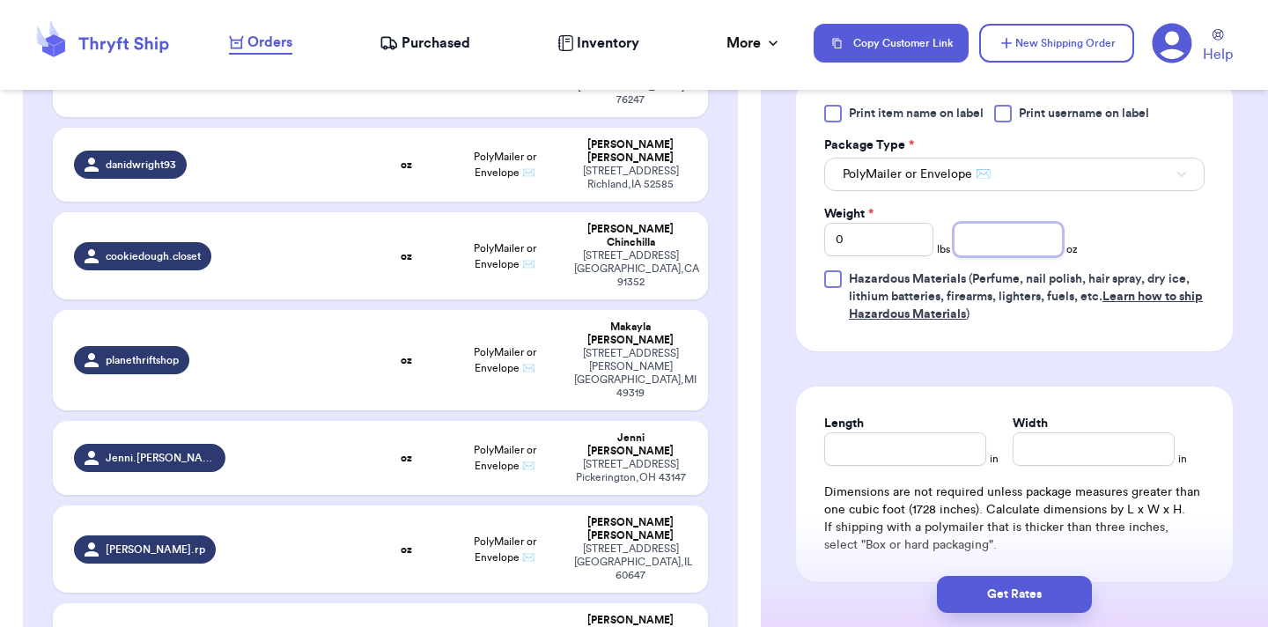
drag, startPoint x: 1005, startPoint y: 255, endPoint x: 1005, endPoint y: 245, distance: 10.6
click at [1005, 250] on input "number" at bounding box center [1008, 239] width 109 height 33
type input "6.5"
click at [1052, 601] on button "Get Rates" at bounding box center [1014, 594] width 155 height 37
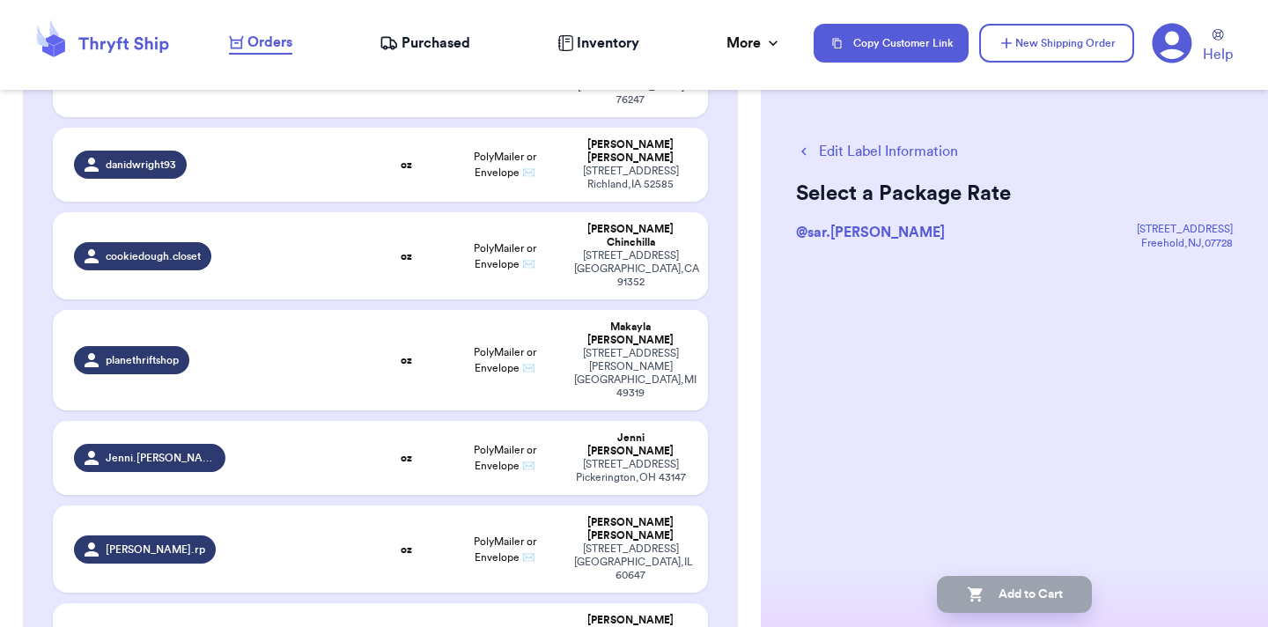
scroll to position [0, 0]
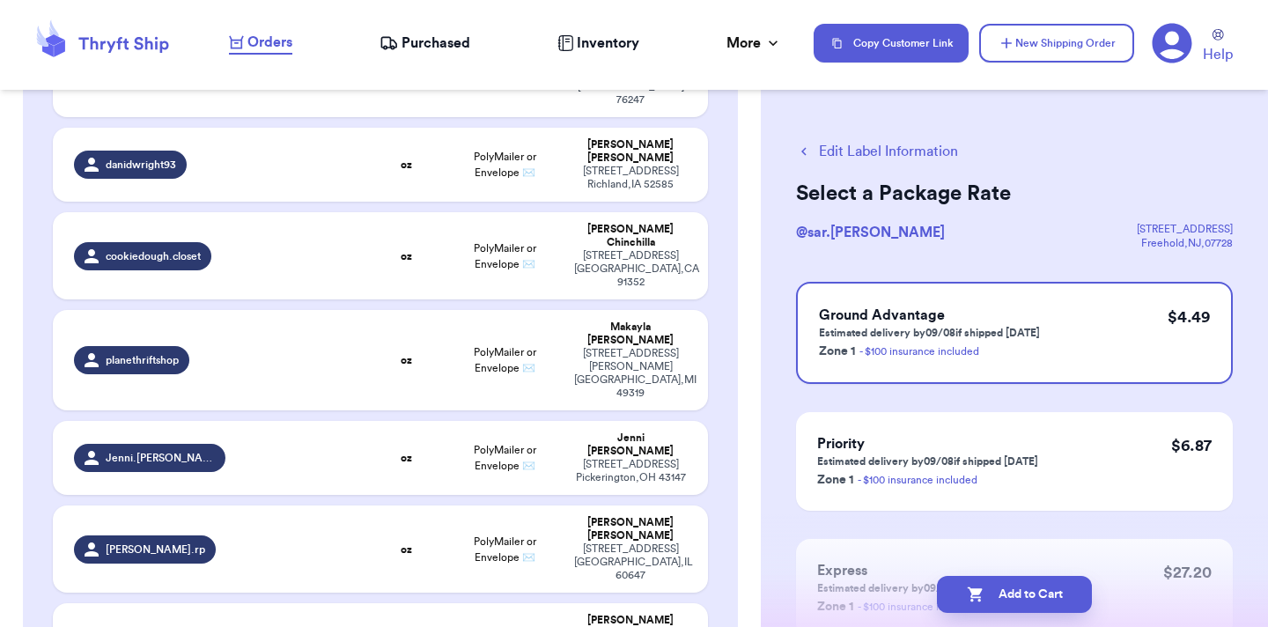
click at [1052, 600] on button "Add to Cart" at bounding box center [1014, 594] width 155 height 37
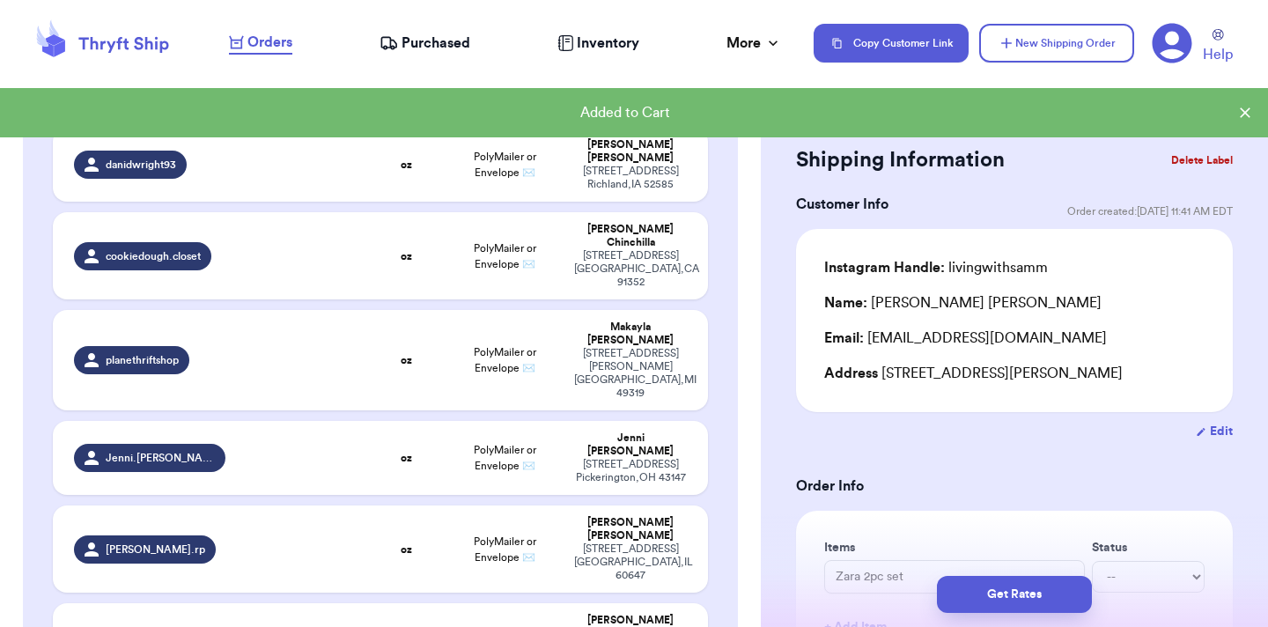
type input "6t earthy dress"
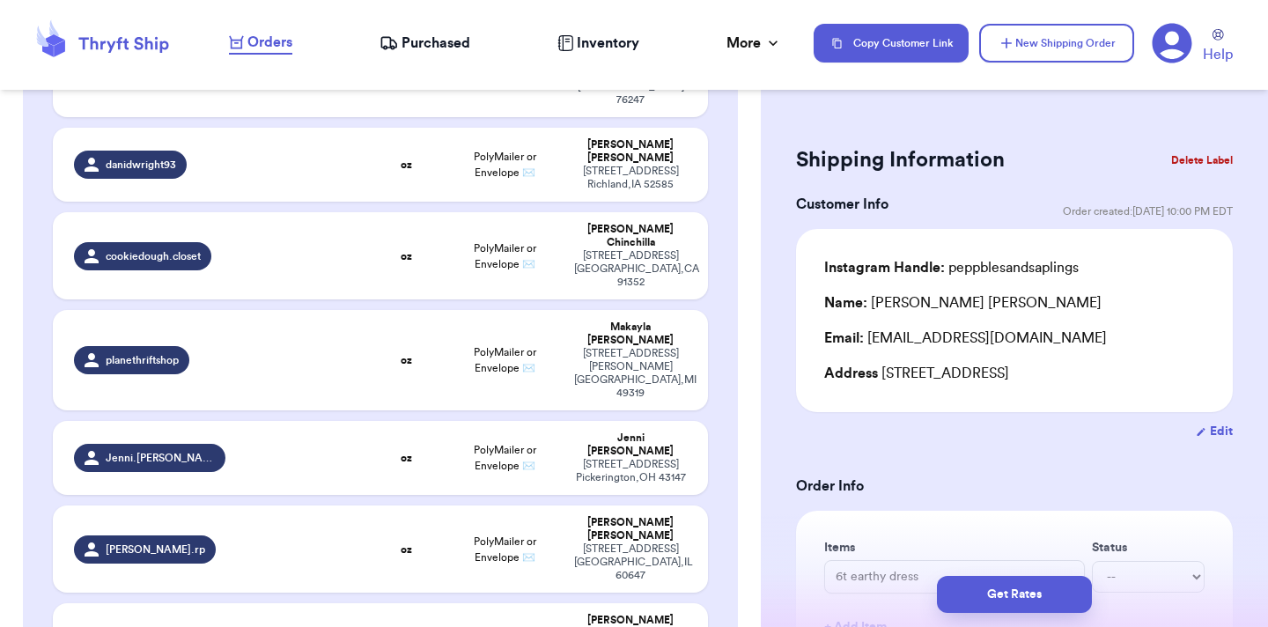
click at [1226, 434] on button "Edit" at bounding box center [1214, 432] width 37 height 18
select select "FL"
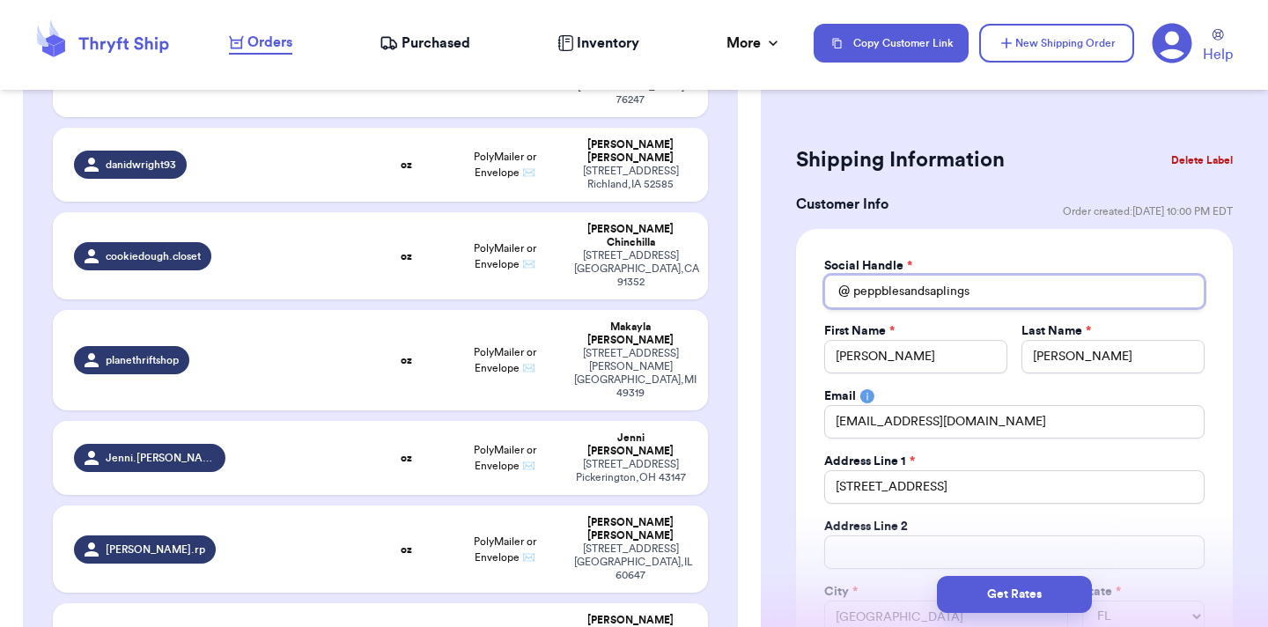
click at [883, 291] on input "peppblesandsaplings" at bounding box center [1014, 291] width 380 height 33
type input "pepblesandsaplings"
type input "pepbblesandsaplings"
type input "pepblesandsaplings"
type input "peblesandsaplings"
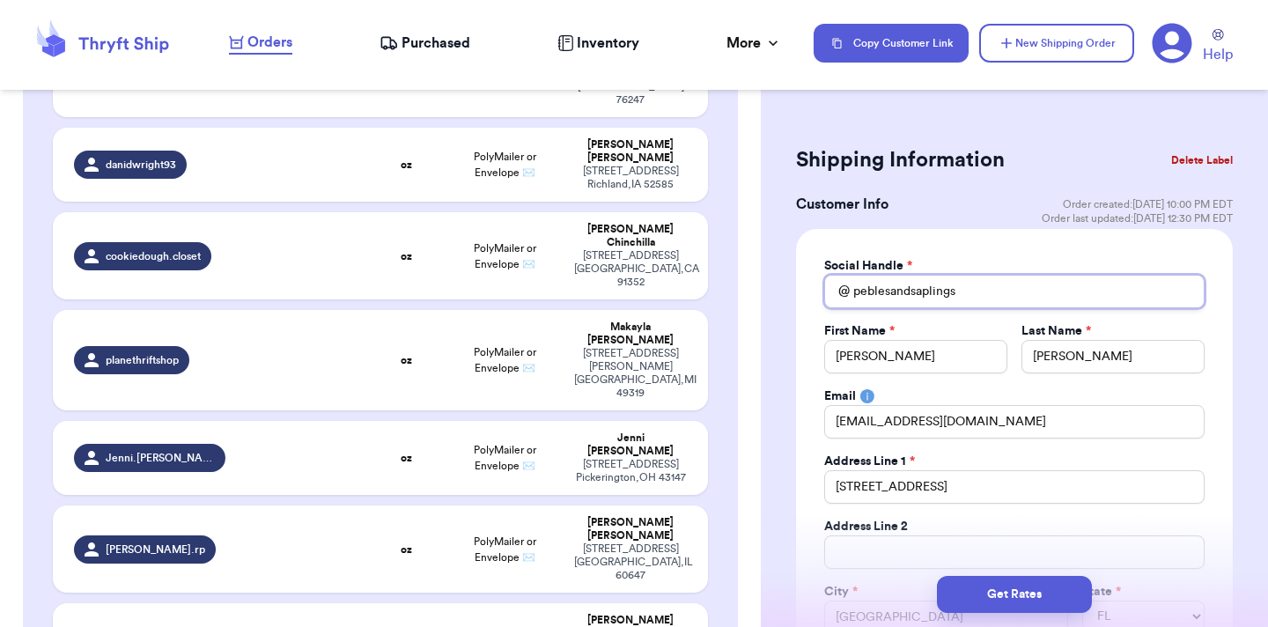
type input "pebblesandsaplings"
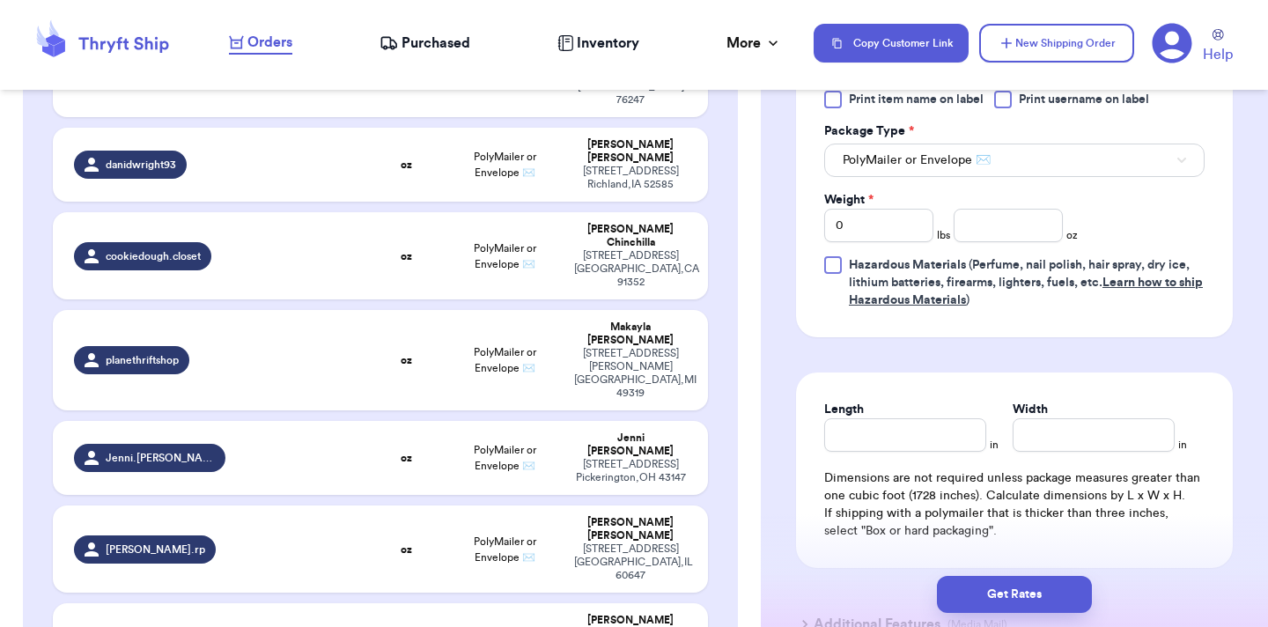
scroll to position [1115, 0]
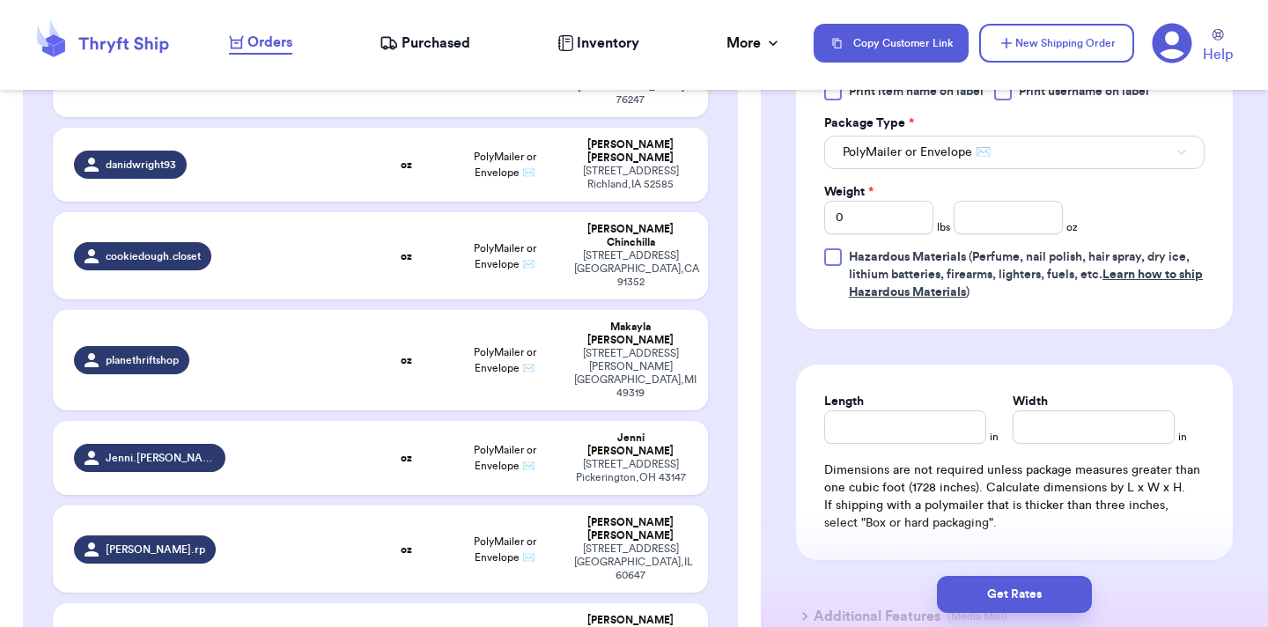
type input "pebblesandsaplings"
click at [1037, 222] on input "number" at bounding box center [1008, 217] width 109 height 33
type input "8"
click at [1027, 602] on button "Get Rates" at bounding box center [1014, 594] width 155 height 37
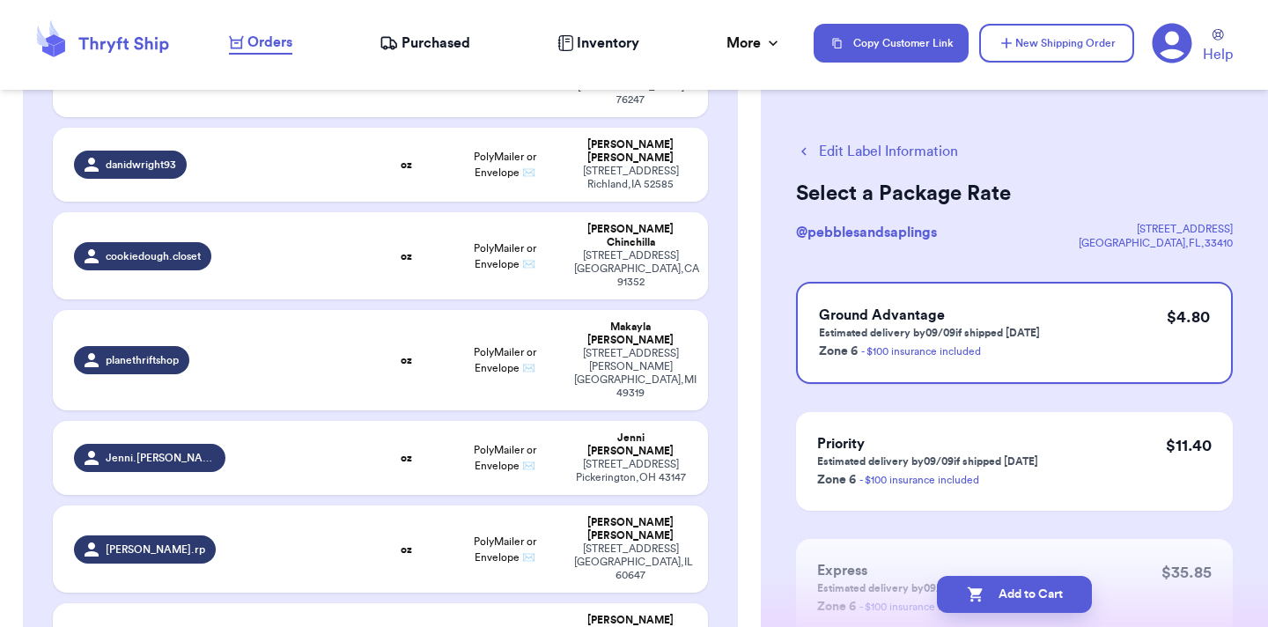
click at [1027, 602] on button "Add to Cart" at bounding box center [1014, 594] width 155 height 37
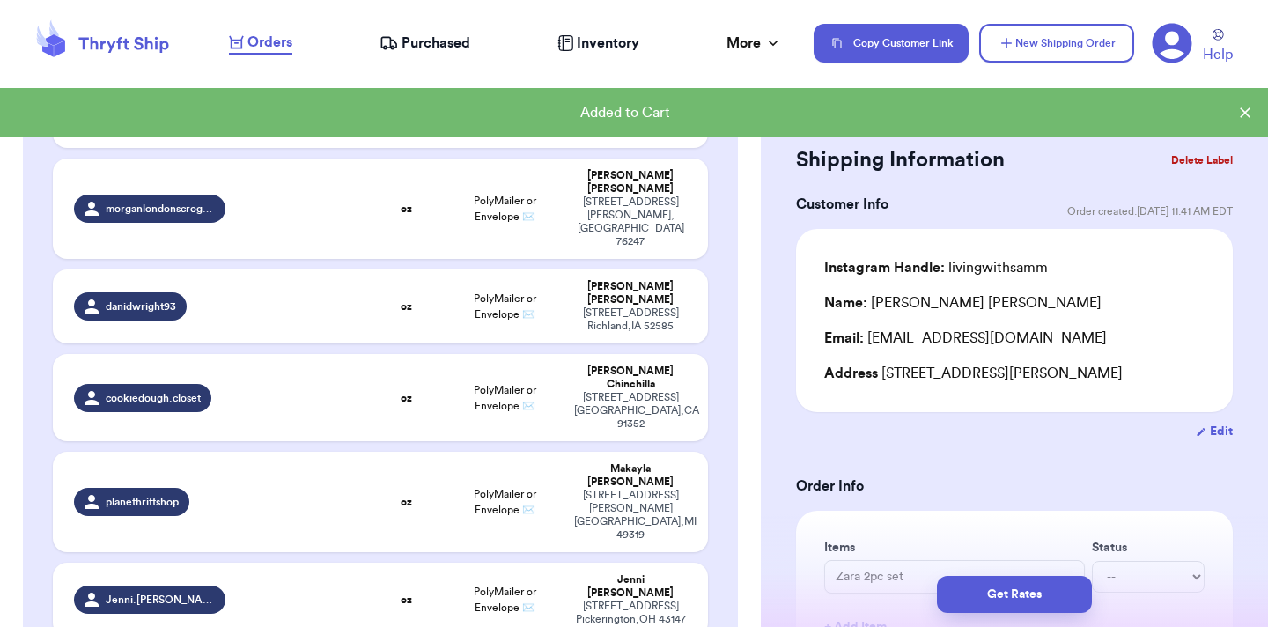
type input "Ralph Lauren pants"
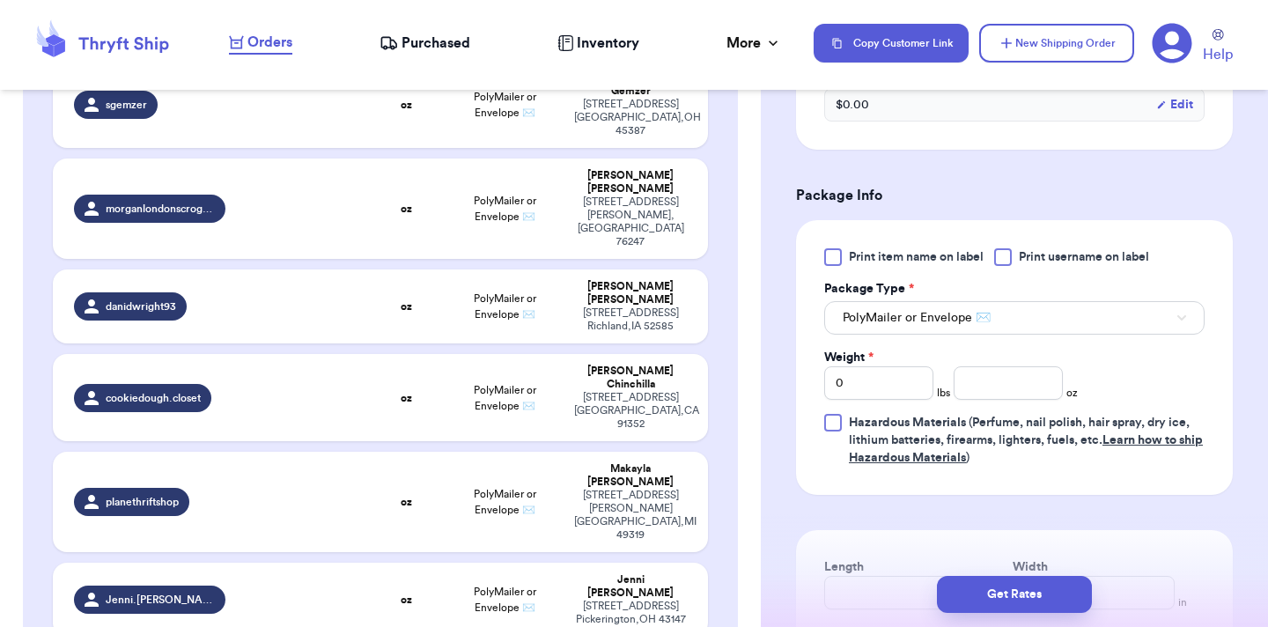
scroll to position [692, 0]
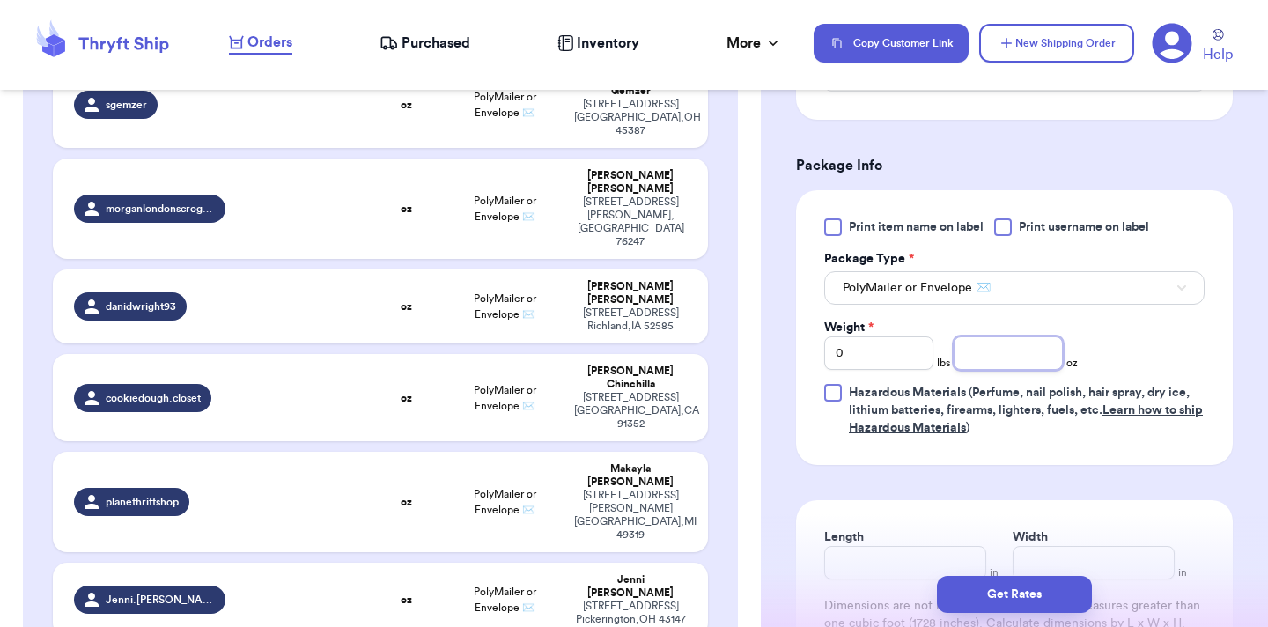
click at [997, 346] on input "number" at bounding box center [1008, 352] width 109 height 33
type input "6"
click at [1054, 595] on button "Get Rates" at bounding box center [1014, 594] width 155 height 37
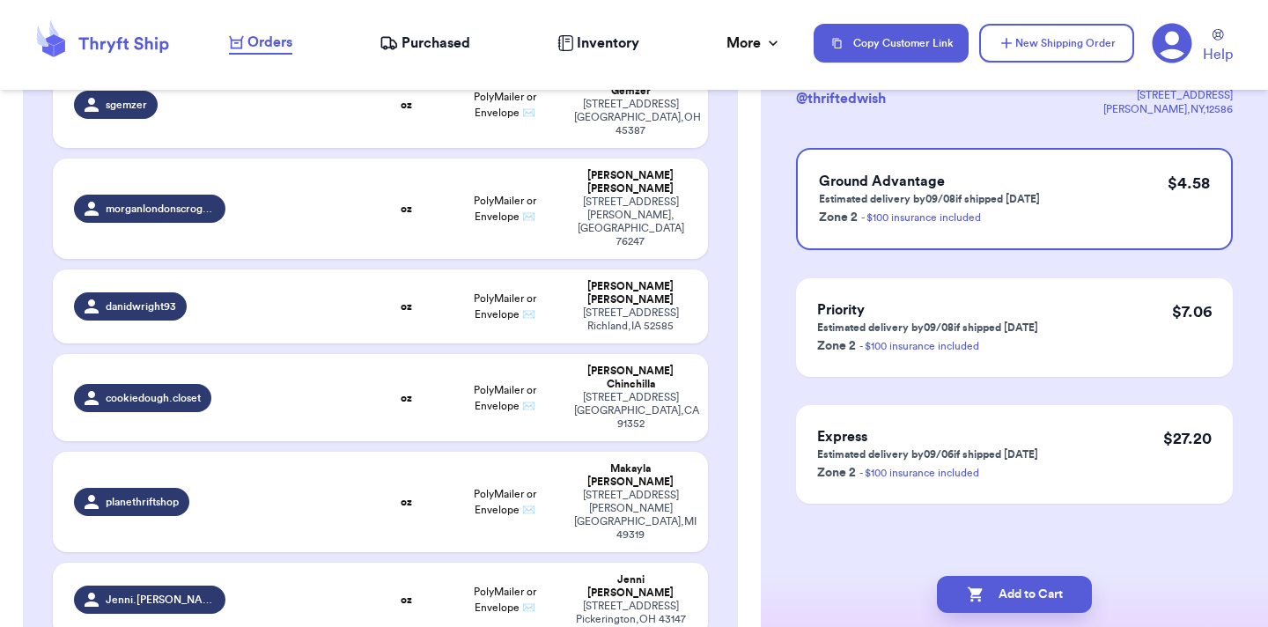
scroll to position [0, 0]
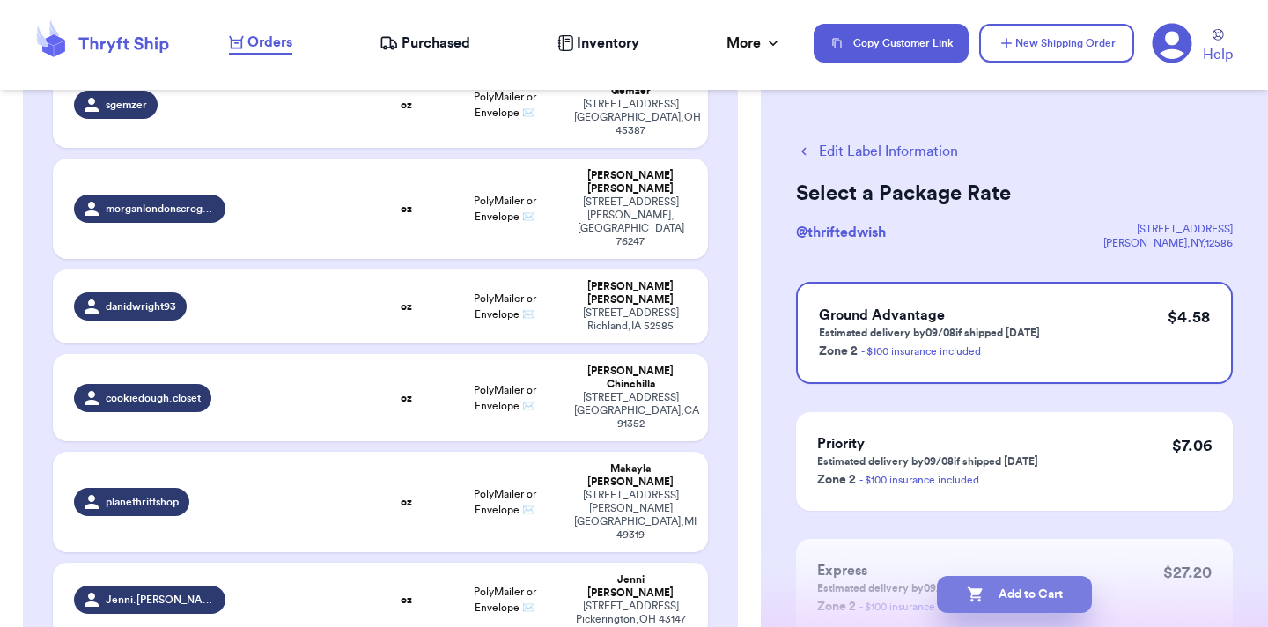
click at [1033, 596] on button "Add to Cart" at bounding box center [1014, 594] width 155 height 37
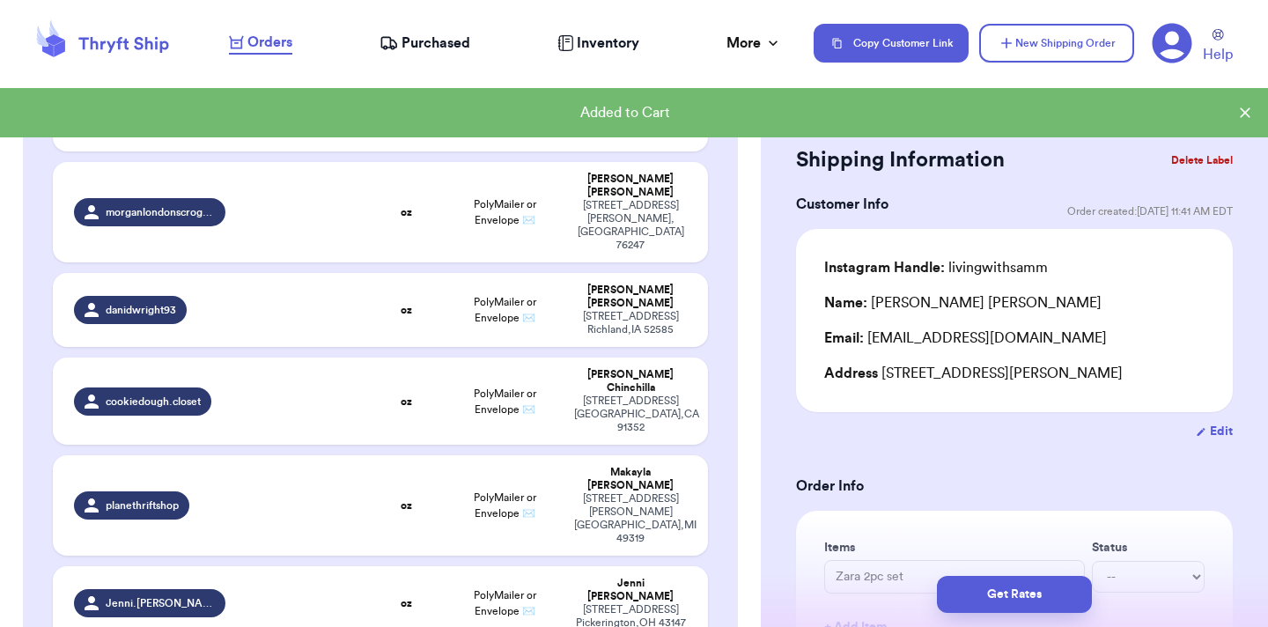
scroll to position [1429, 0]
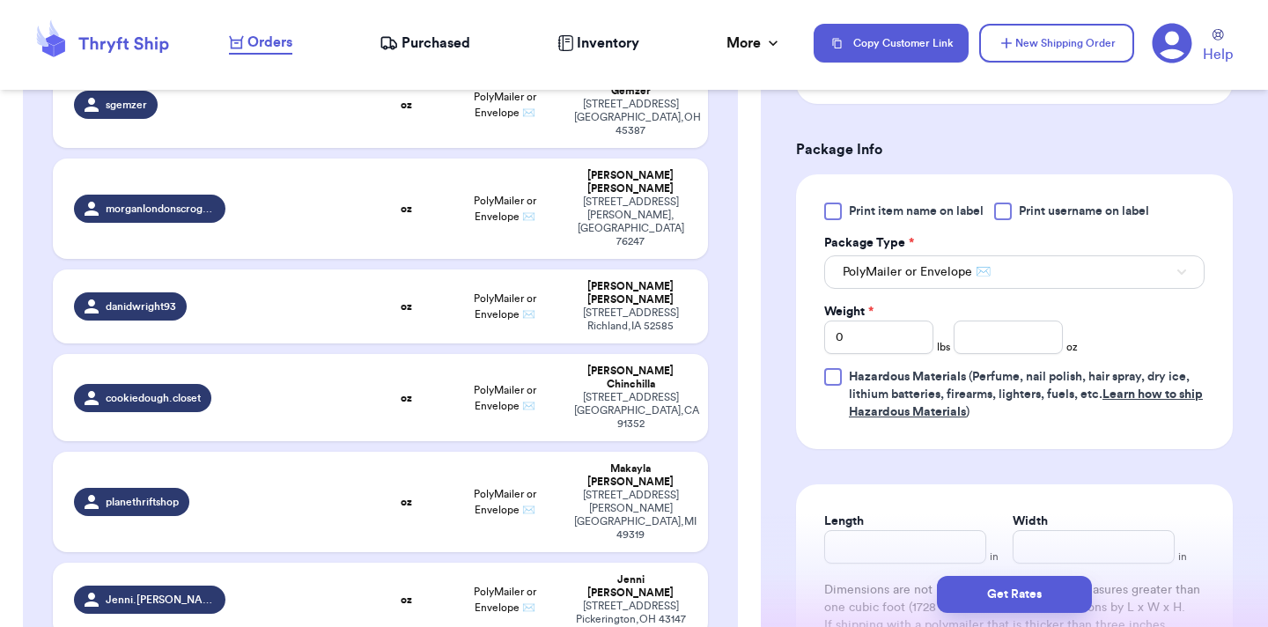
scroll to position [711, 0]
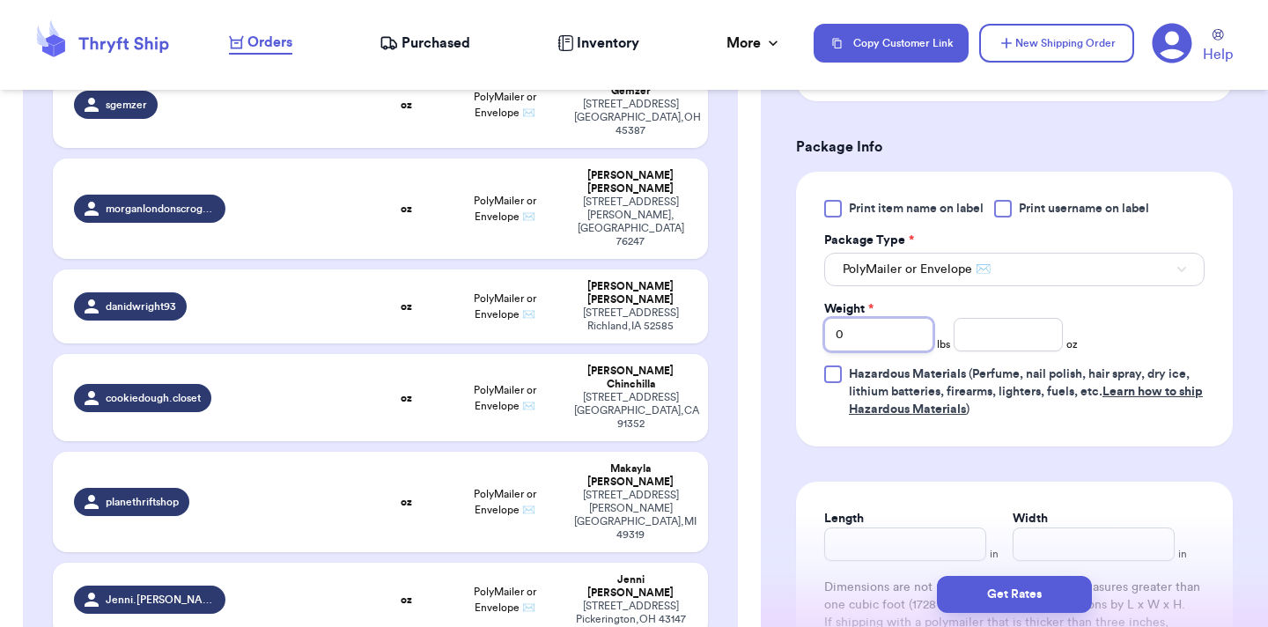
click at [902, 319] on input "0" at bounding box center [878, 334] width 109 height 33
type input "2"
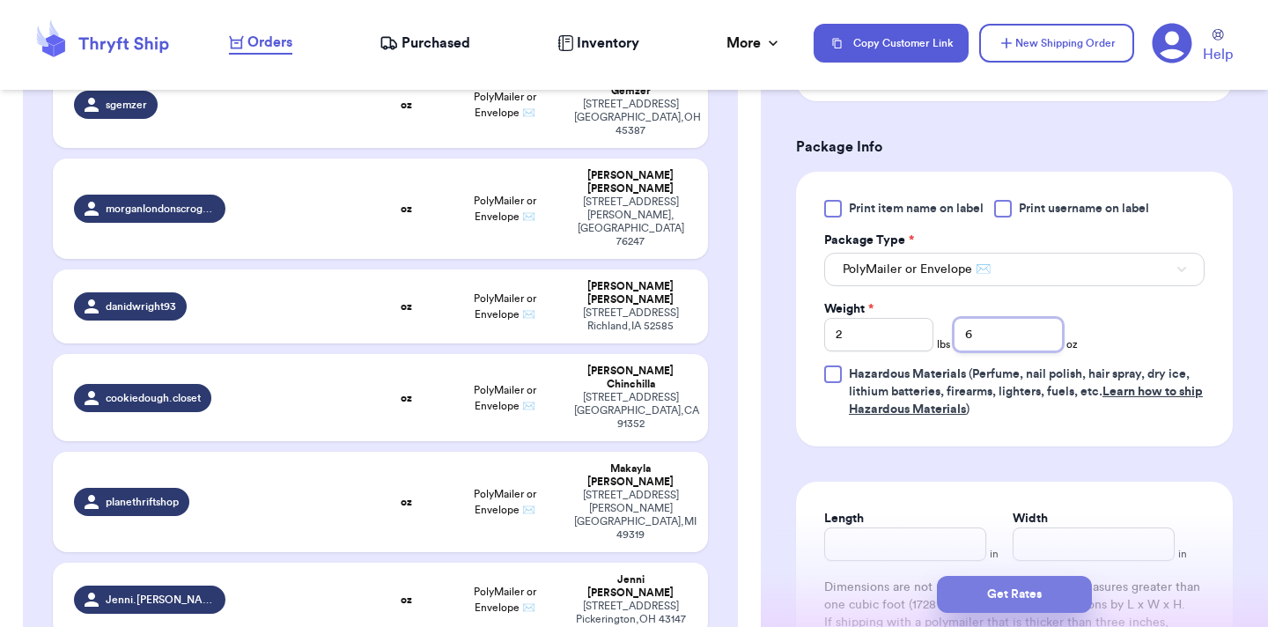
type input "6"
click at [1059, 604] on button "Get Rates" at bounding box center [1014, 594] width 155 height 37
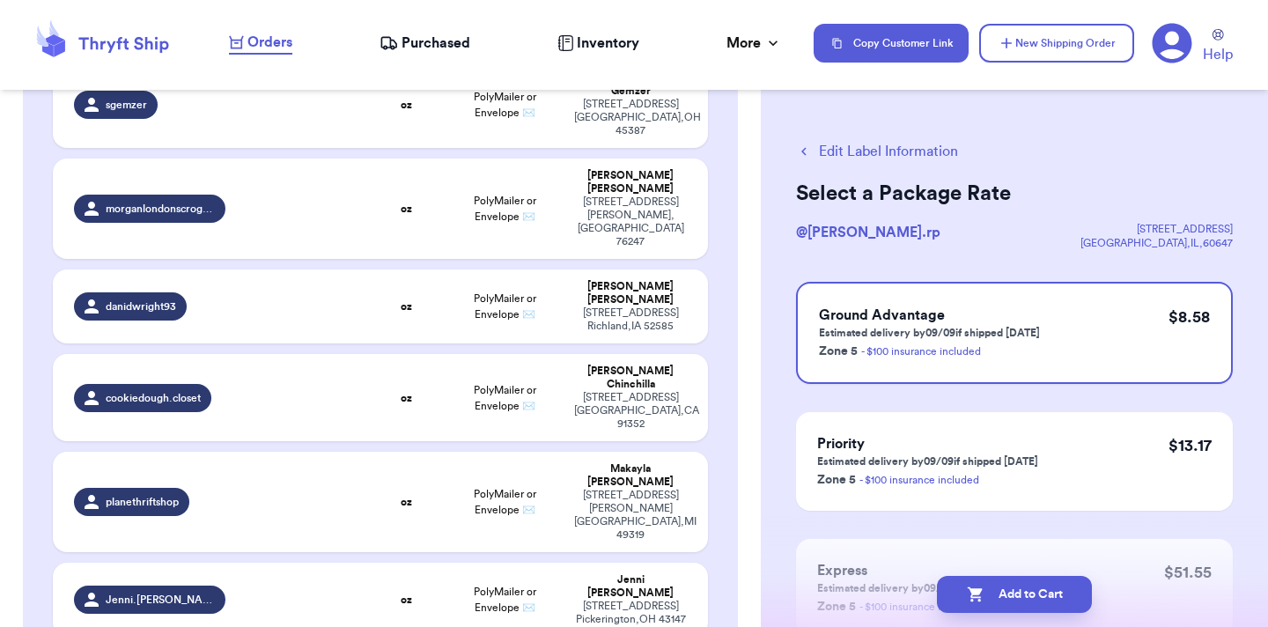
click at [1059, 604] on button "Add to Cart" at bounding box center [1014, 594] width 155 height 37
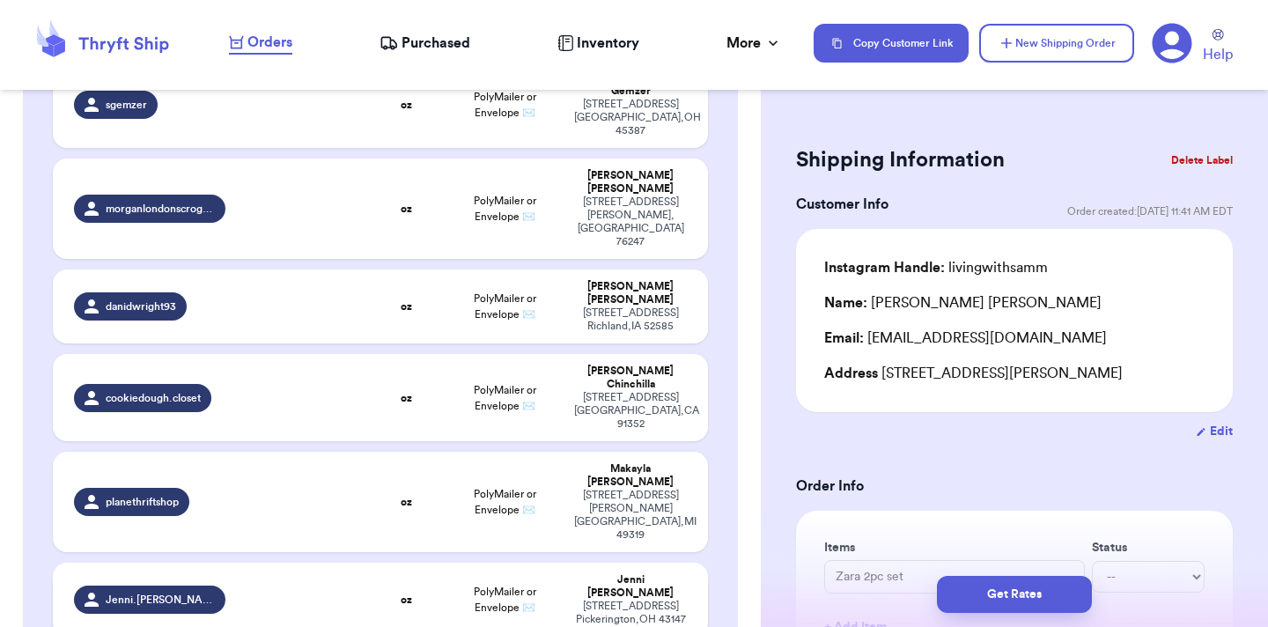
click at [265, 563] on td at bounding box center [301, 600] width 131 height 74
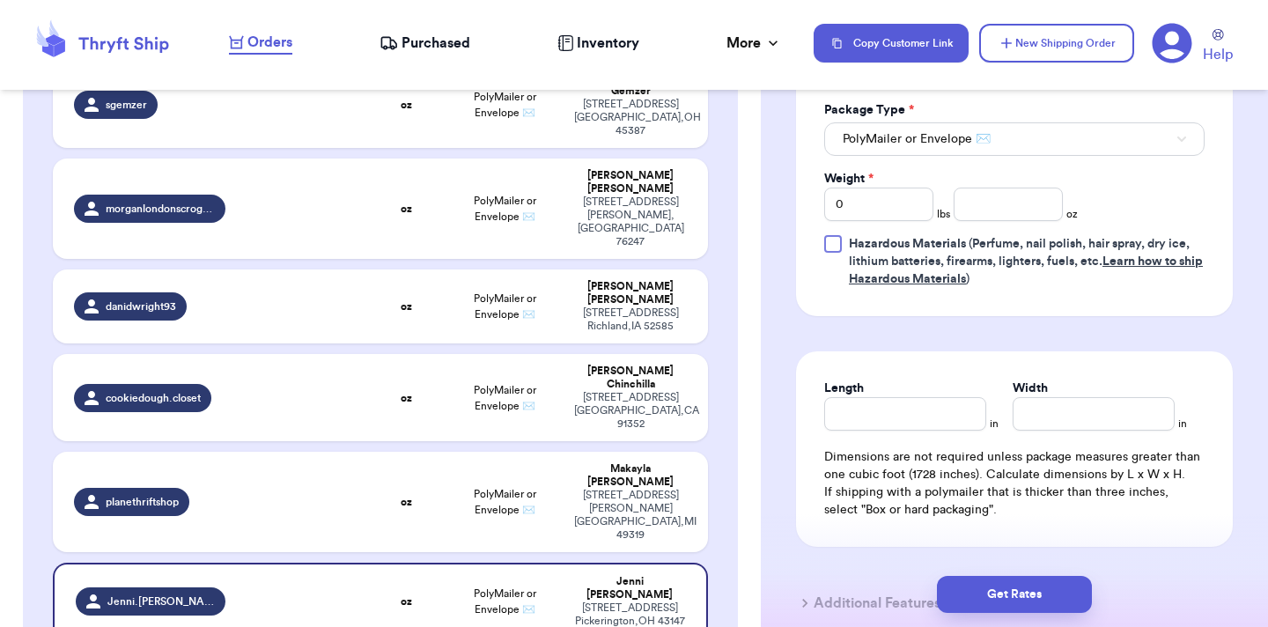
scroll to position [892, 0]
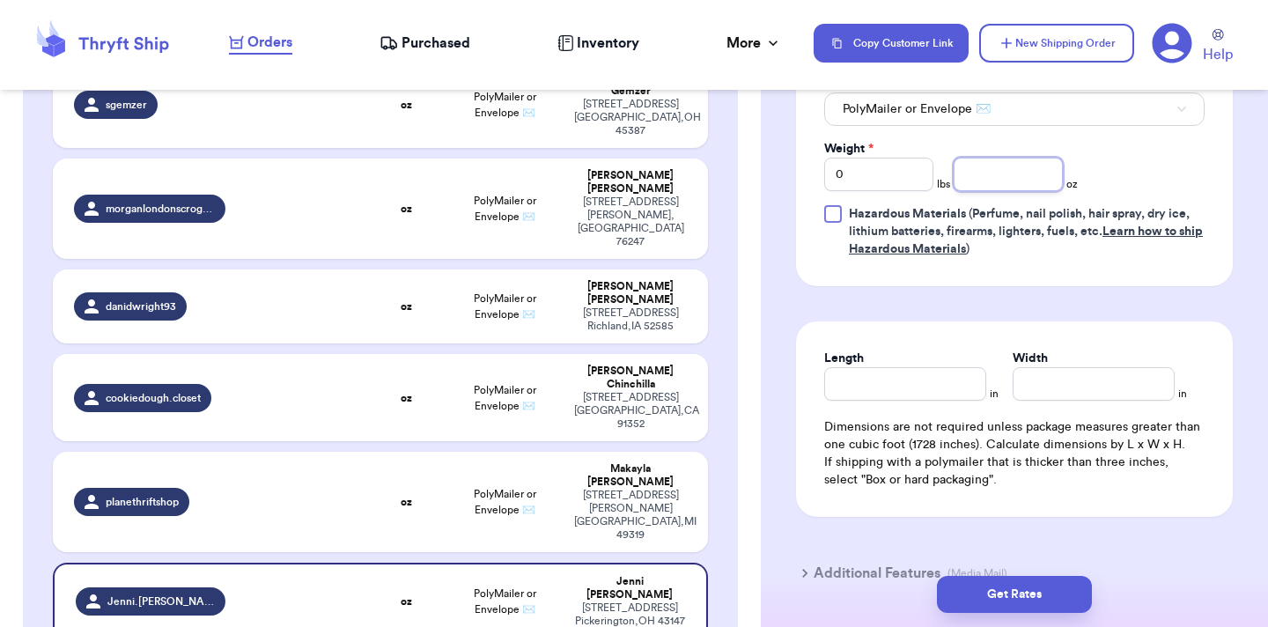
click at [1012, 177] on input "number" at bounding box center [1008, 174] width 109 height 33
type input "6.5"
click at [1014, 594] on button "Get Rates" at bounding box center [1014, 594] width 155 height 37
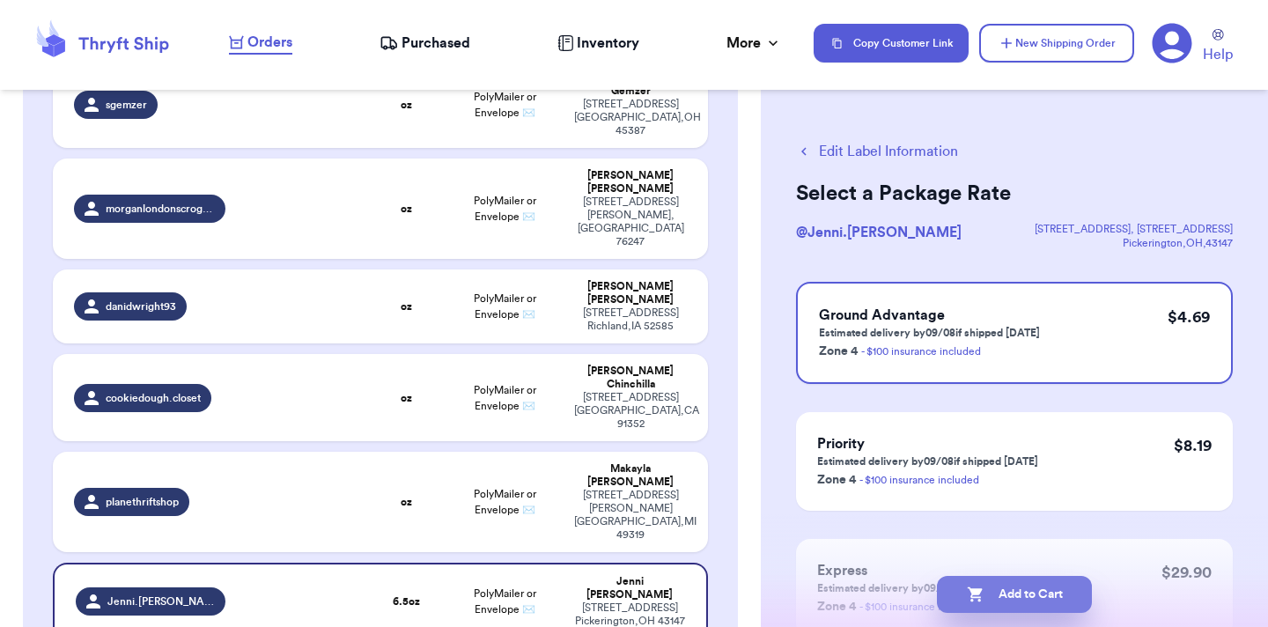
click at [1033, 588] on button "Add to Cart" at bounding box center [1014, 594] width 155 height 37
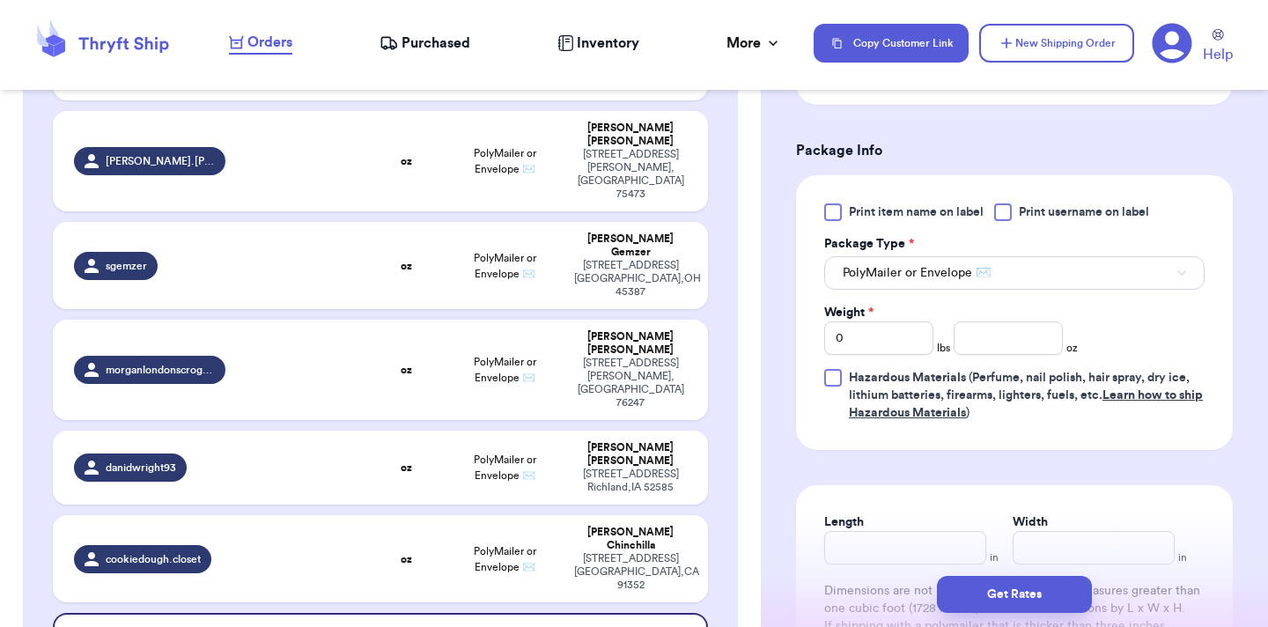
scroll to position [708, 0]
click at [992, 338] on input "number" at bounding box center [1008, 337] width 109 height 33
type input "7.3"
click at [1039, 596] on button "Get Rates" at bounding box center [1014, 594] width 155 height 37
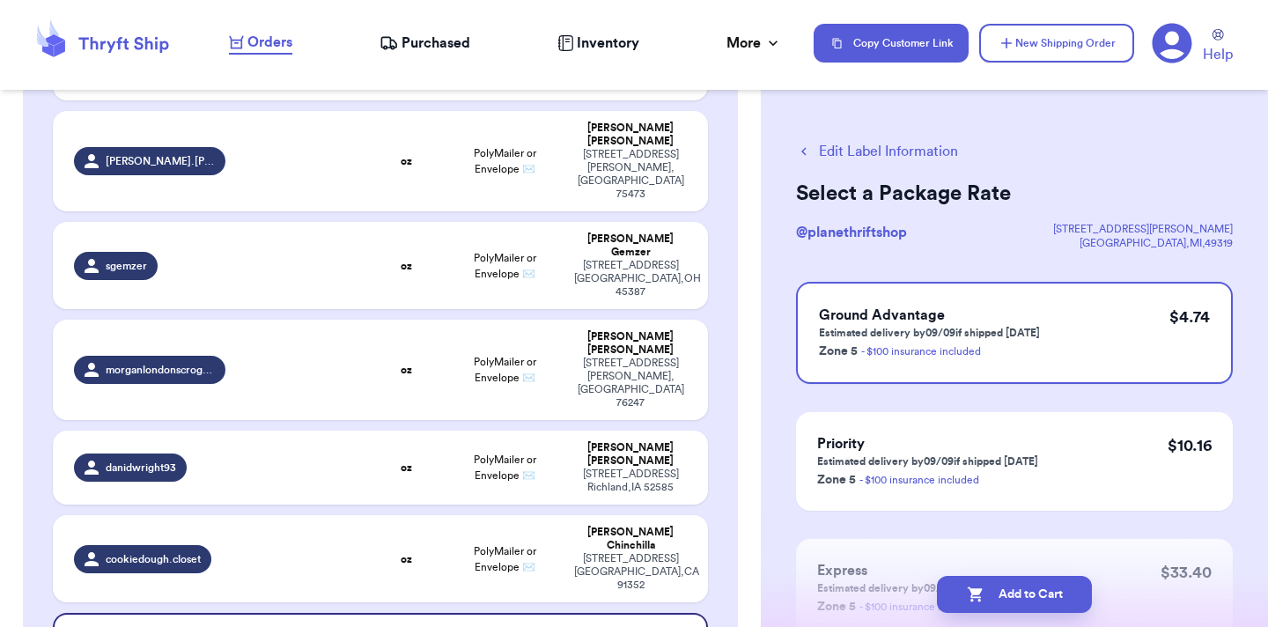
click at [1039, 596] on button "Add to Cart" at bounding box center [1014, 594] width 155 height 37
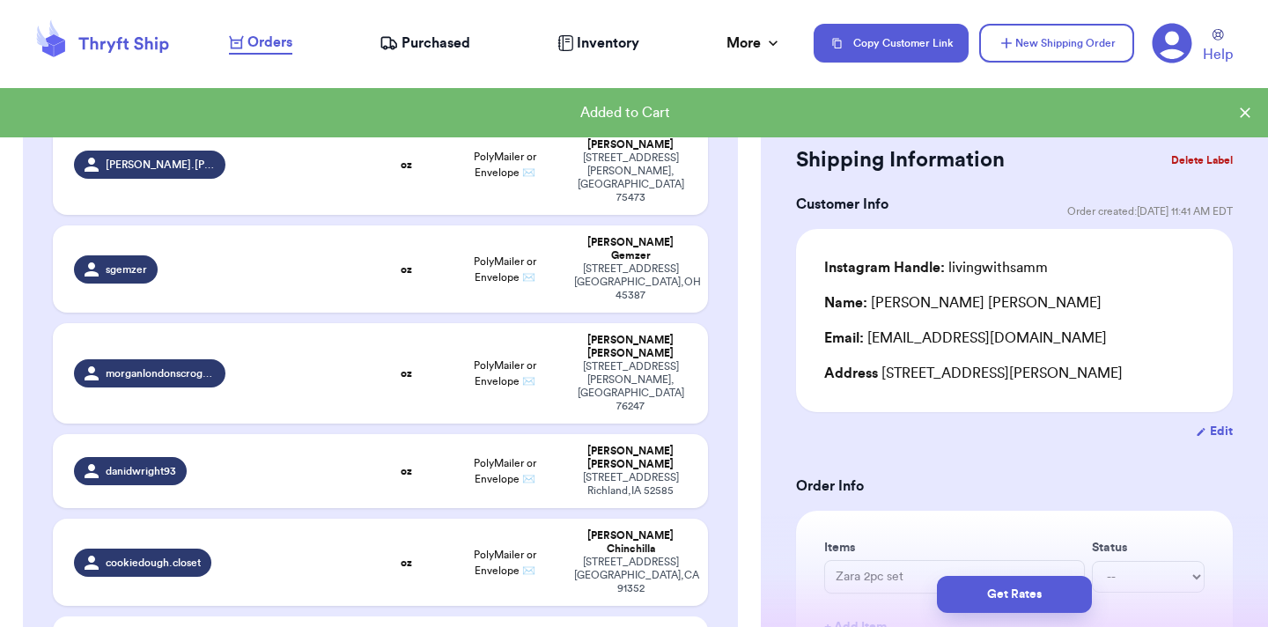
scroll to position [1267, 0]
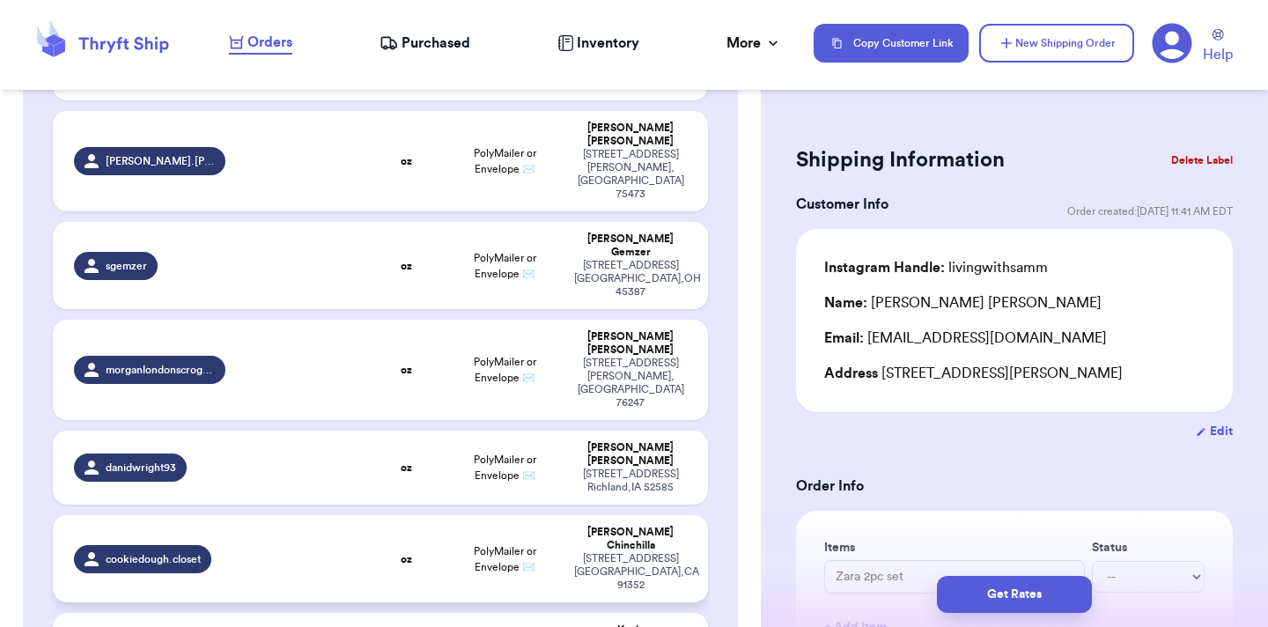
click at [451, 515] on td "PolyMailer or Envelope ✉️" at bounding box center [505, 558] width 118 height 87
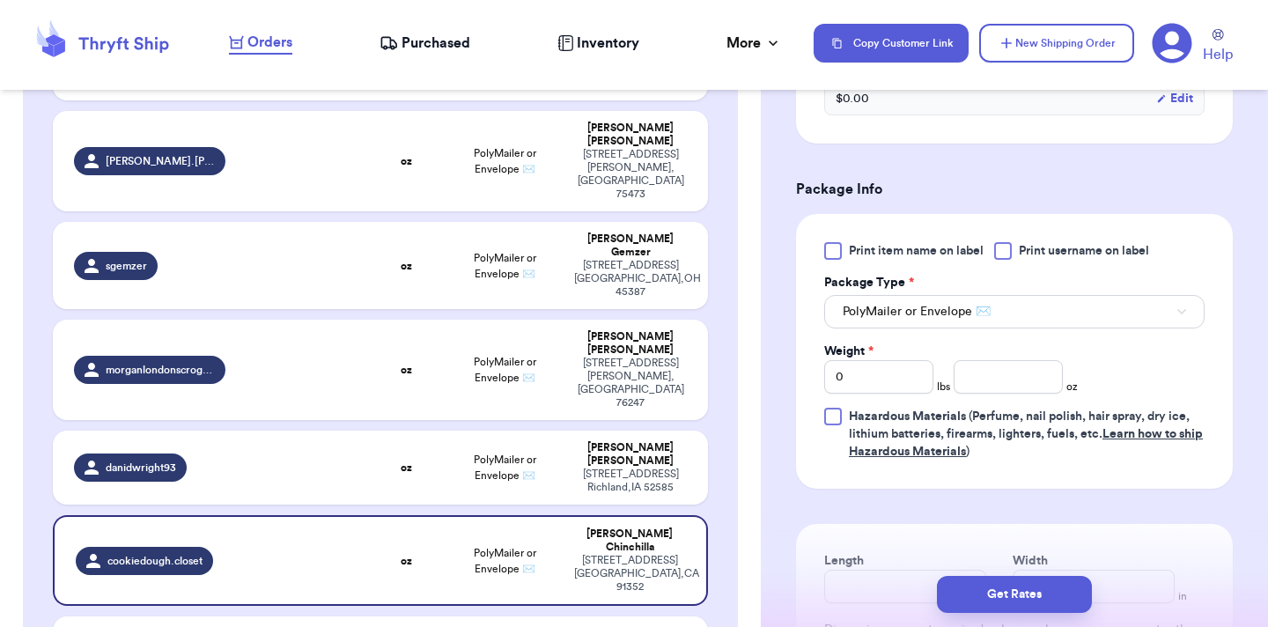
scroll to position [749, 0]
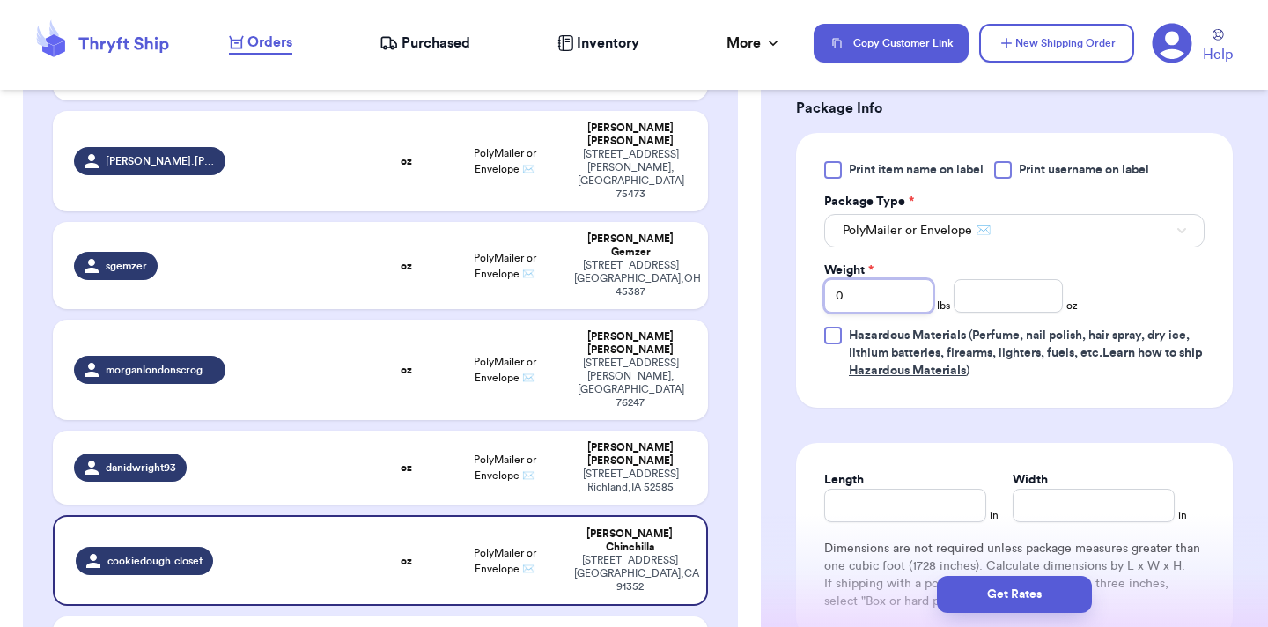
click at [873, 296] on input "0" at bounding box center [878, 295] width 109 height 33
type input "1"
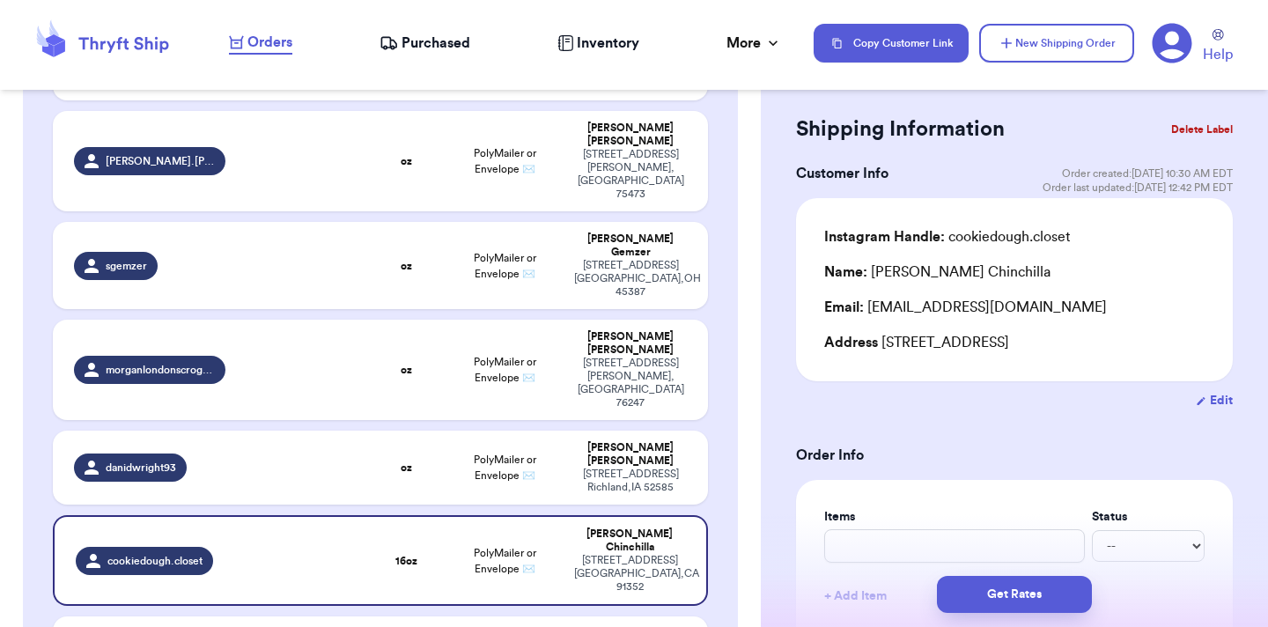
scroll to position [52, 0]
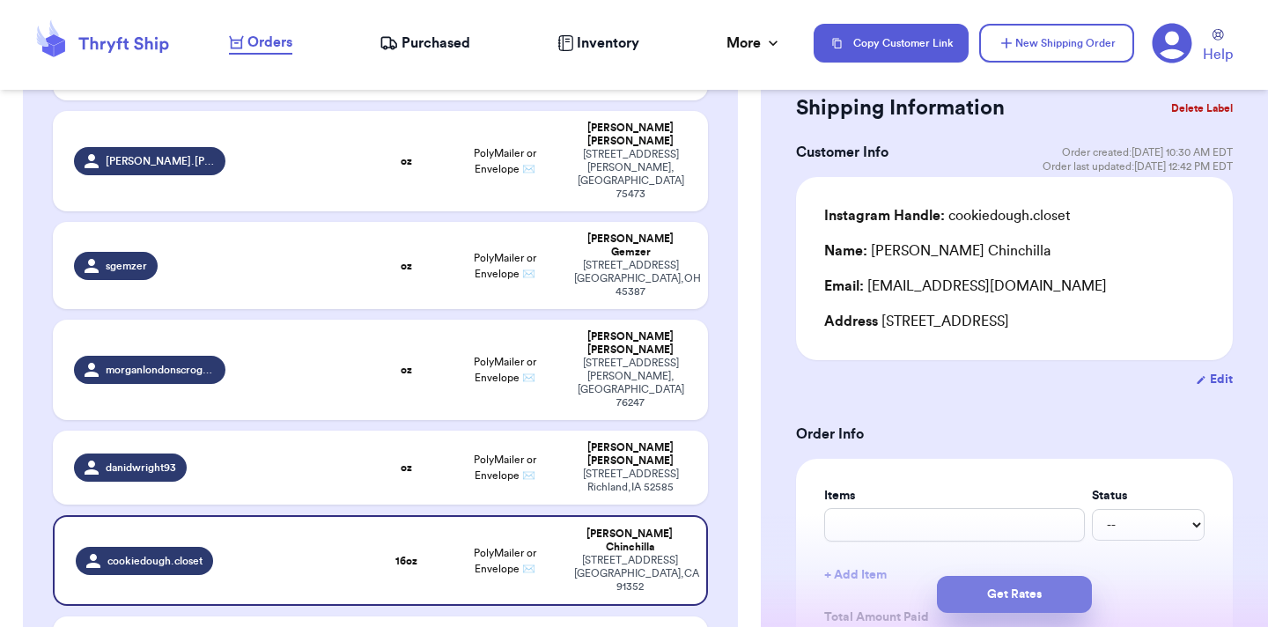
type input "9.1"
click at [1002, 599] on button "Get Rates" at bounding box center [1014, 594] width 155 height 37
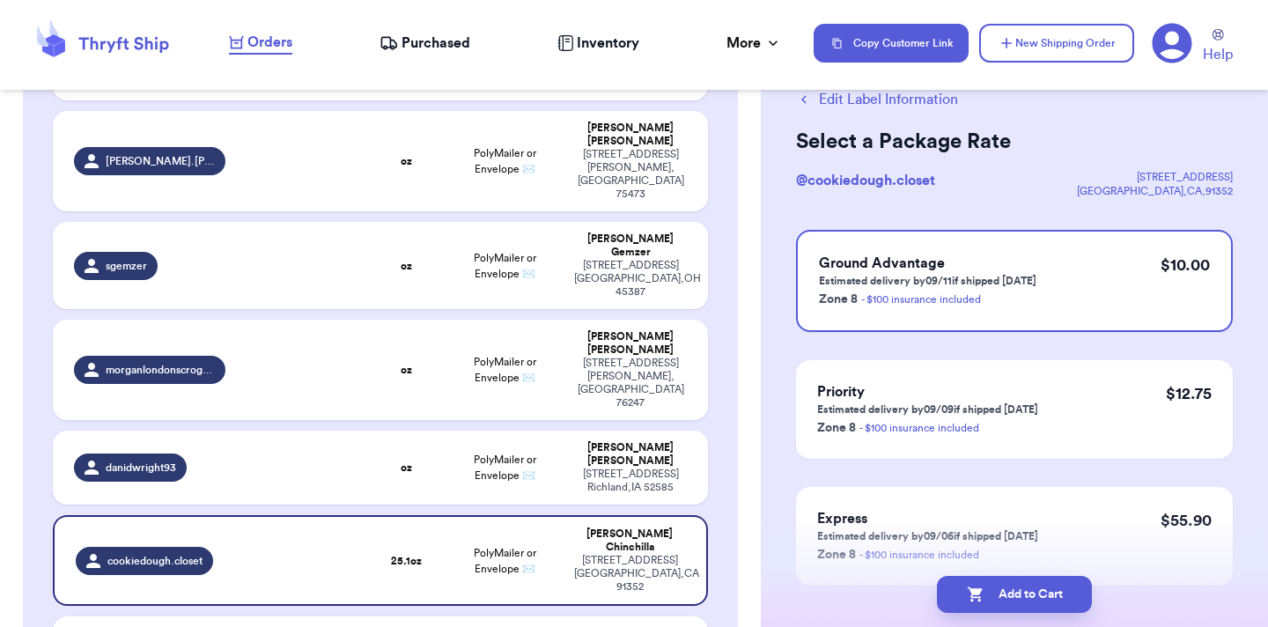
scroll to position [0, 0]
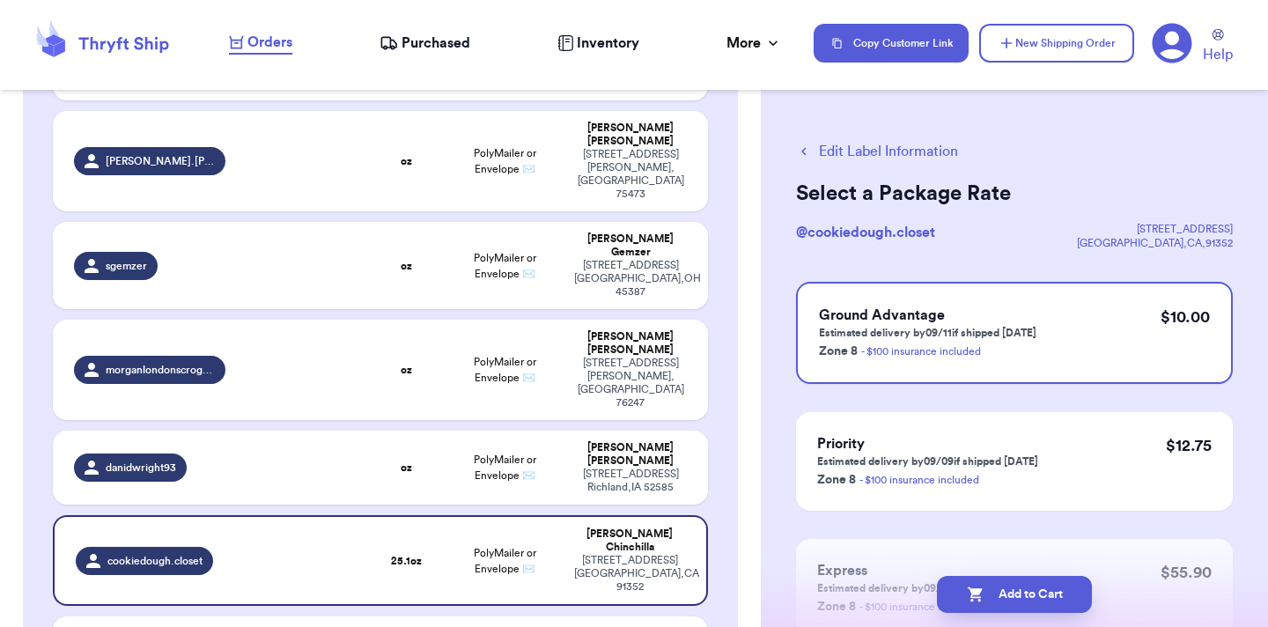
click at [1002, 599] on button "Add to Cart" at bounding box center [1014, 594] width 155 height 37
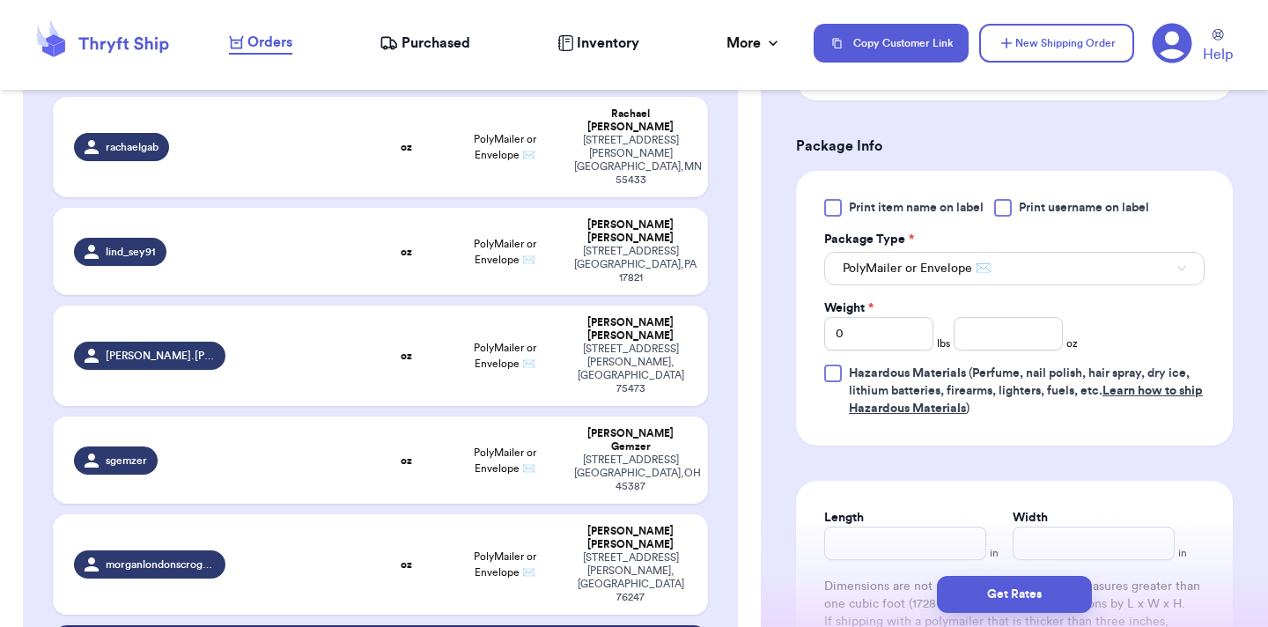
scroll to position [728, 0]
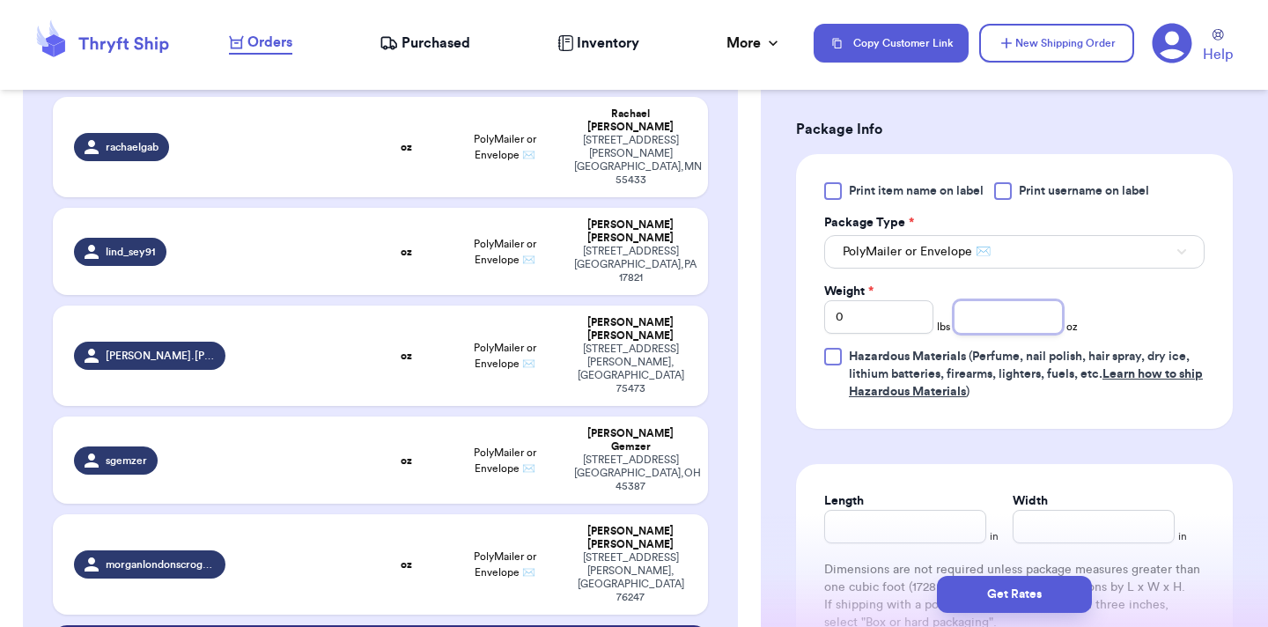
click at [1008, 315] on input "number" at bounding box center [1008, 316] width 109 height 33
type input "10.1"
click at [1028, 596] on button "Get Rates" at bounding box center [1014, 594] width 155 height 37
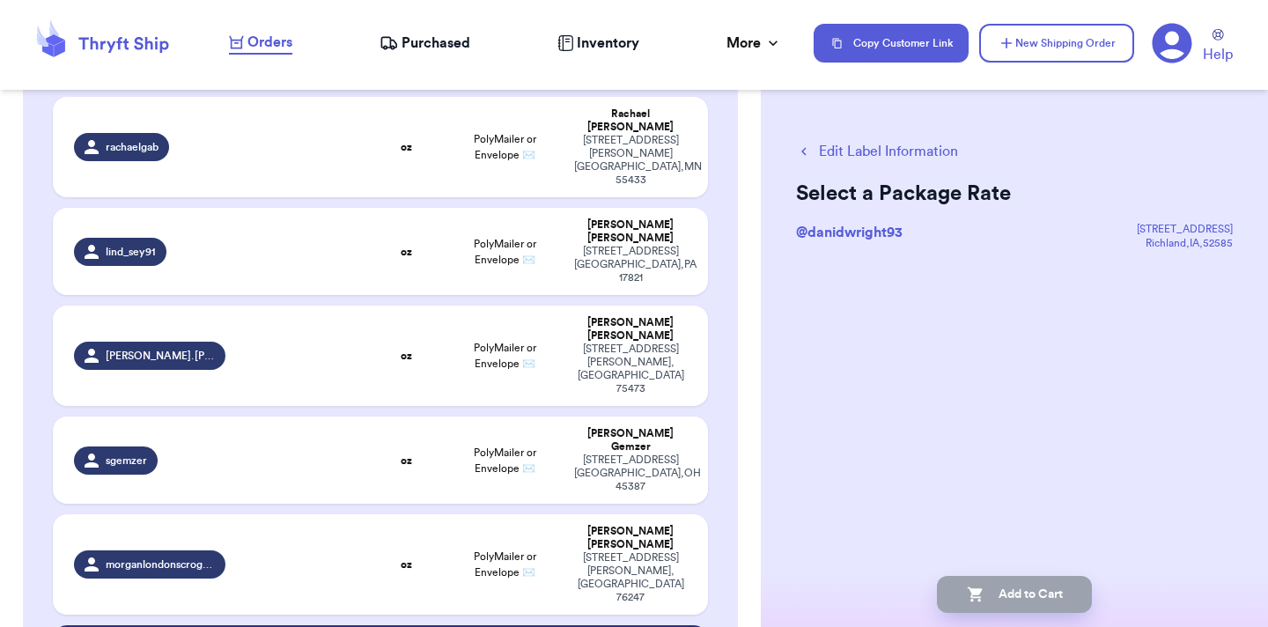
scroll to position [0, 0]
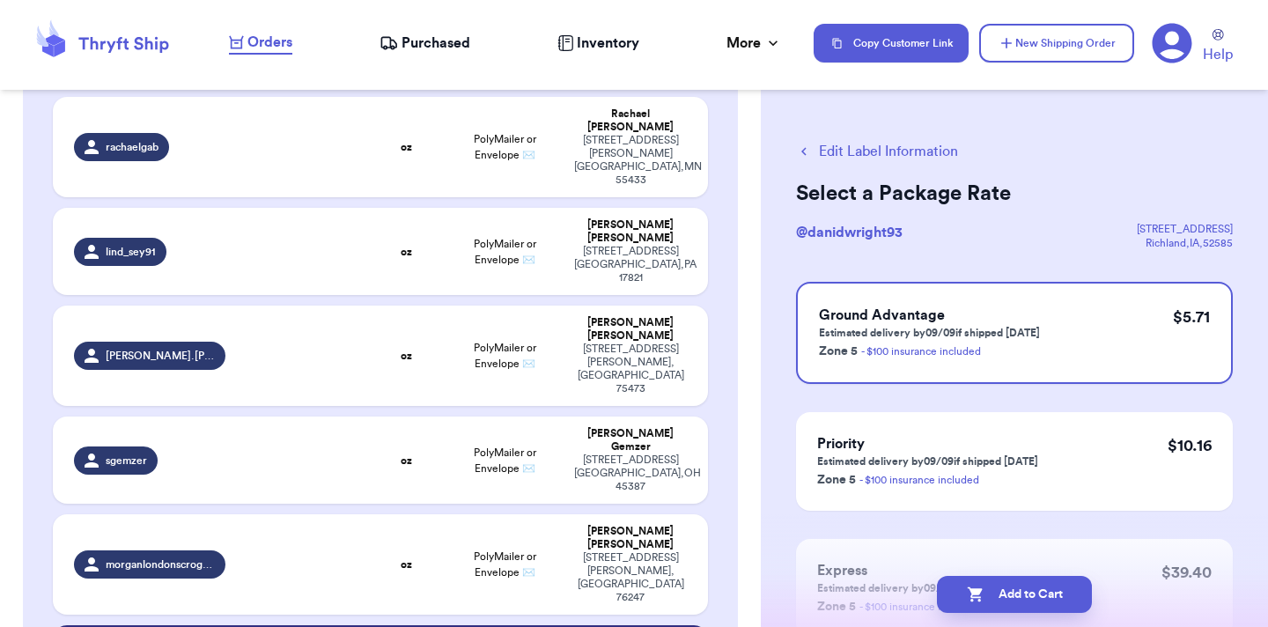
click at [1028, 596] on button "Add to Cart" at bounding box center [1014, 594] width 155 height 37
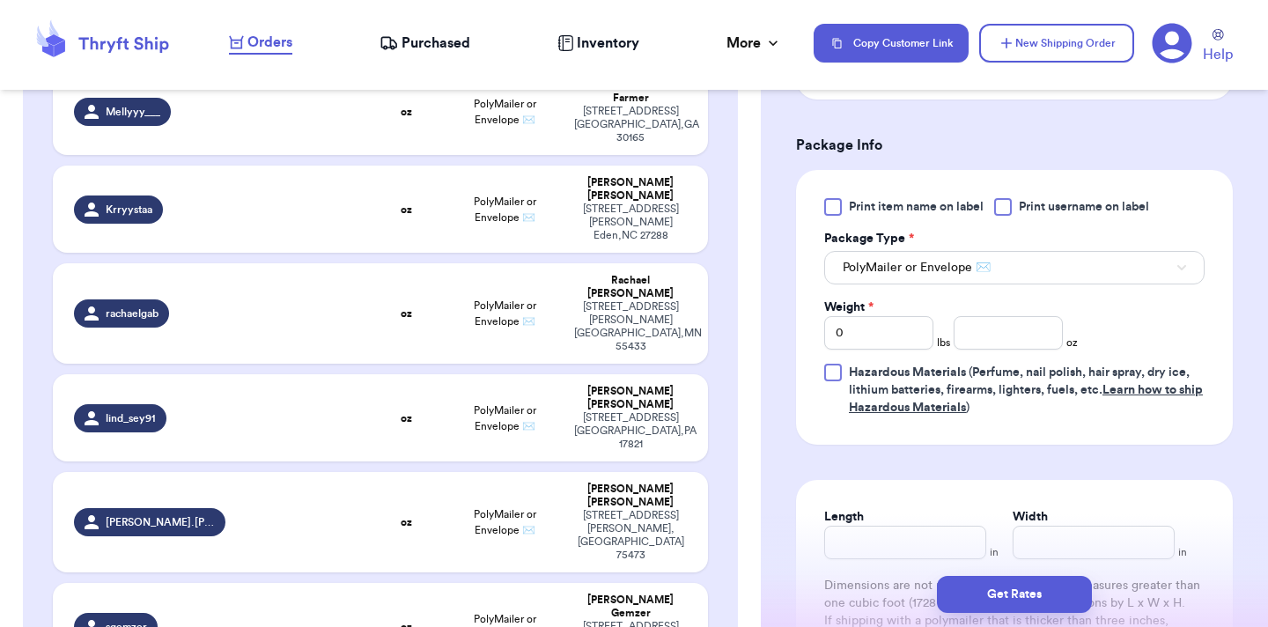
scroll to position [719, 0]
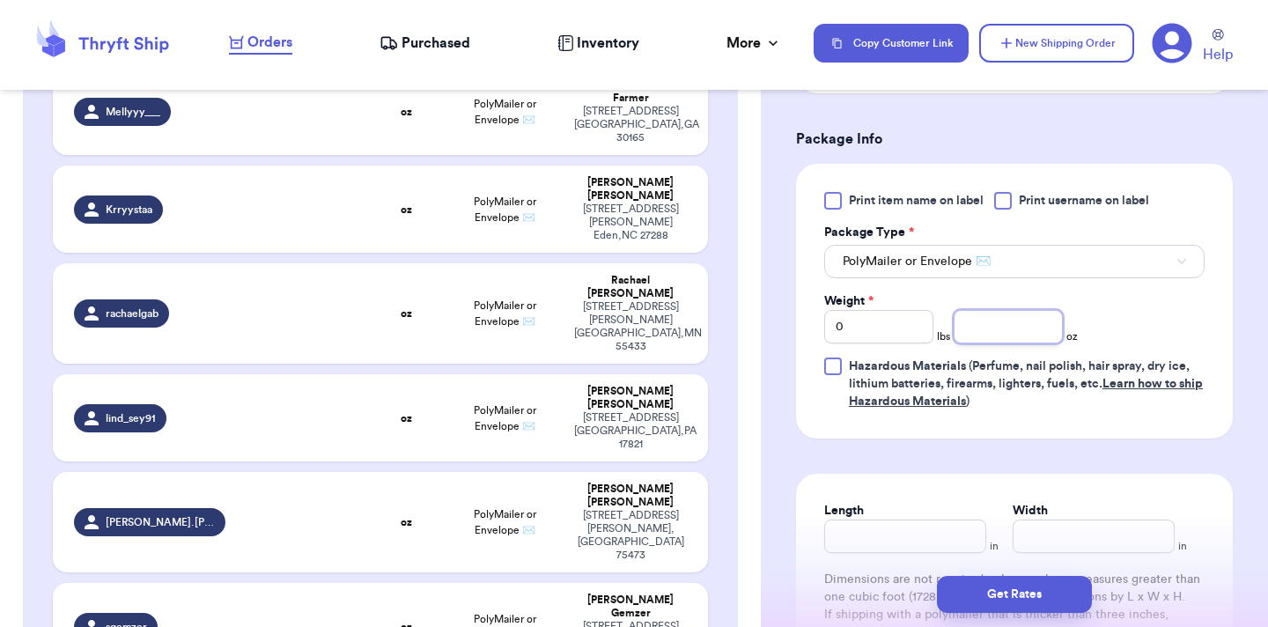
click at [1016, 325] on input "number" at bounding box center [1008, 326] width 109 height 33
type input "9.6"
click at [1033, 584] on button "Get Rates" at bounding box center [1014, 594] width 155 height 37
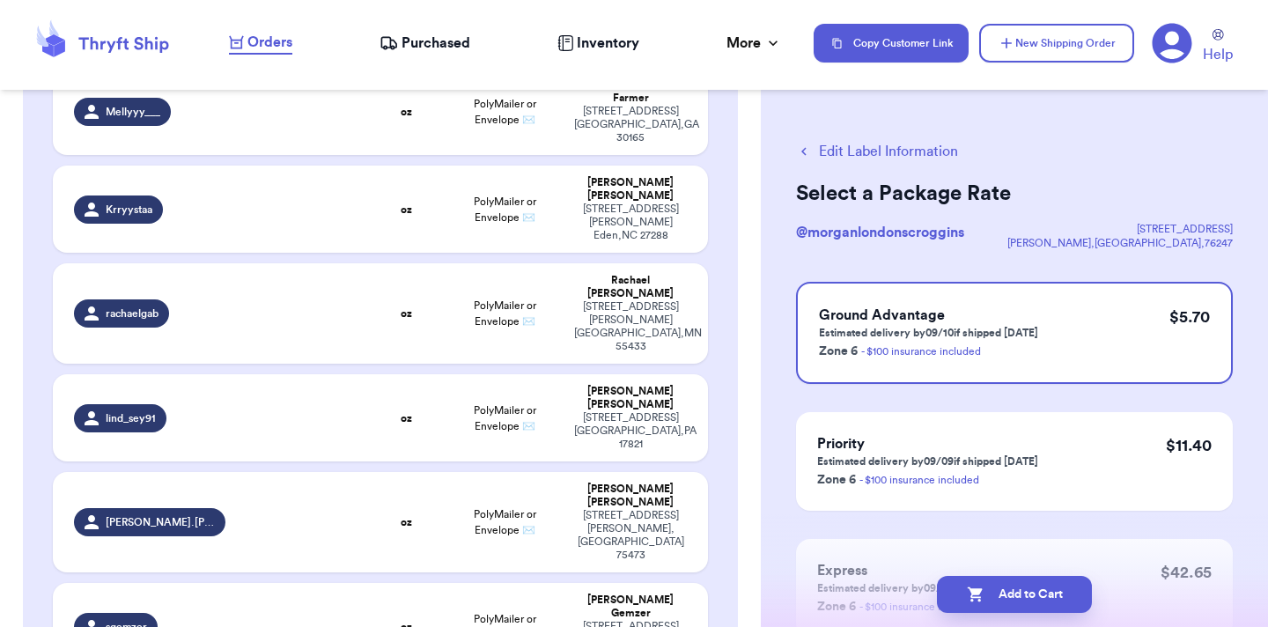
click at [1033, 584] on button "Add to Cart" at bounding box center [1014, 594] width 155 height 37
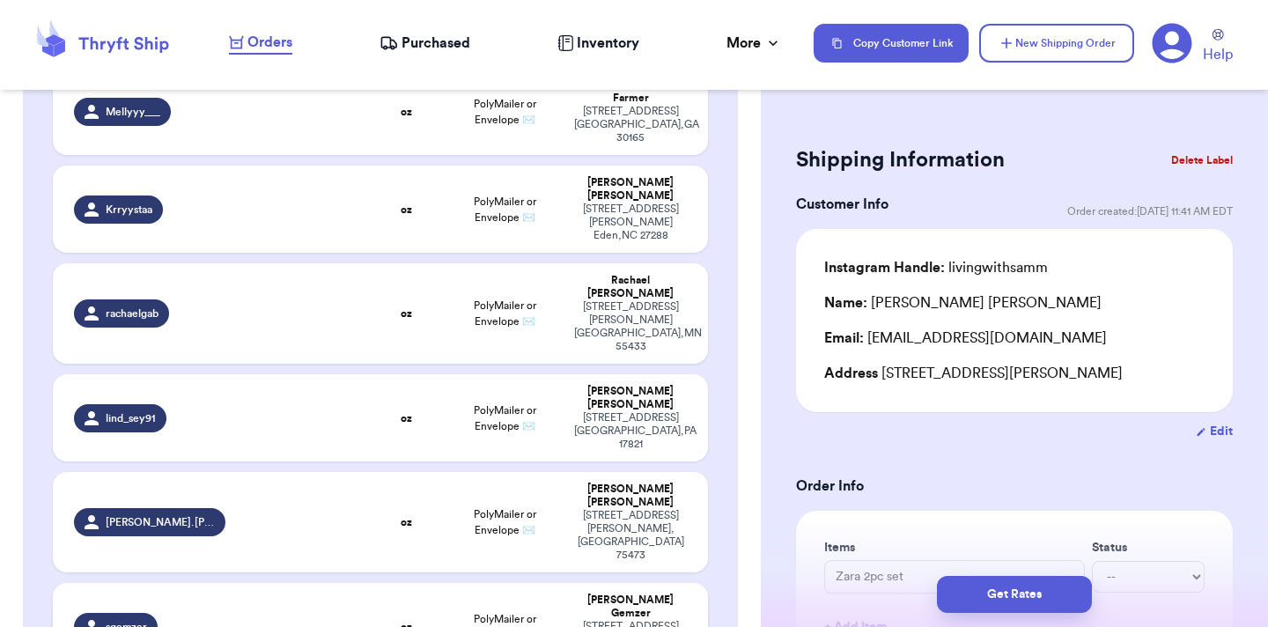
click at [668, 583] on td "Sarah Gemzer 128 S Walnut St Yellow Springs , OH 45387" at bounding box center [636, 626] width 144 height 87
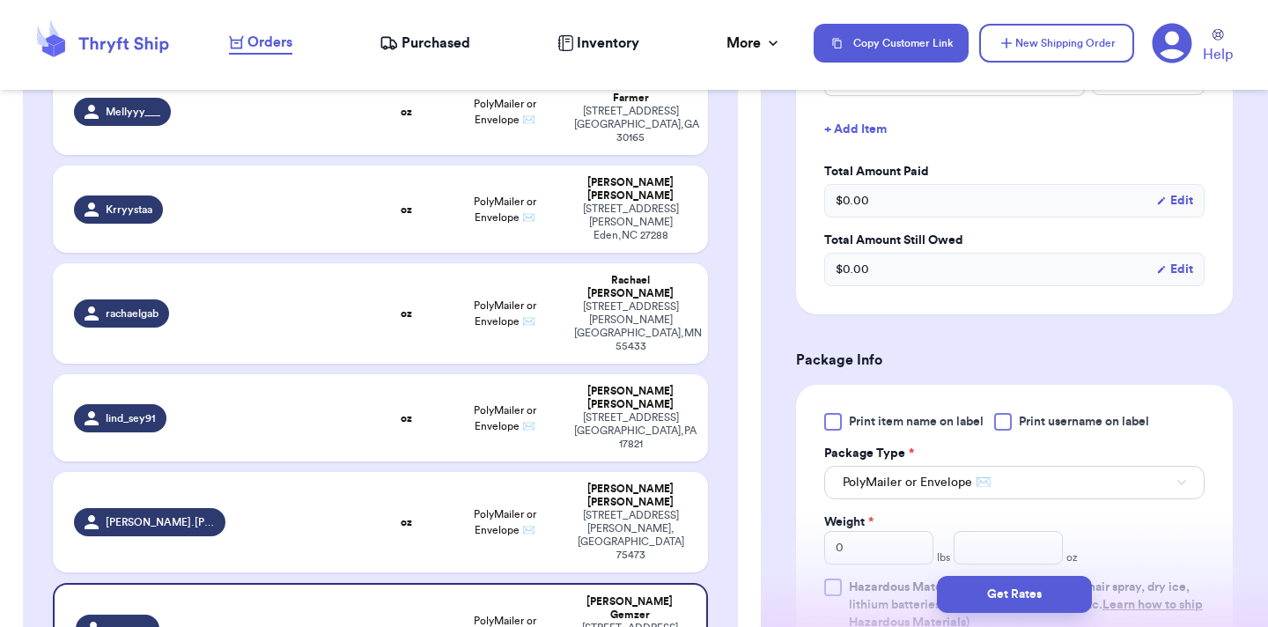
scroll to position [602, 0]
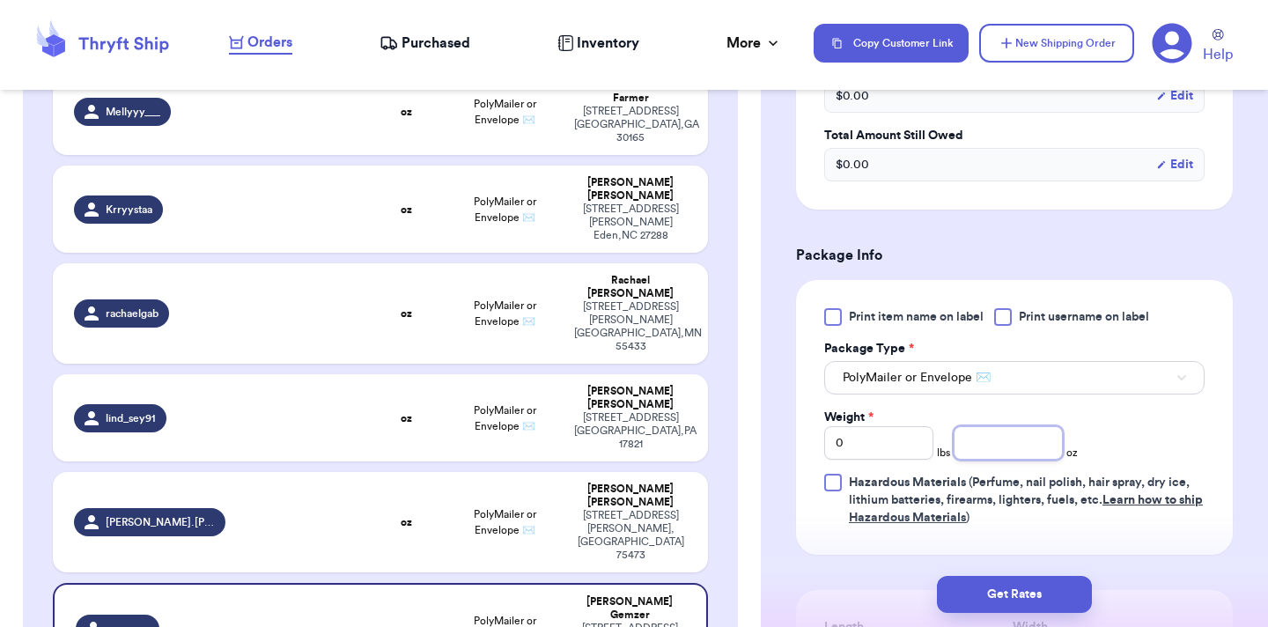
click at [1014, 449] on input "number" at bounding box center [1008, 442] width 109 height 33
type input "6.7"
click at [1050, 587] on button "Get Rates" at bounding box center [1014, 594] width 155 height 37
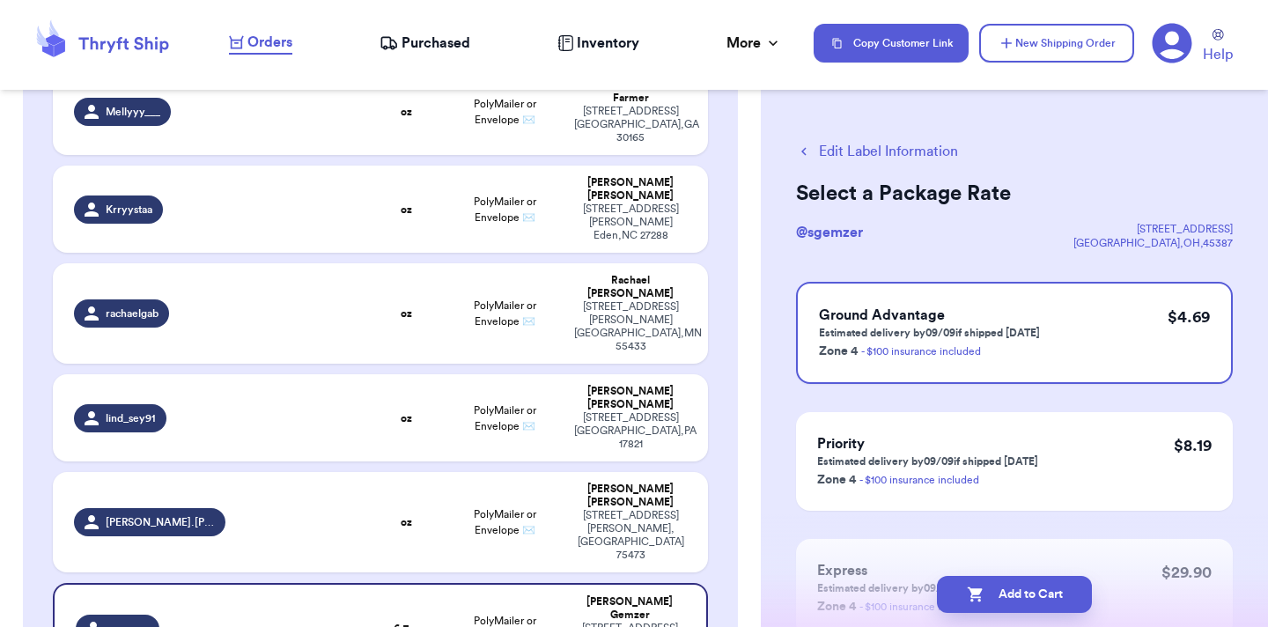
click at [1050, 587] on button "Add to Cart" at bounding box center [1014, 594] width 155 height 37
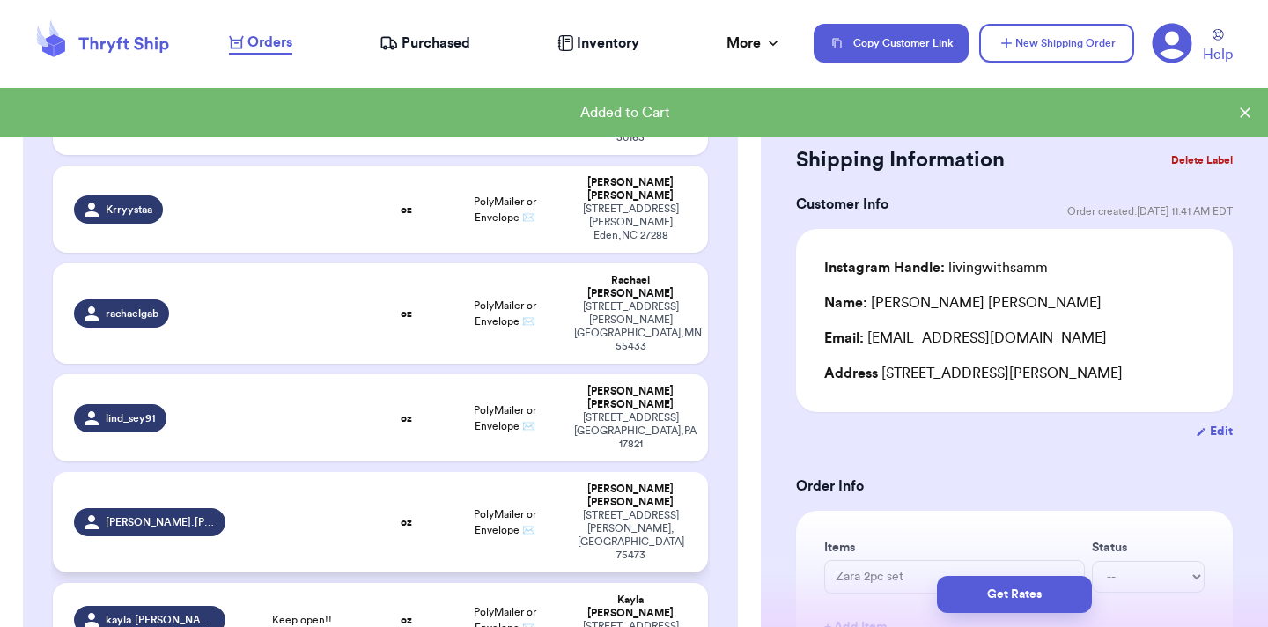
click at [260, 472] on td at bounding box center [301, 522] width 131 height 100
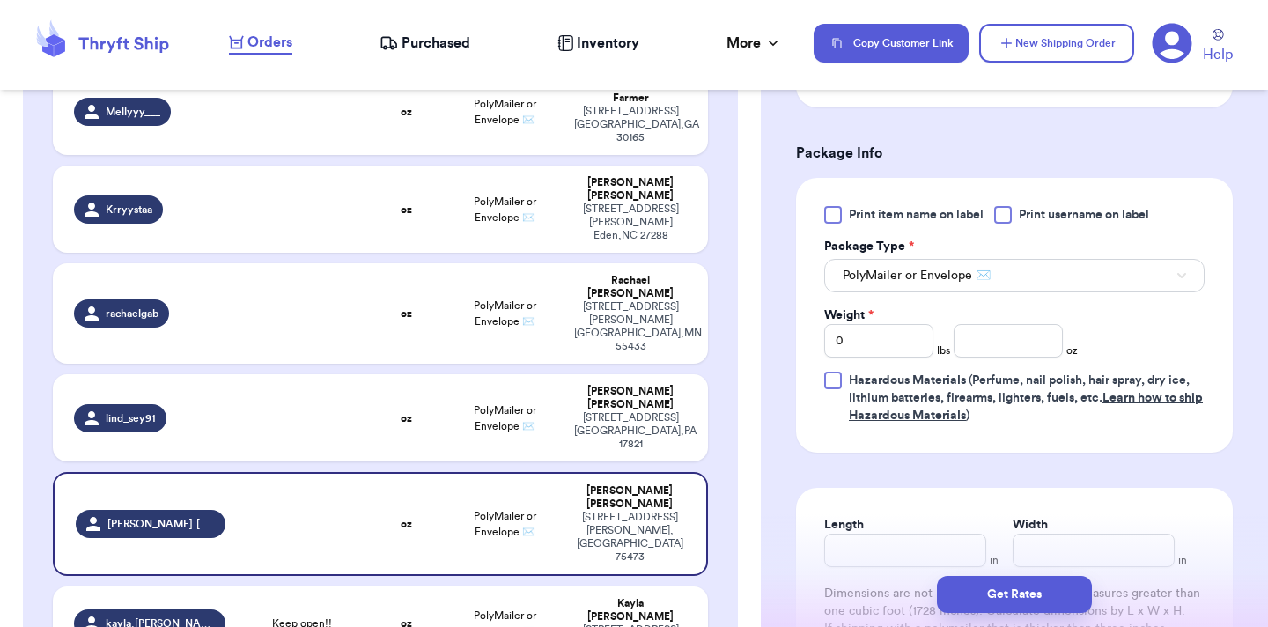
scroll to position [709, 0]
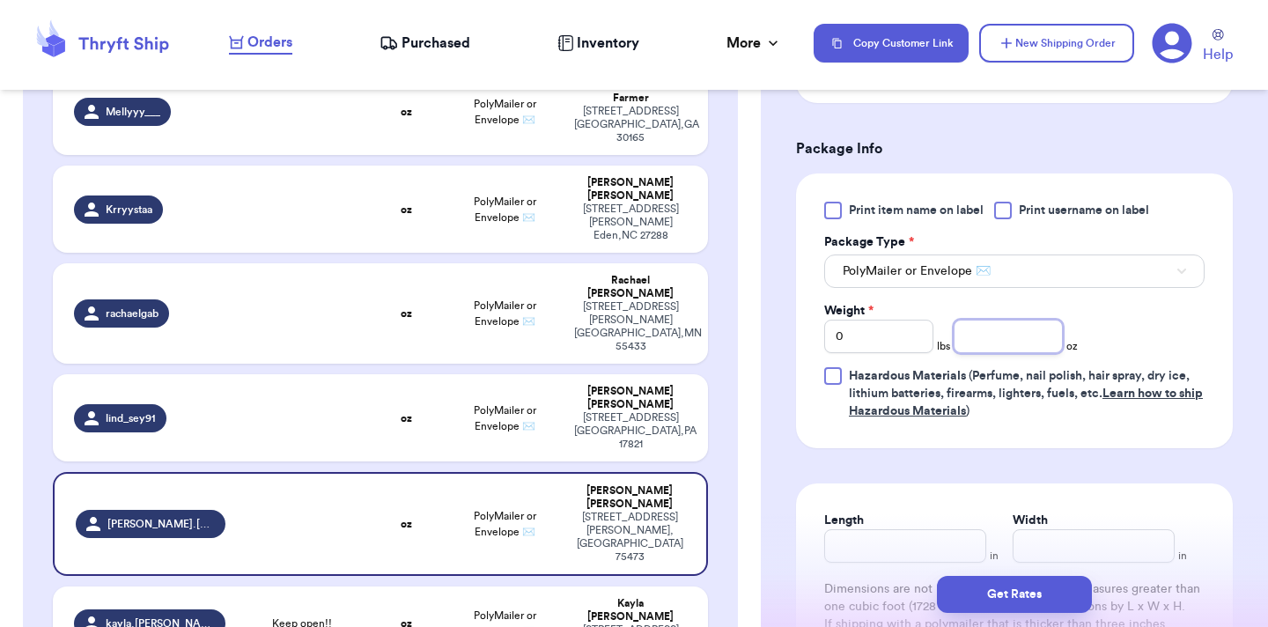
click at [995, 339] on input "number" at bounding box center [1008, 336] width 109 height 33
type input "8.6"
click at [1031, 590] on button "Get Rates" at bounding box center [1014, 594] width 155 height 37
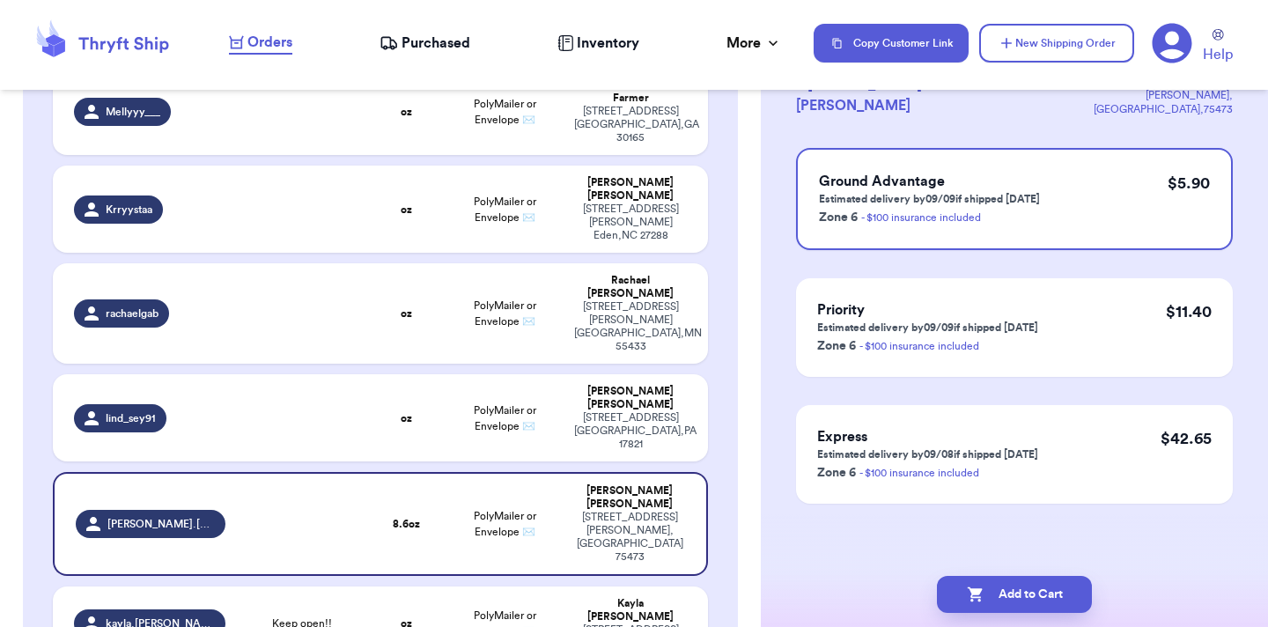
scroll to position [0, 0]
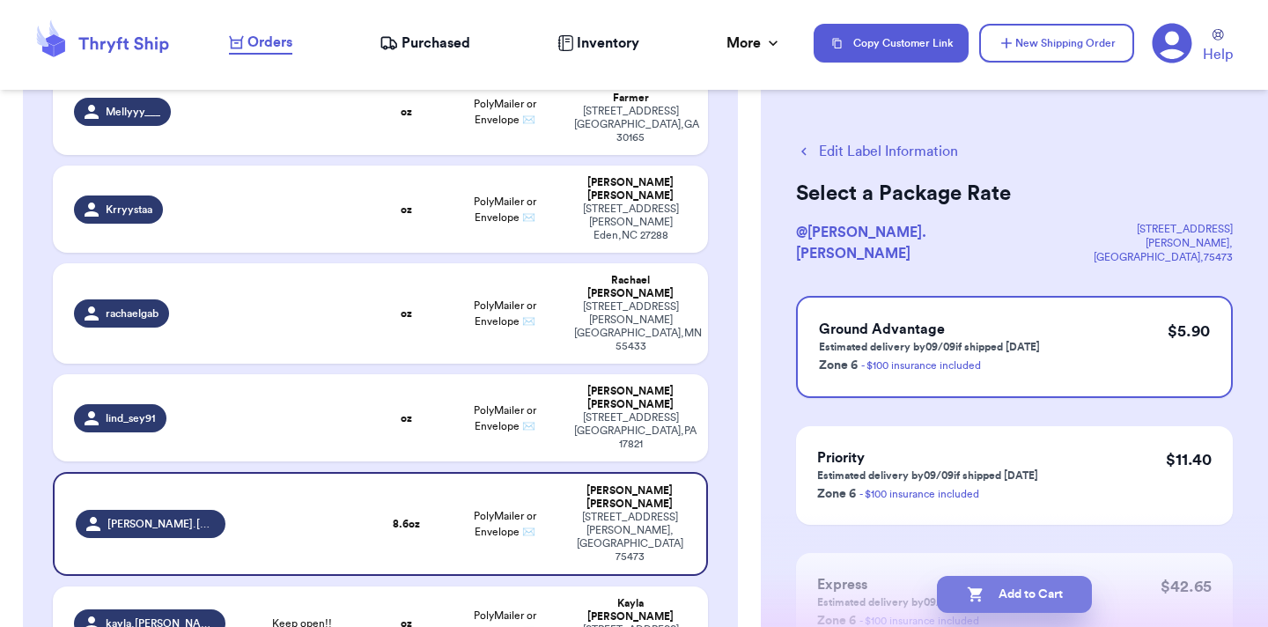
click at [1048, 587] on button "Add to Cart" at bounding box center [1014, 594] width 155 height 37
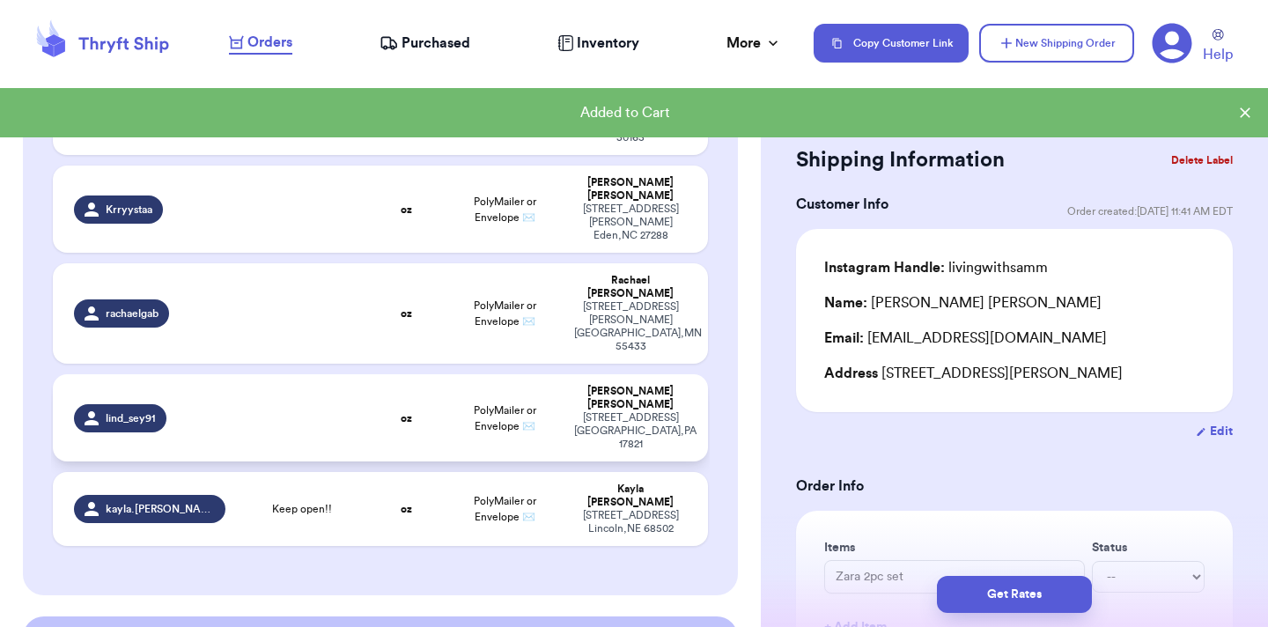
click at [361, 374] on td at bounding box center [301, 417] width 131 height 87
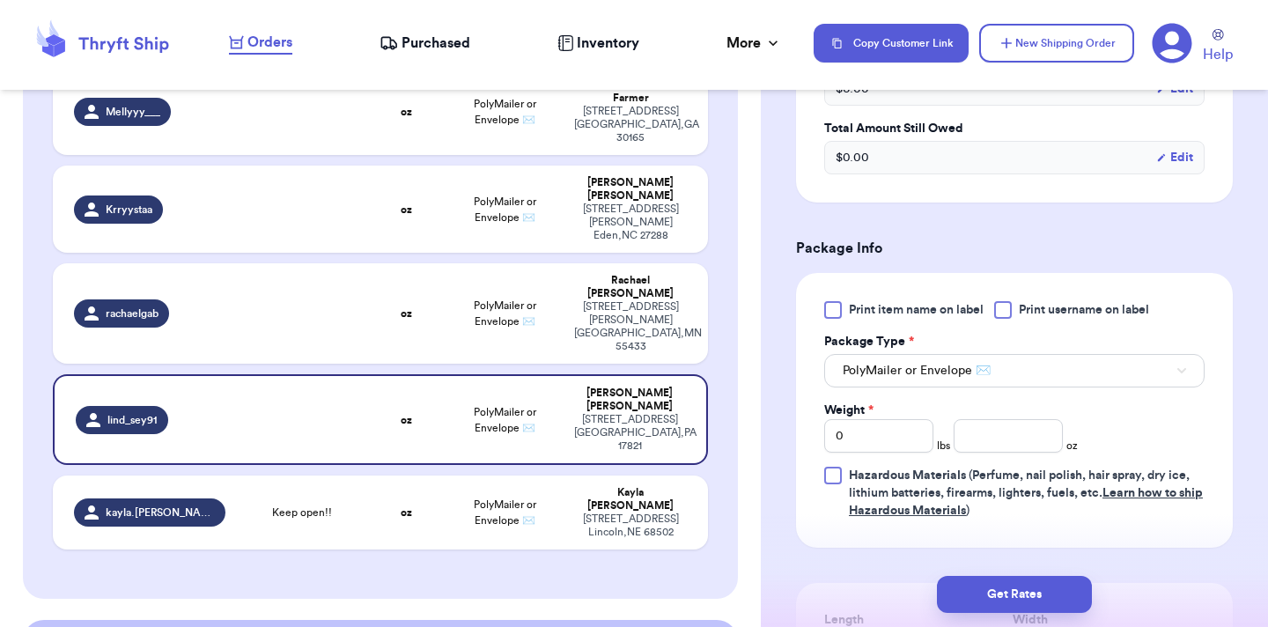
scroll to position [734, 0]
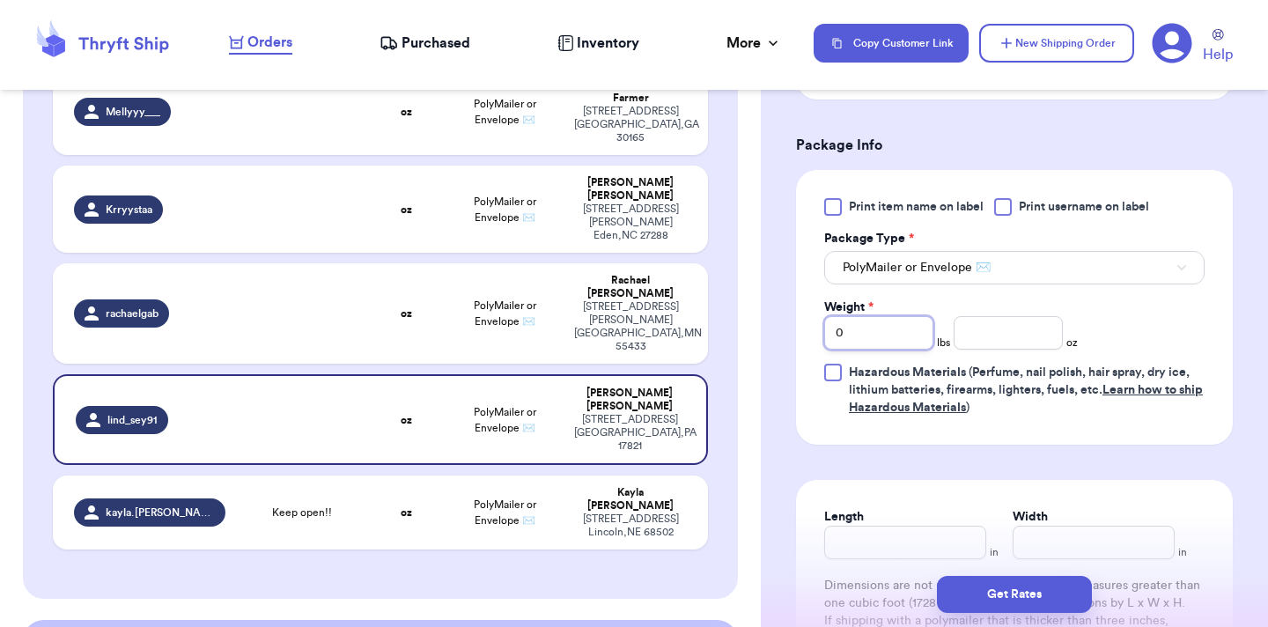
click at [882, 316] on input "0" at bounding box center [878, 332] width 109 height 33
type input "1"
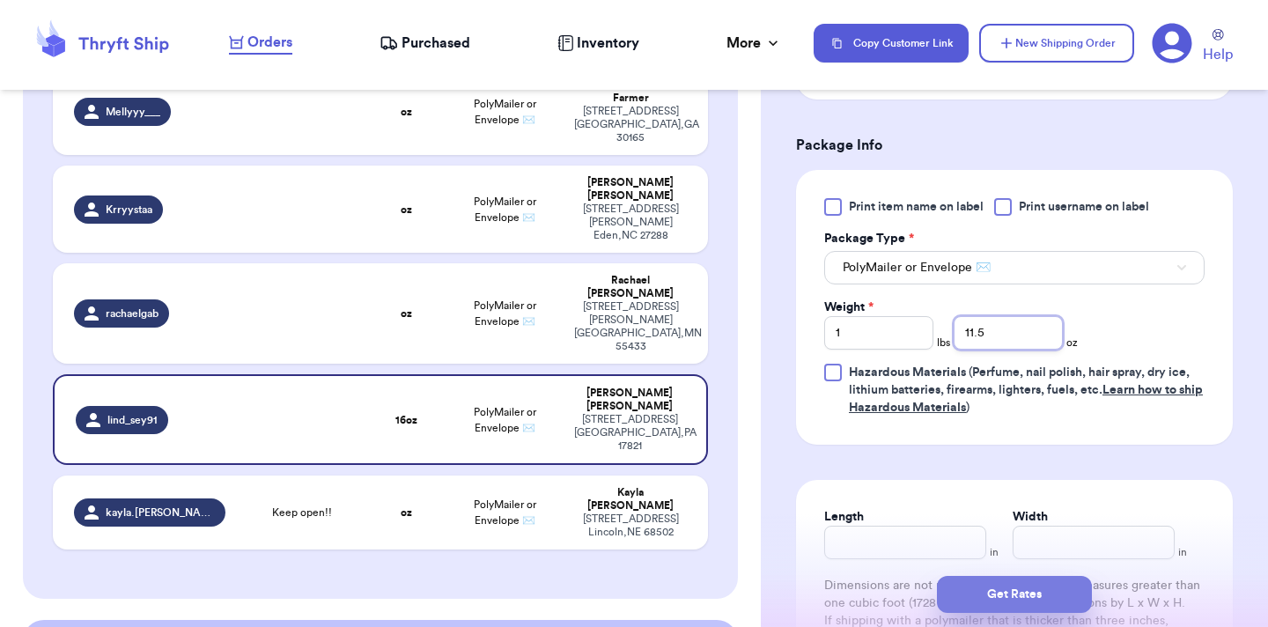
type input "11.5"
click at [997, 600] on button "Get Rates" at bounding box center [1014, 594] width 155 height 37
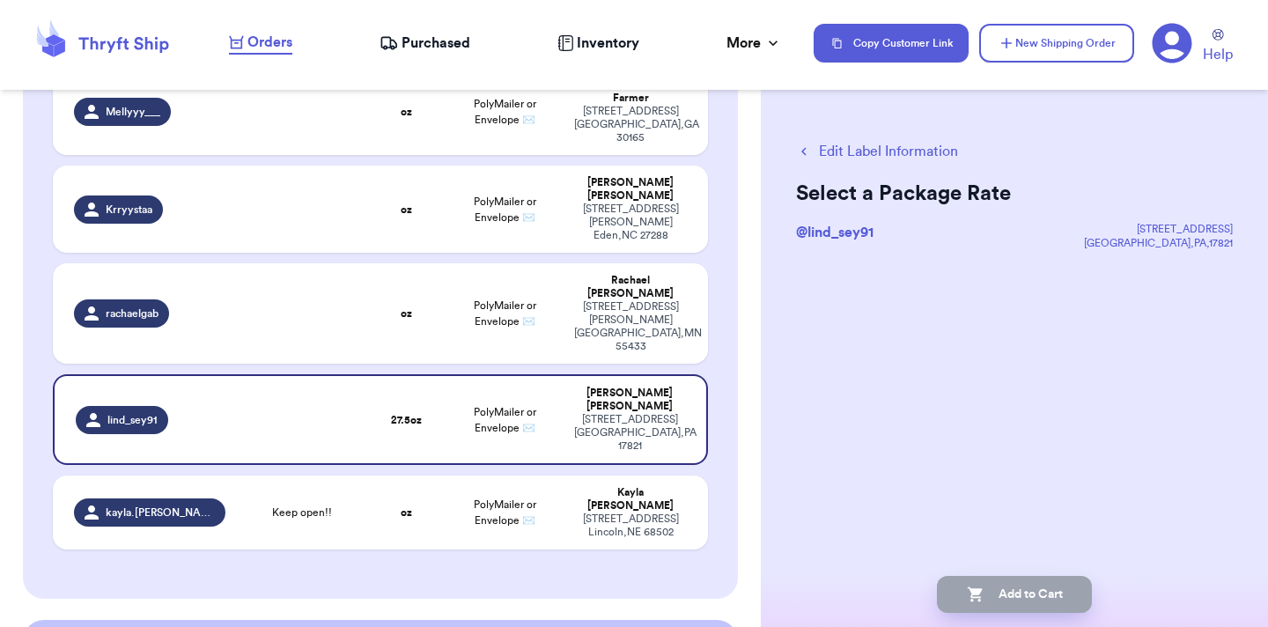
scroll to position [0, 0]
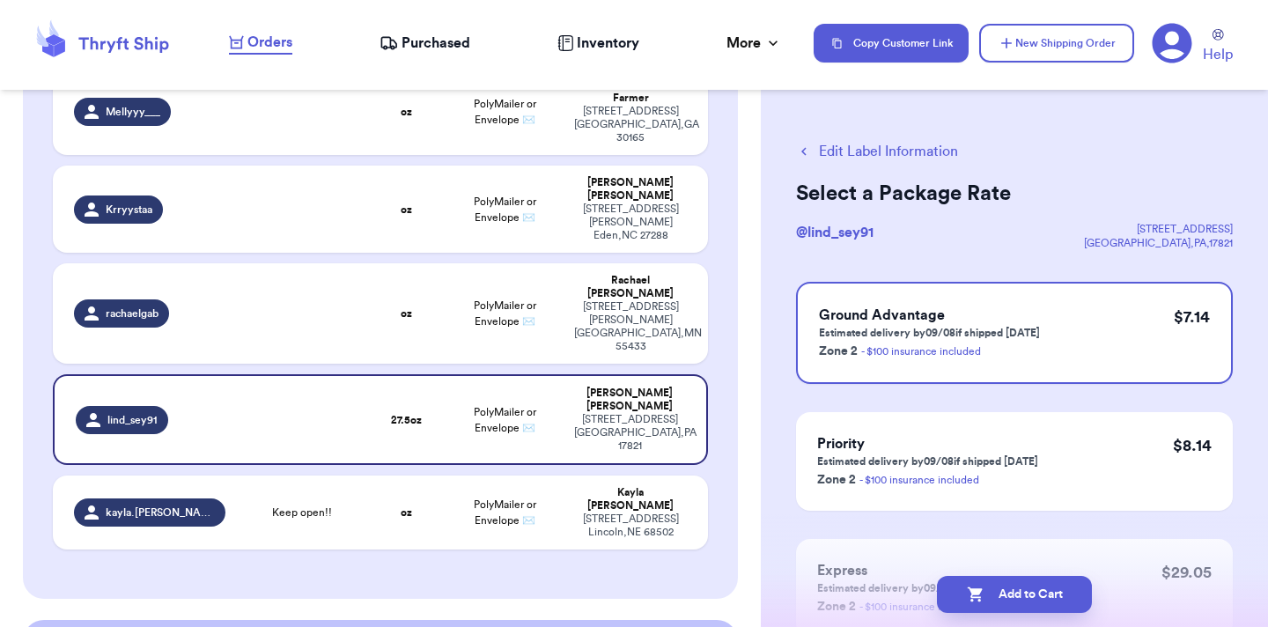
click at [997, 600] on button "Add to Cart" at bounding box center [1014, 594] width 155 height 37
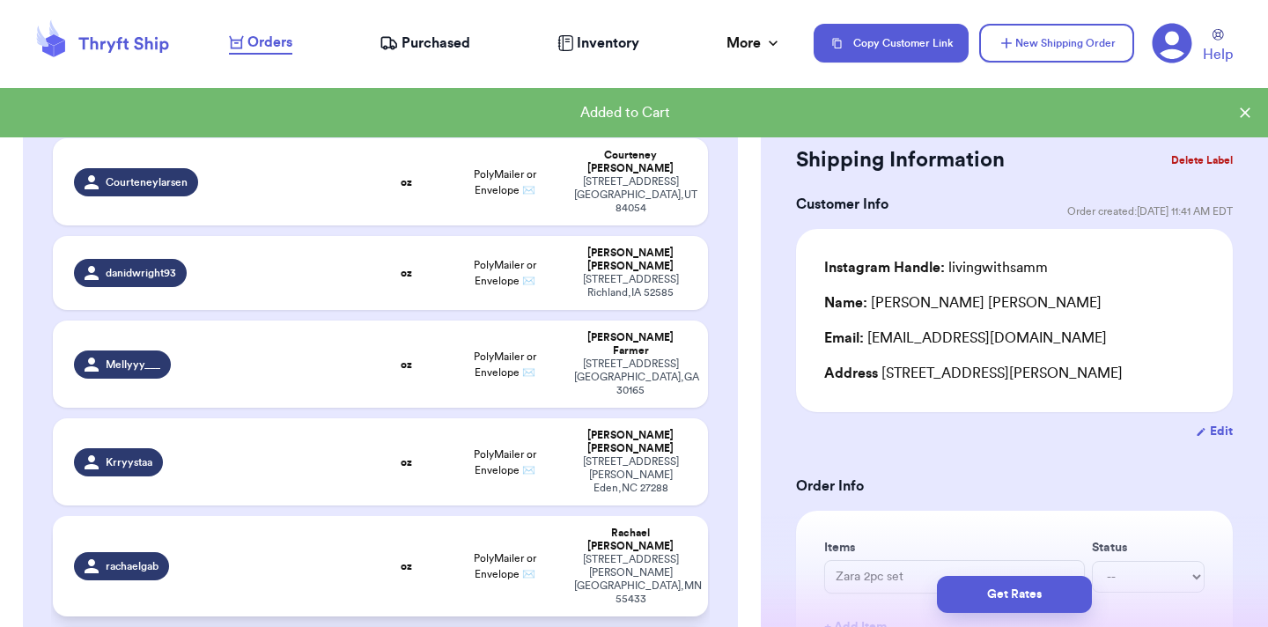
click at [467, 516] on td "PolyMailer or Envelope ✉️" at bounding box center [505, 566] width 118 height 100
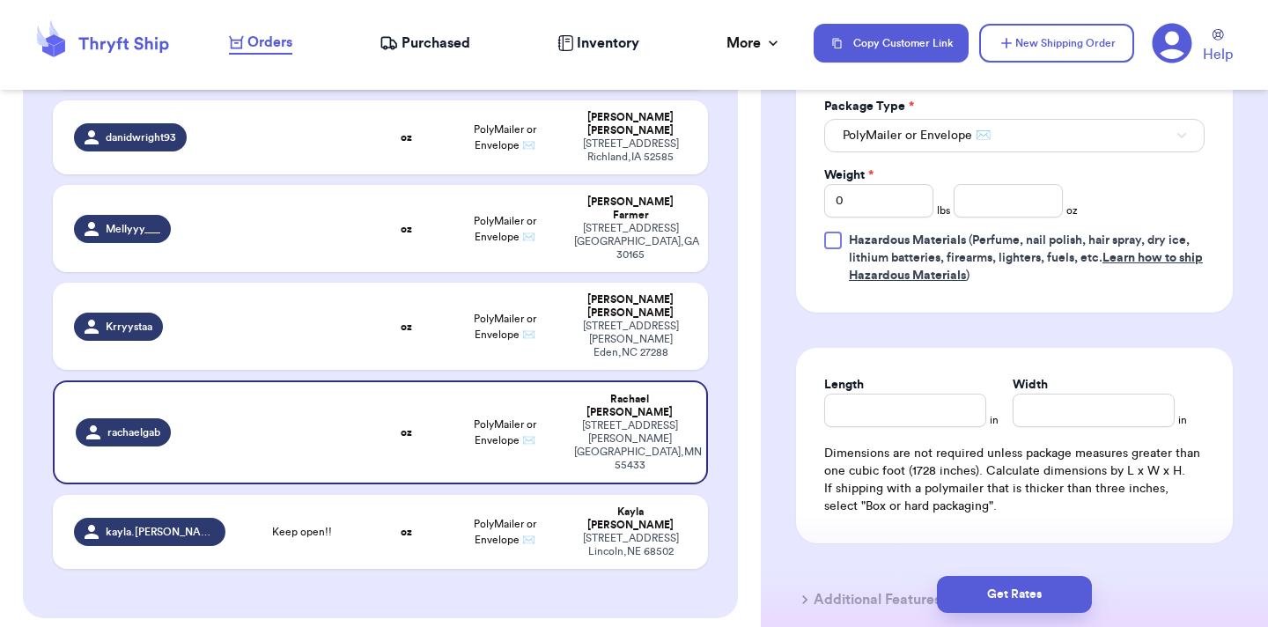
scroll to position [882, 0]
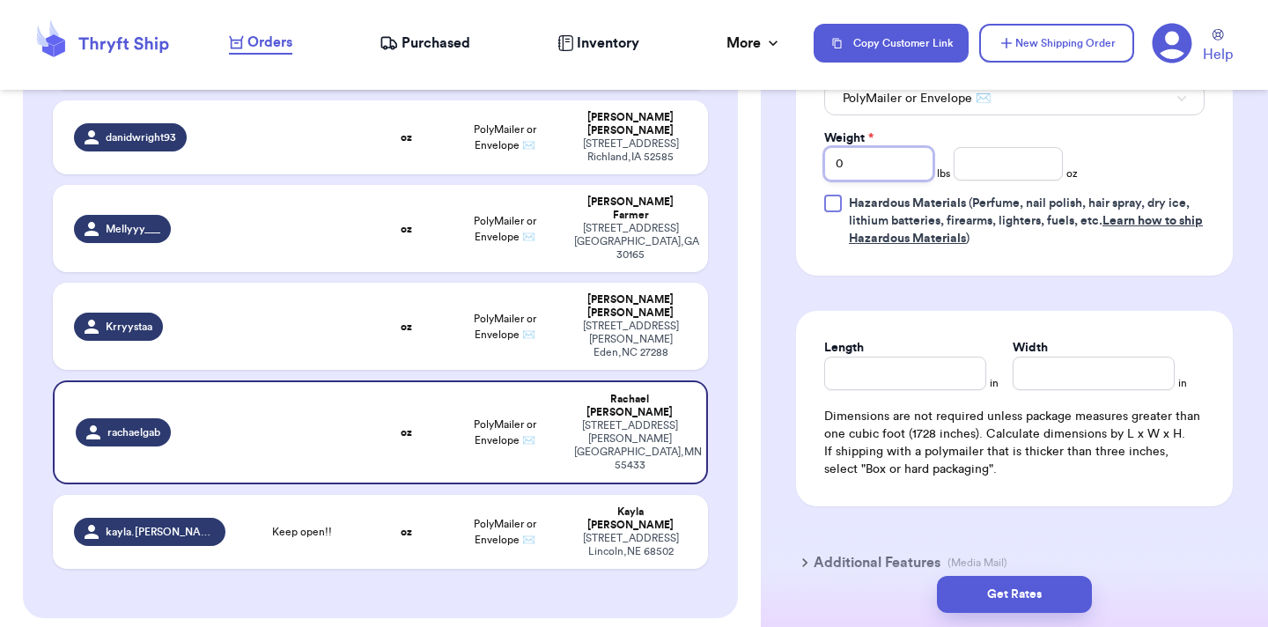
click at [903, 176] on input "0" at bounding box center [878, 163] width 109 height 33
type input "2"
click at [1046, 588] on button "Get Rates" at bounding box center [1014, 594] width 155 height 37
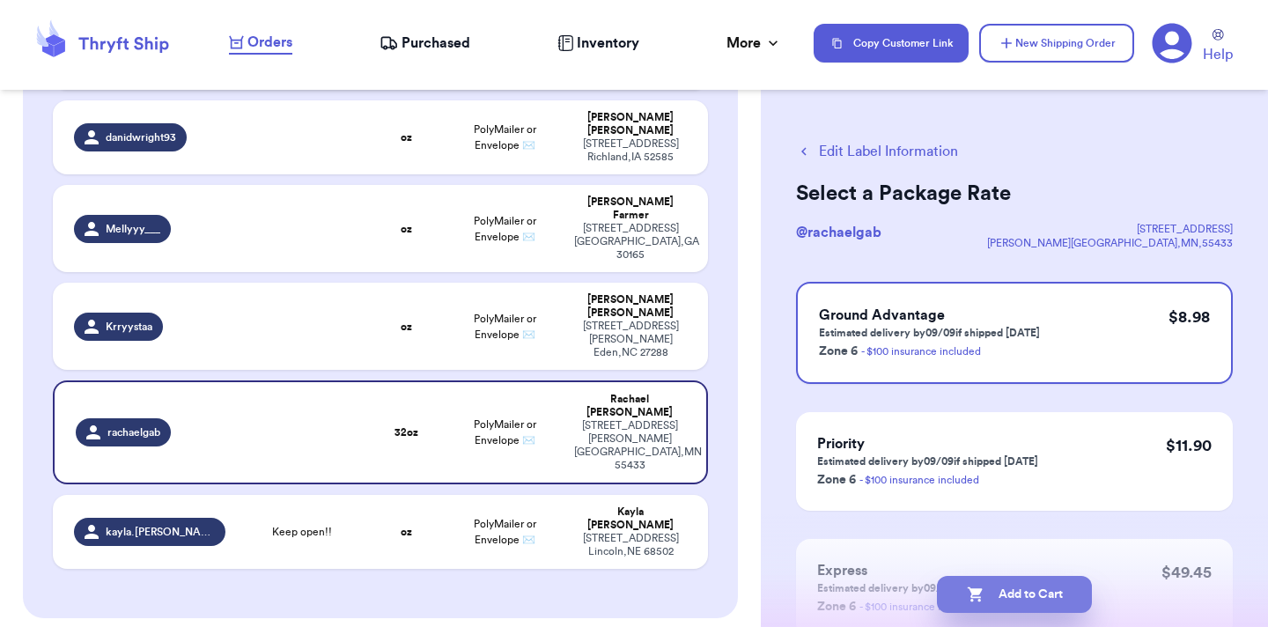
click at [1028, 598] on button "Add to Cart" at bounding box center [1014, 594] width 155 height 37
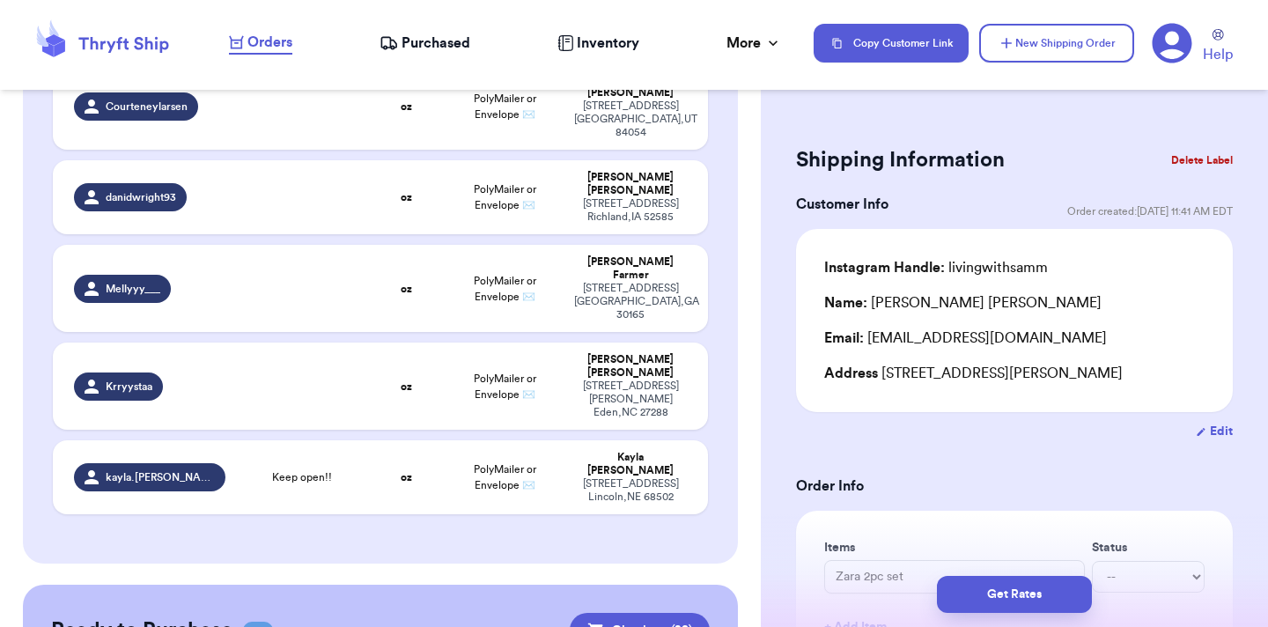
scroll to position [727, 0]
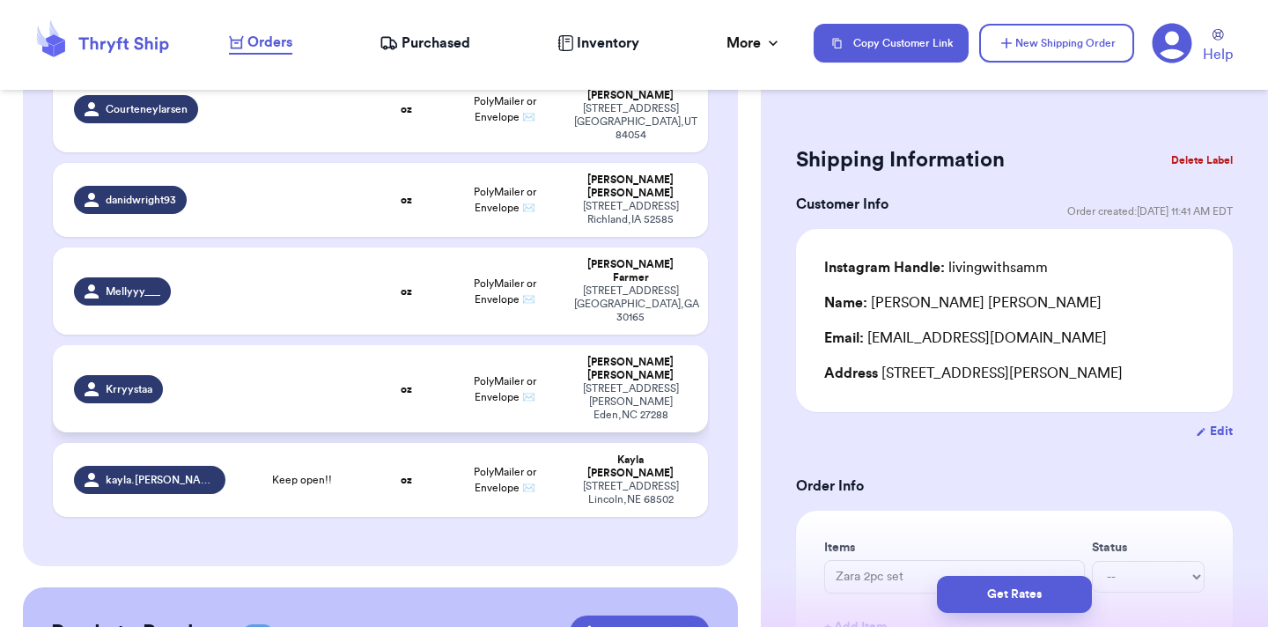
click at [455, 345] on td "PolyMailer or Envelope ✉️" at bounding box center [505, 388] width 118 height 87
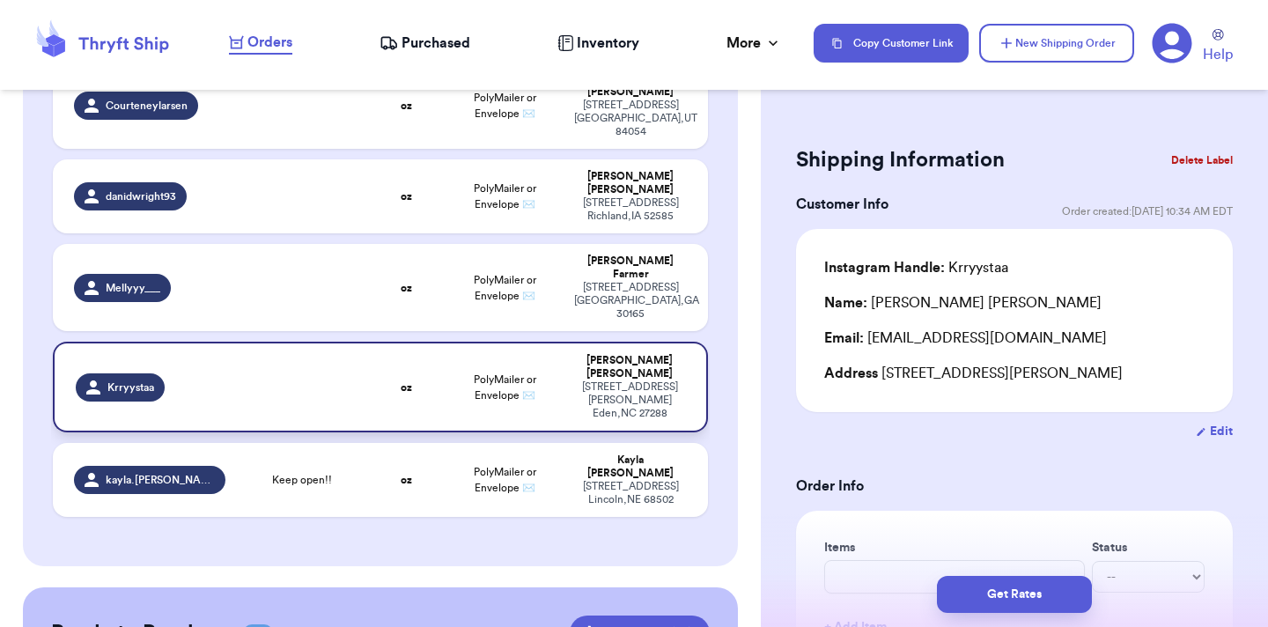
scroll to position [723, 0]
